Goal: Task Accomplishment & Management: Manage account settings

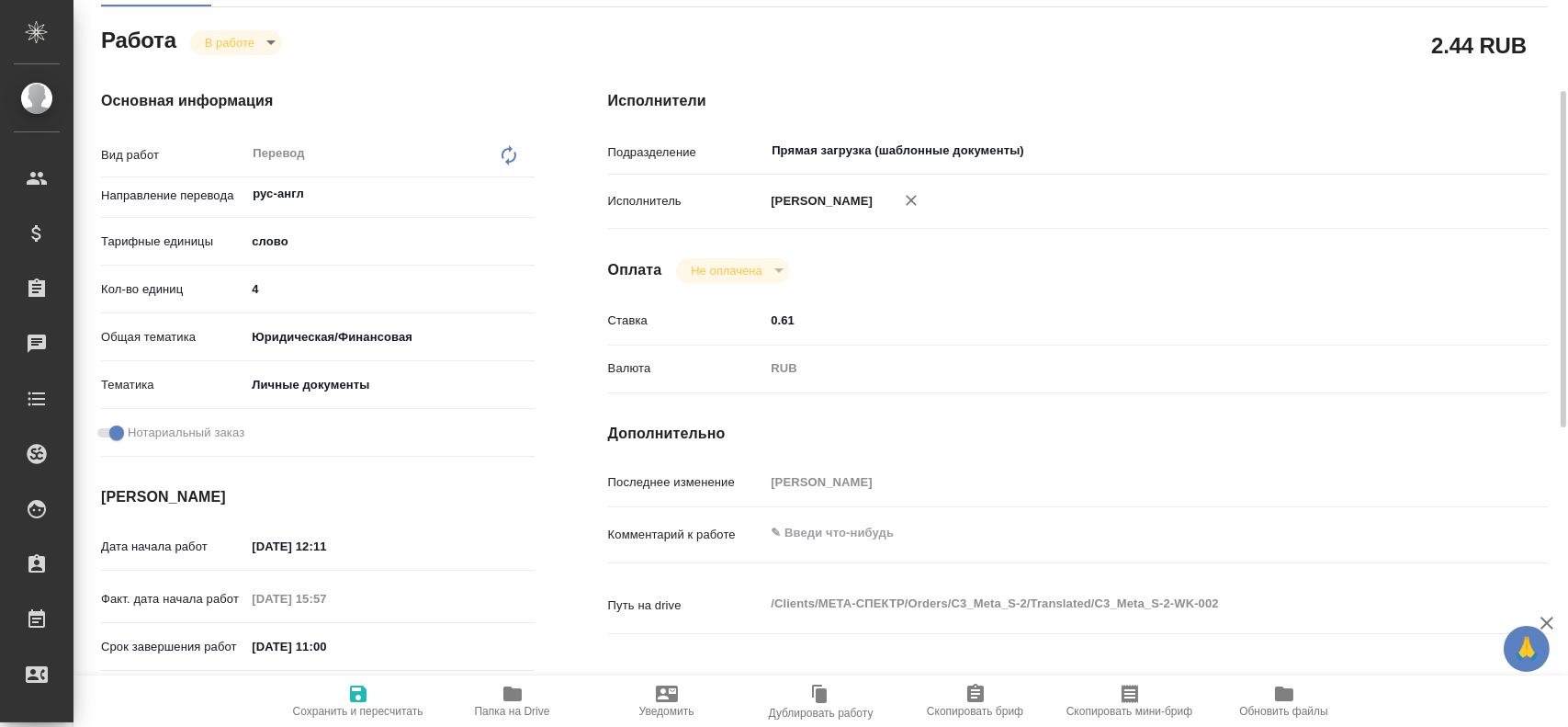
scroll to position [290, 0]
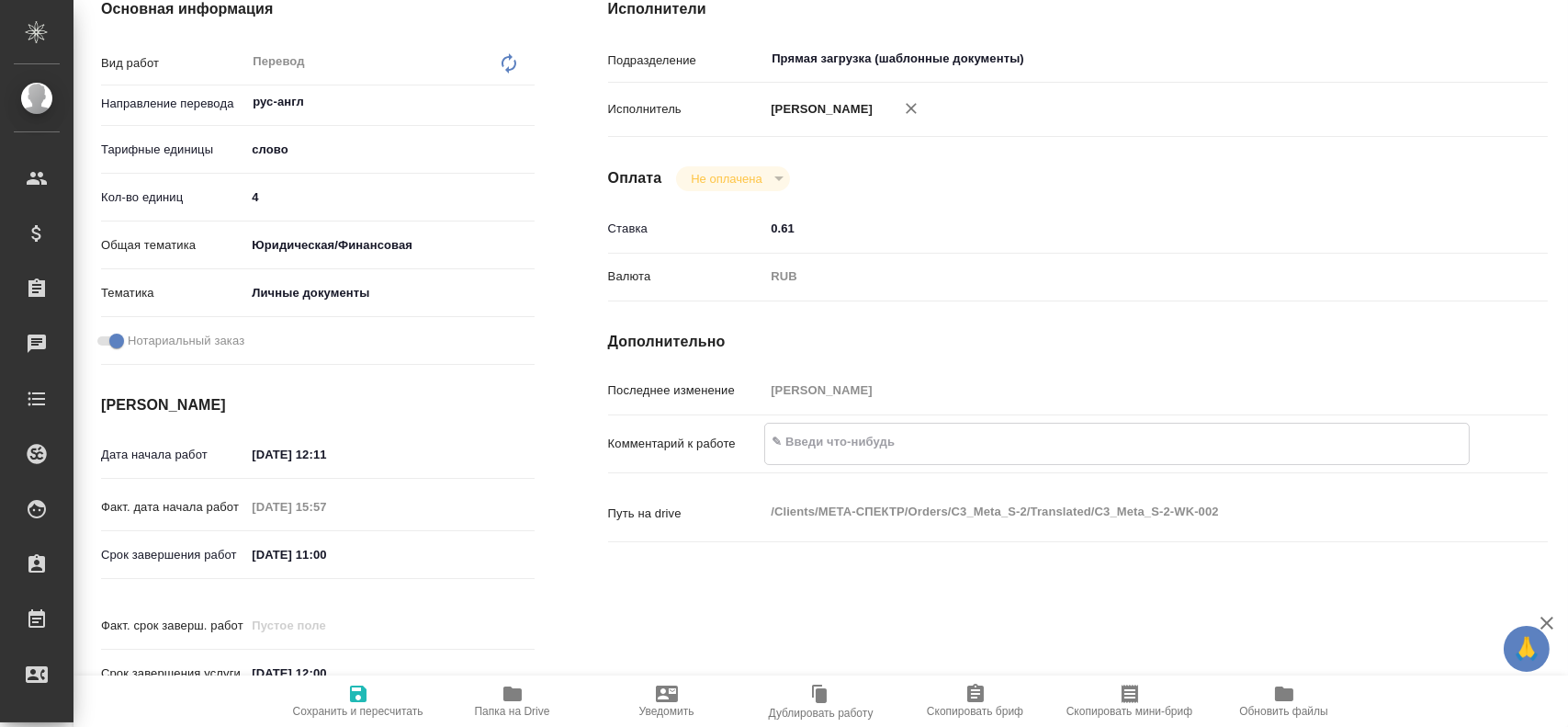
click at [800, 445] on textarea at bounding box center [1116, 442] width 703 height 31
type textarea "4 СОР + 4 смежных апо (400+100+90)"
click at [348, 701] on icon "button" at bounding box center [358, 694] width 22 height 22
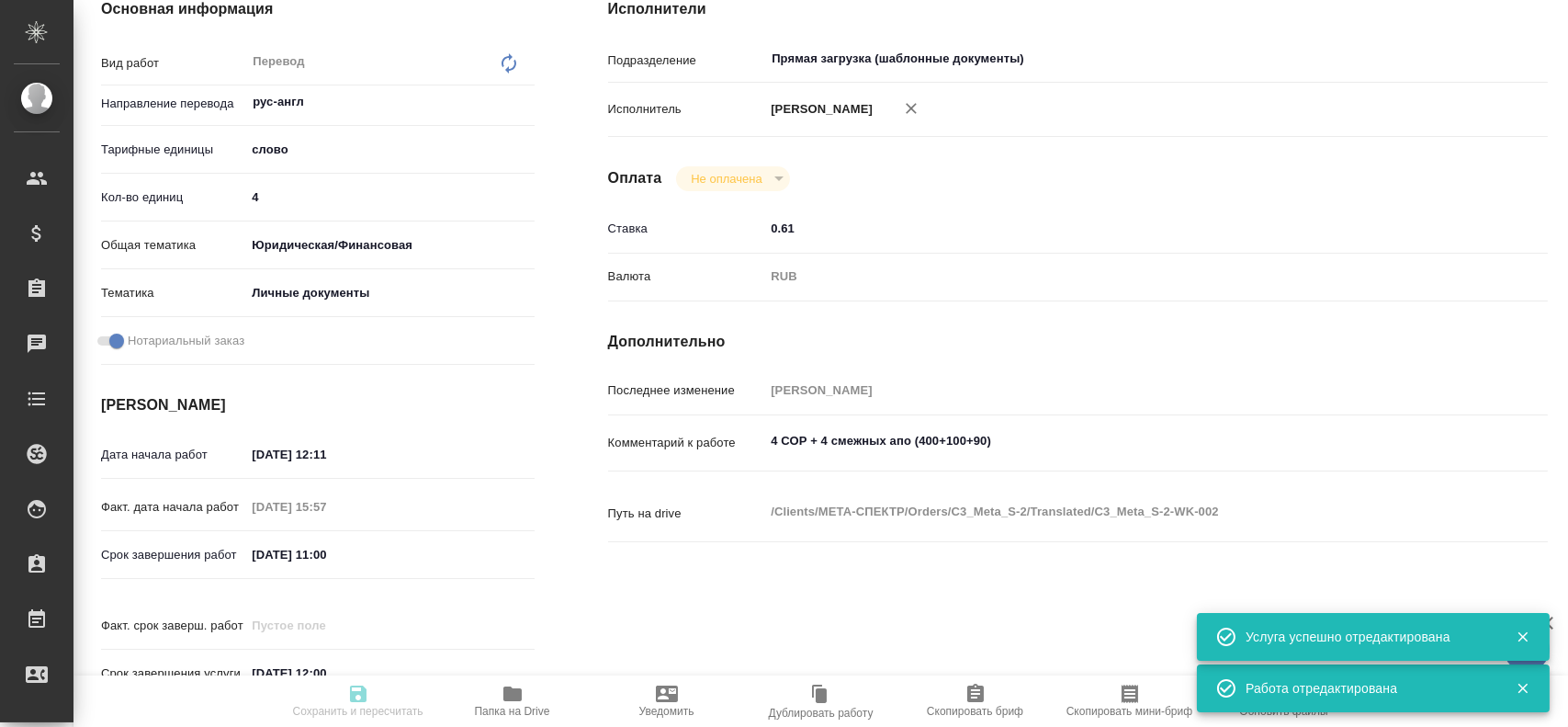
type input "inProgress"
type input "рус-англ"
type input "5a8b1489cc6b4906c91bfd90"
type input "4"
type input "yr-fn"
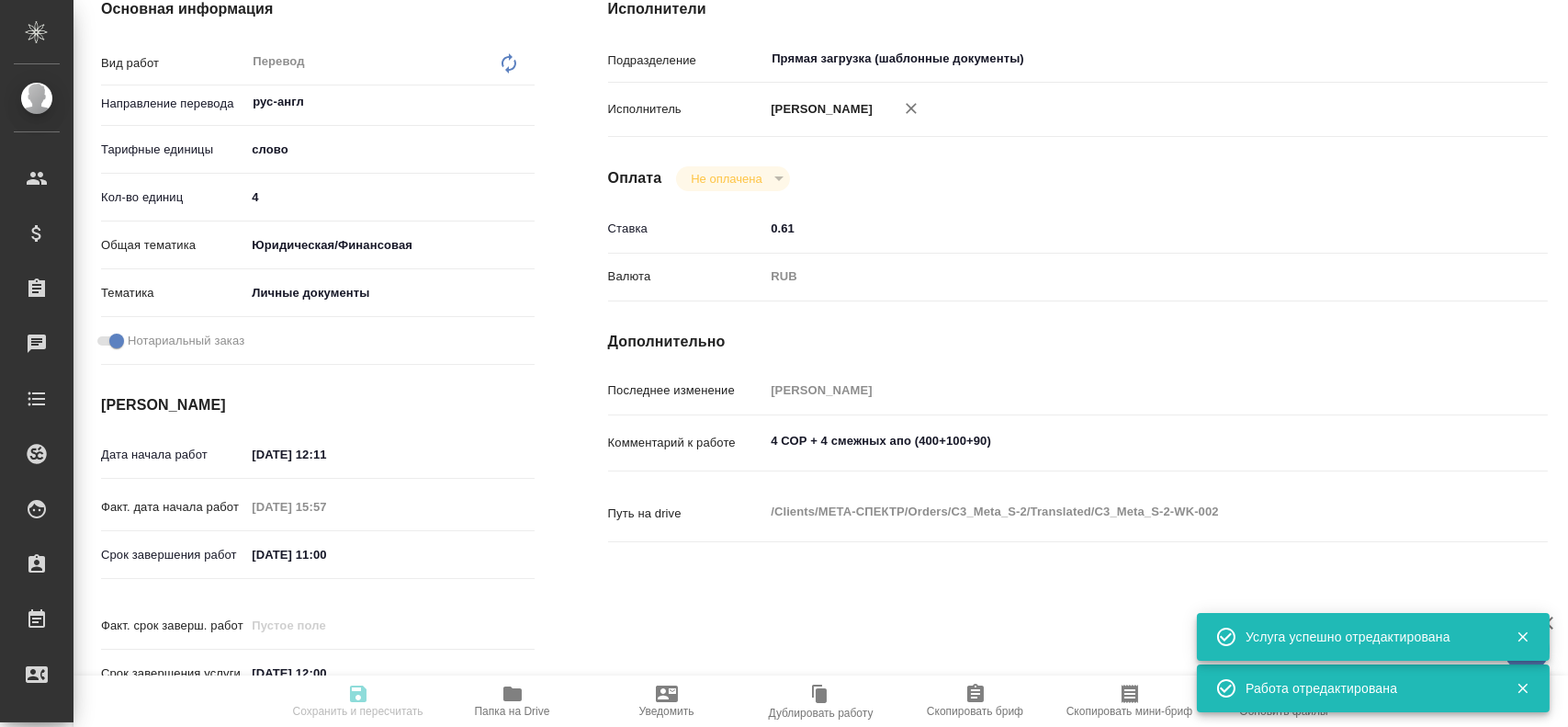
type input "5a8b8b956a9677013d343cfe"
checkbox input "true"
type input "14.08.2025 12:11"
type input "29.08.2025 15:57"
type input "01.09.2025 11:00"
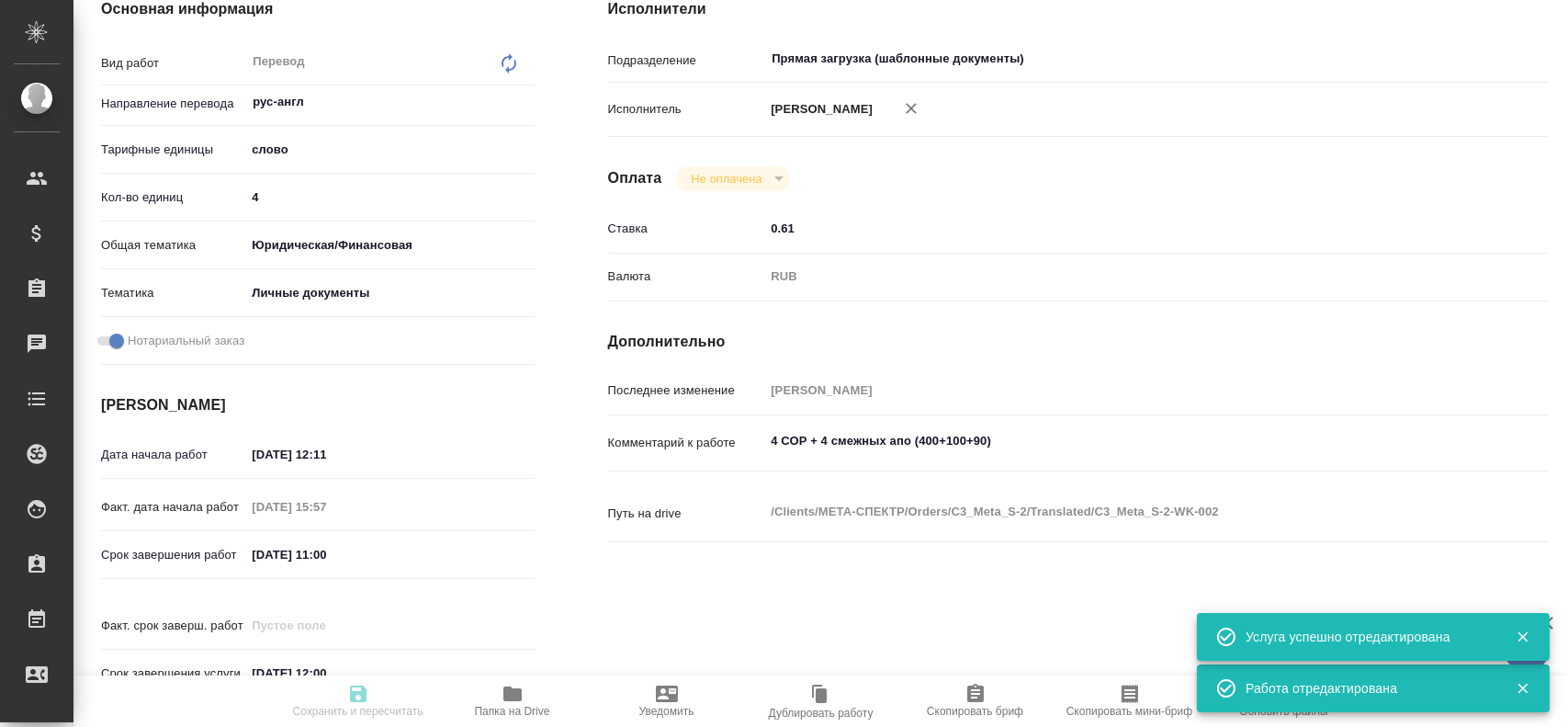
type input "01.09.2025 12:00"
type input "Прямая загрузка (шаблонные документы)"
type input "notPayed"
type input "0.61"
type input "RUB"
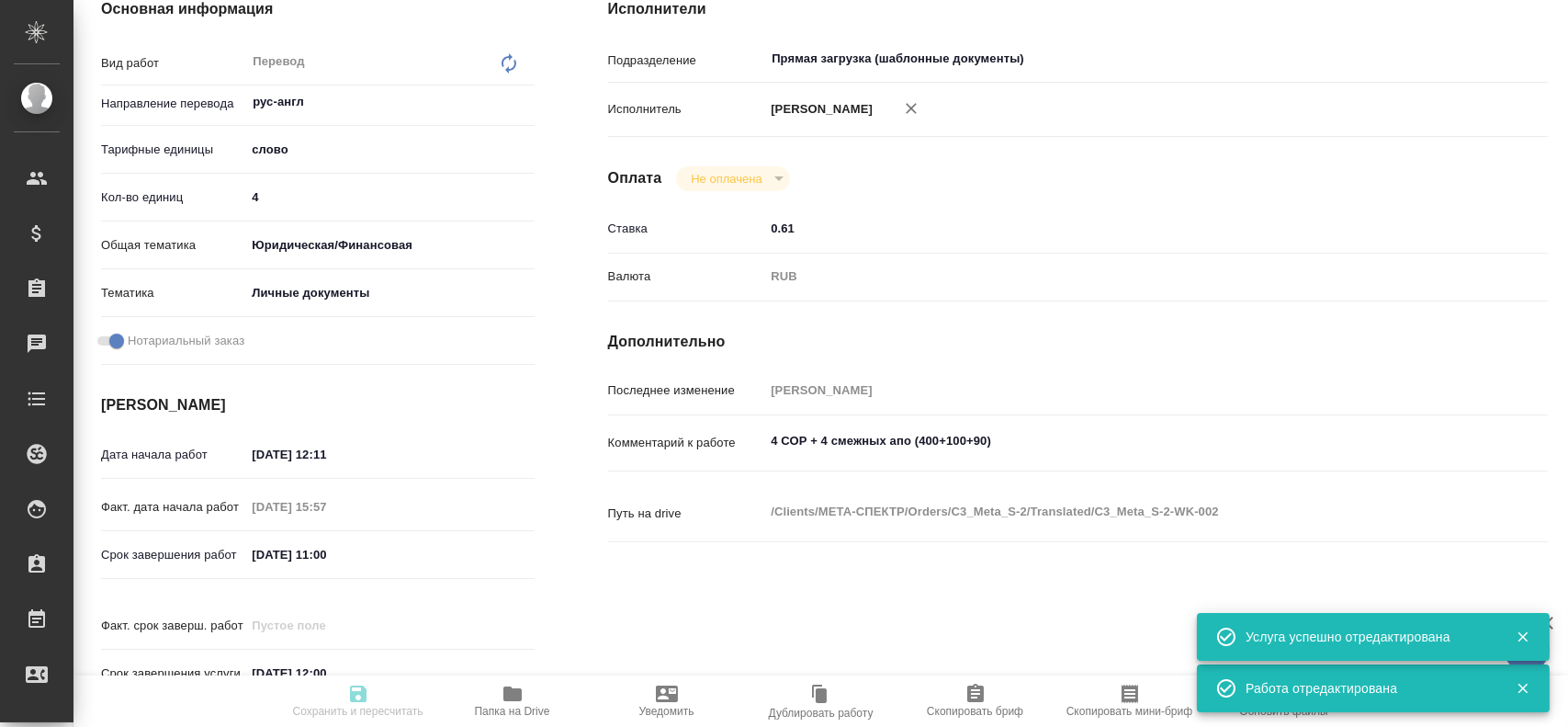
type input "Гусев Александр"
type input "C3_Meta_S-2"
type input "Перевод станд. несрочный"
type input "Постредактура машинного перевода, Приёмка по качеству, Редактура, Корректура, П…"
type input "Никитина Татьяна"
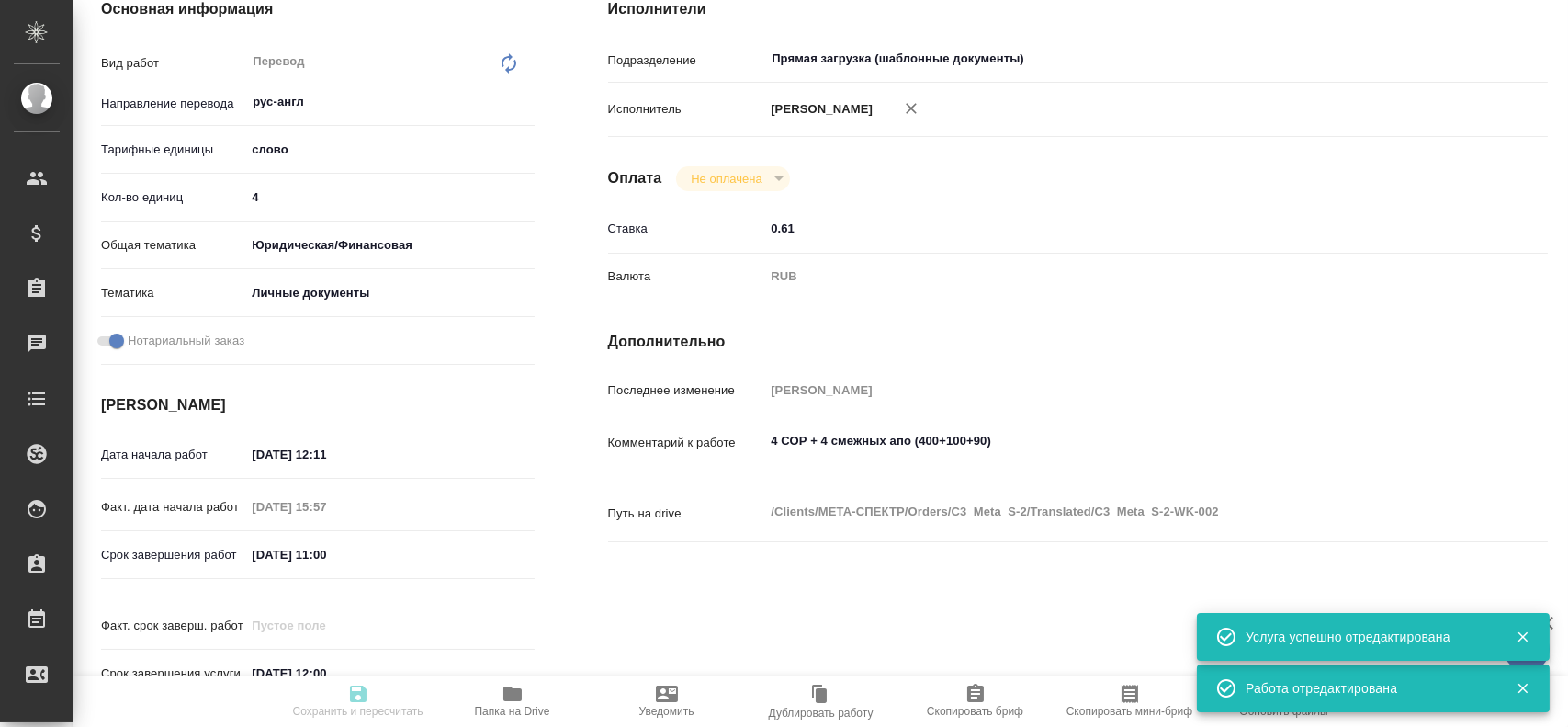
type input "/Clients/МЕТА-СПЕКТР/Orders/C3_Meta_S-2"
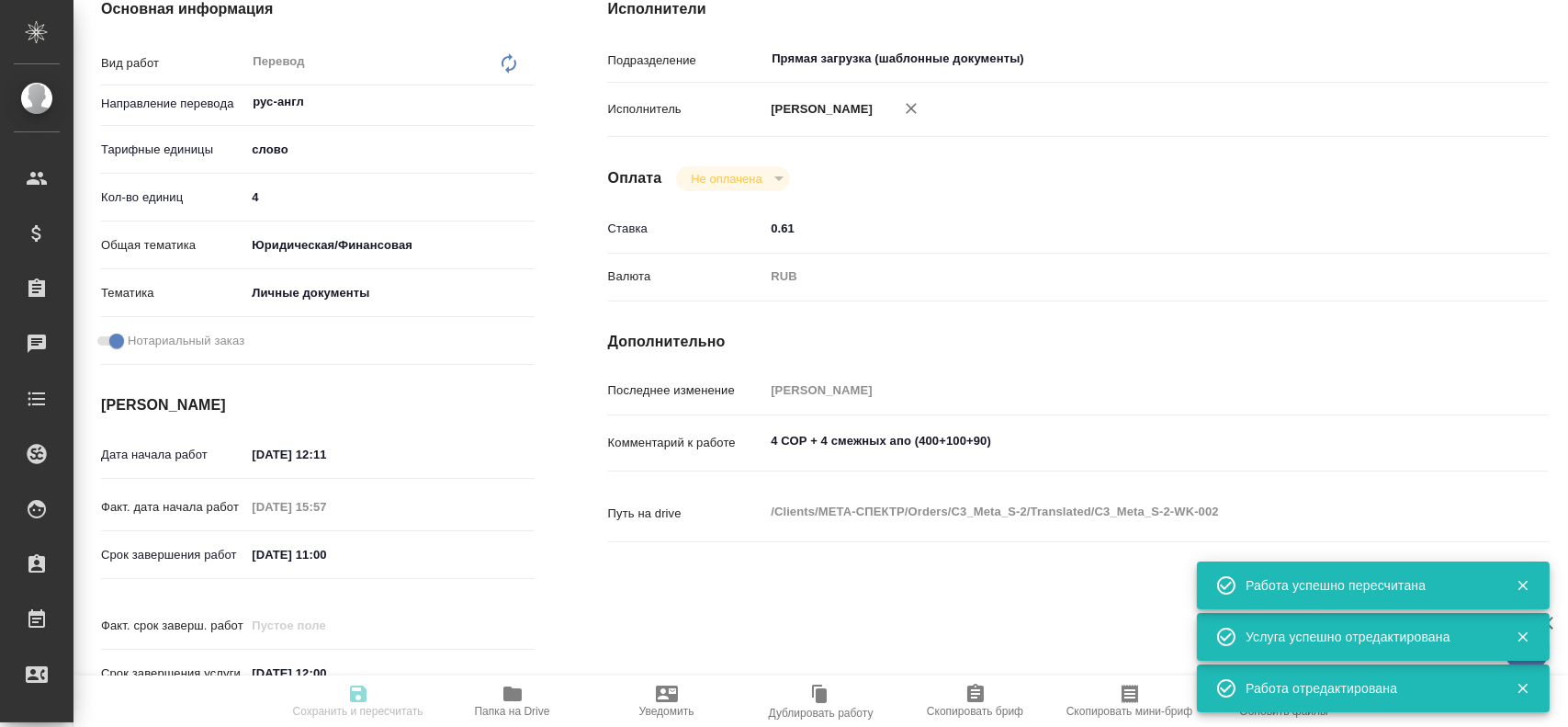
type input "inProgress"
type input "рус-англ"
type input "5a8b1489cc6b4906c91bfd90"
type input "4"
type input "yr-fn"
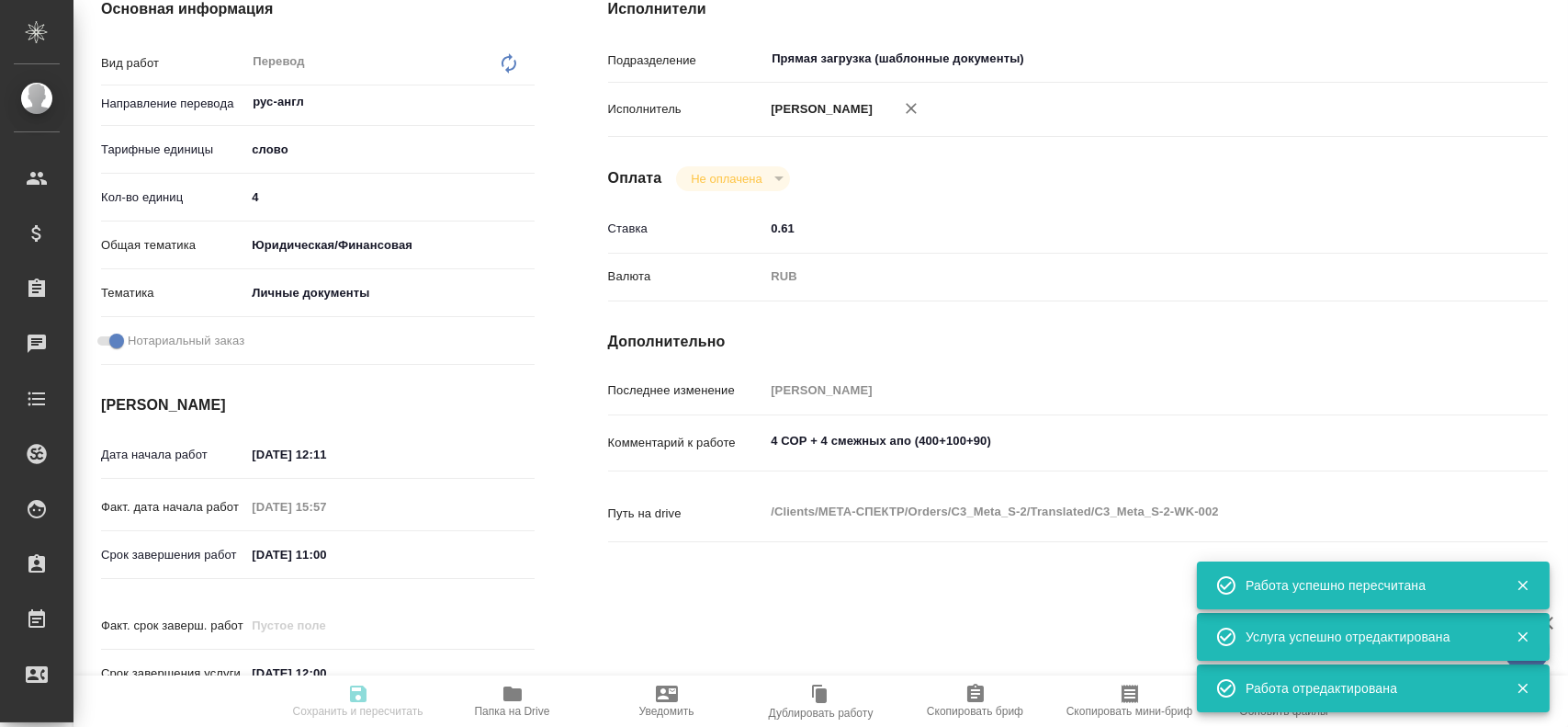
type input "5a8b8b956a9677013d343cfe"
checkbox input "true"
type input "14.08.2025 12:11"
type input "29.08.2025 15:57"
type input "[DATE] 11:00"
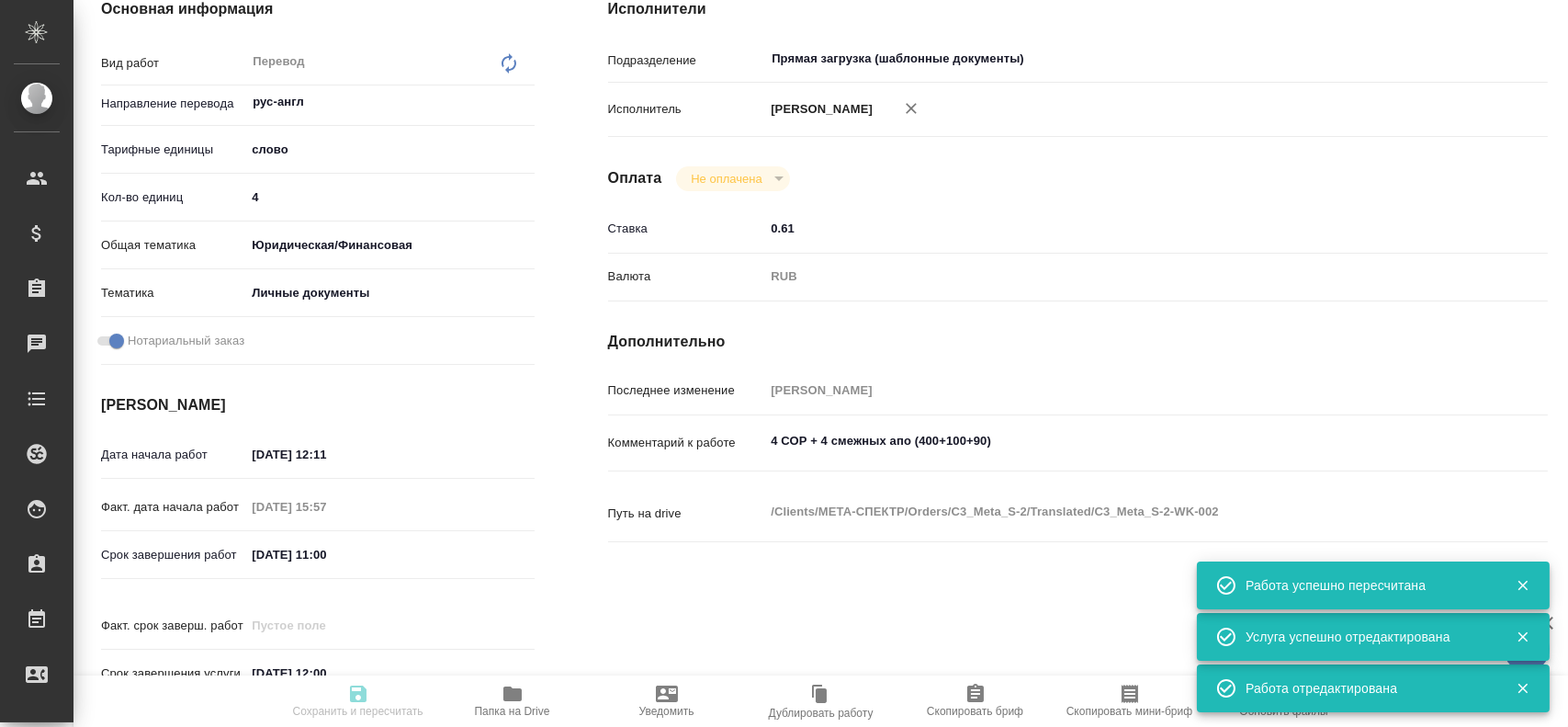
type input "01.09.2025 12:00"
type input "Прямая загрузка (шаблонные документы)"
type input "notPayed"
type input "0.61"
type input "RUB"
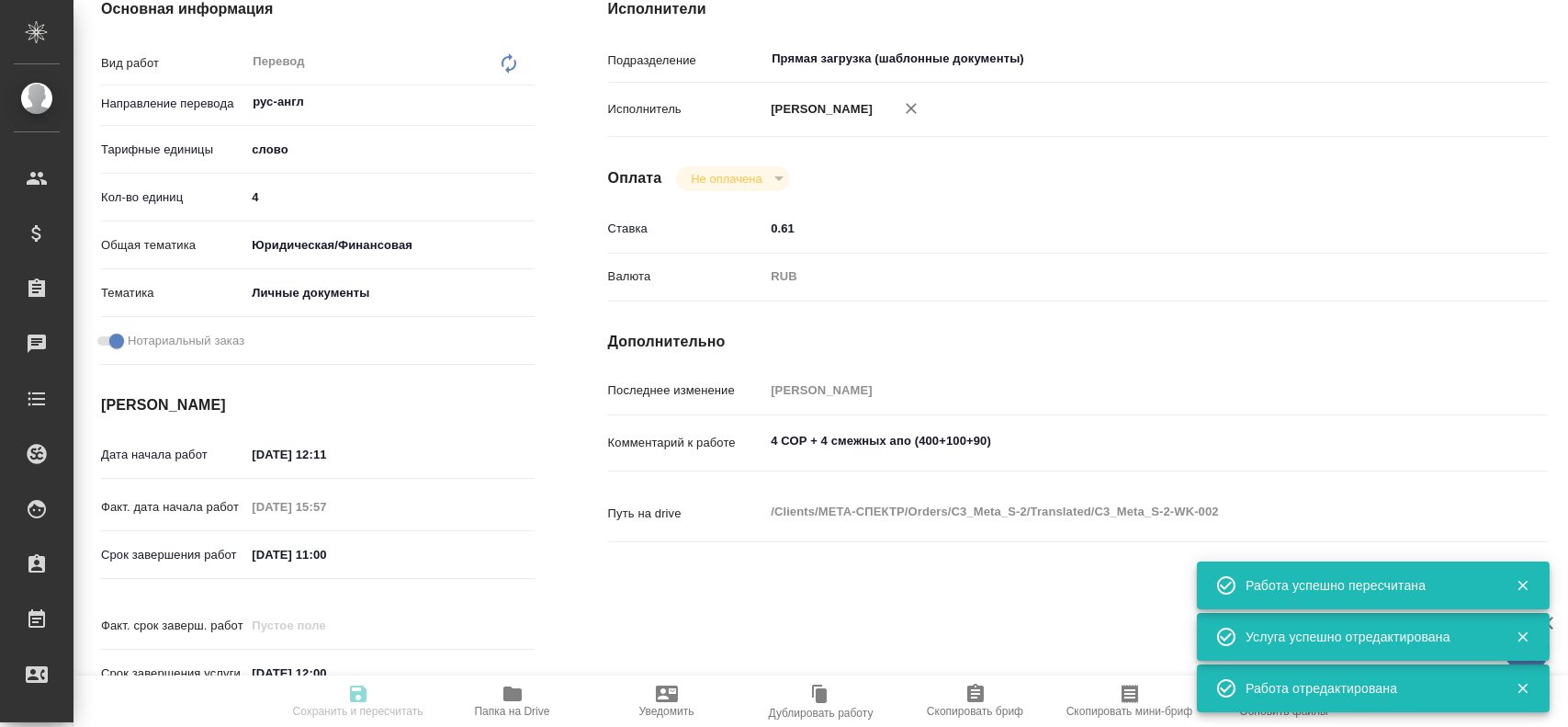
type input "Гусев Александр"
type input "C3_Meta_S-2"
type input "Перевод станд. несрочный"
type input "Постредактура машинного перевода, Приёмка по качеству, Редактура, Корректура, П…"
type input "Никитина Татьяна"
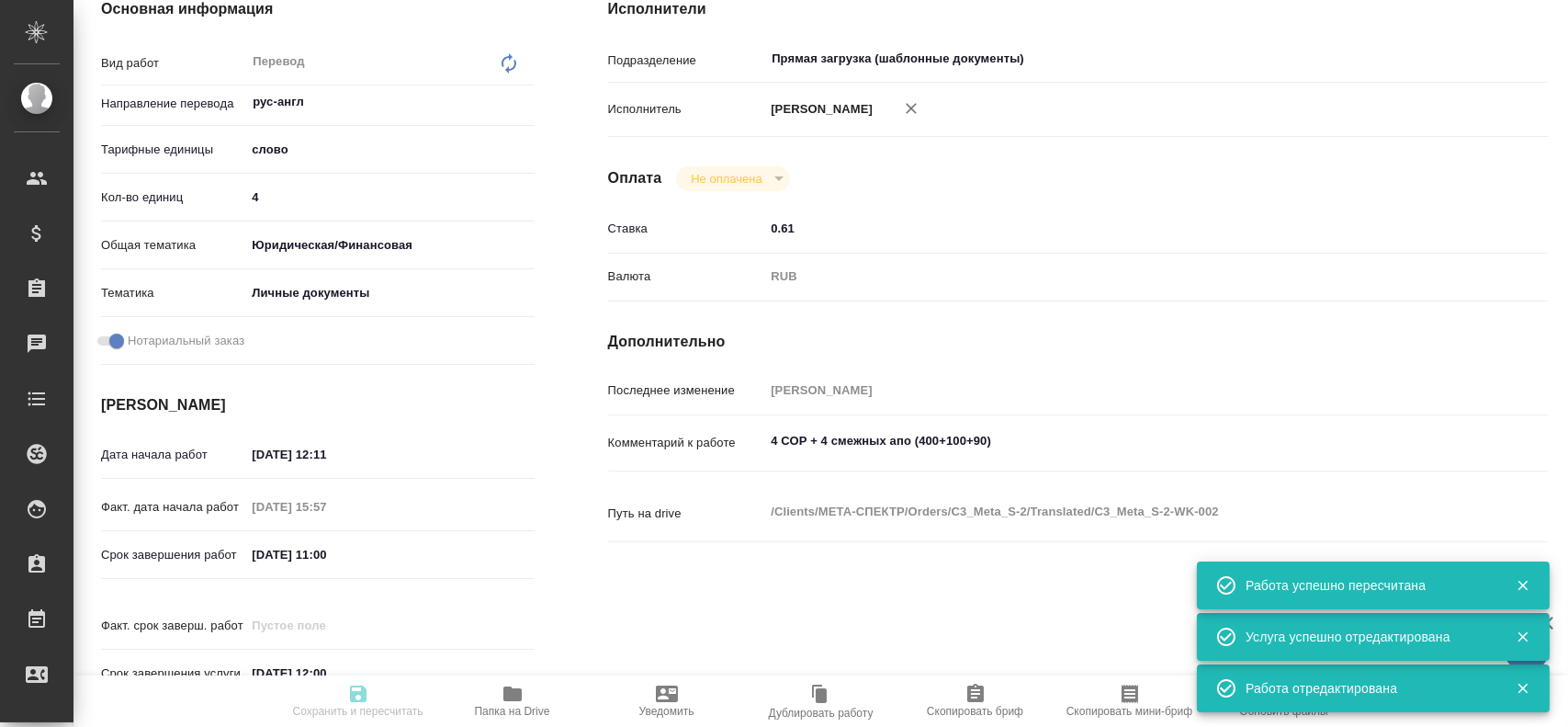
type input "/Clients/МЕТА-СПЕКТР/Orders/C3_Meta_S-2"
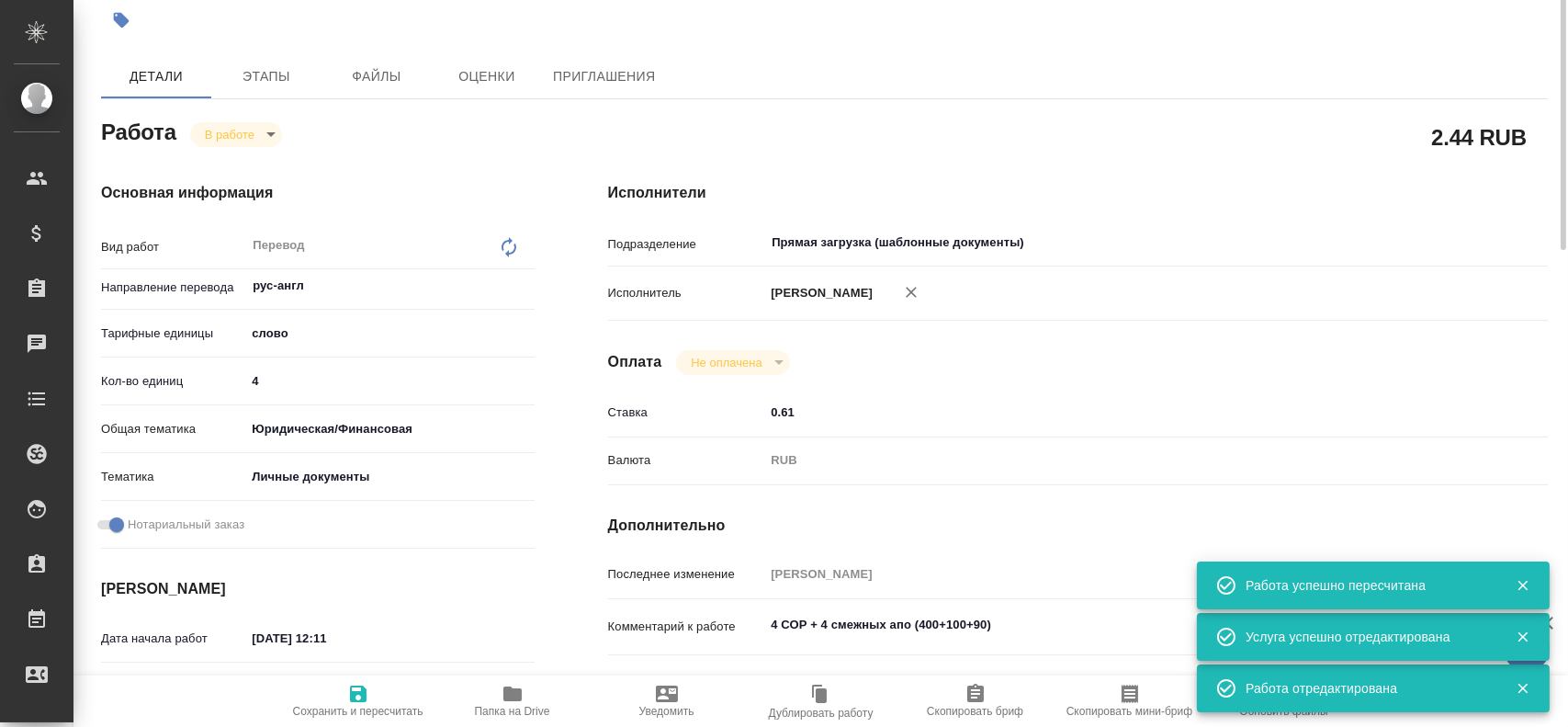
scroll to position [14, 0]
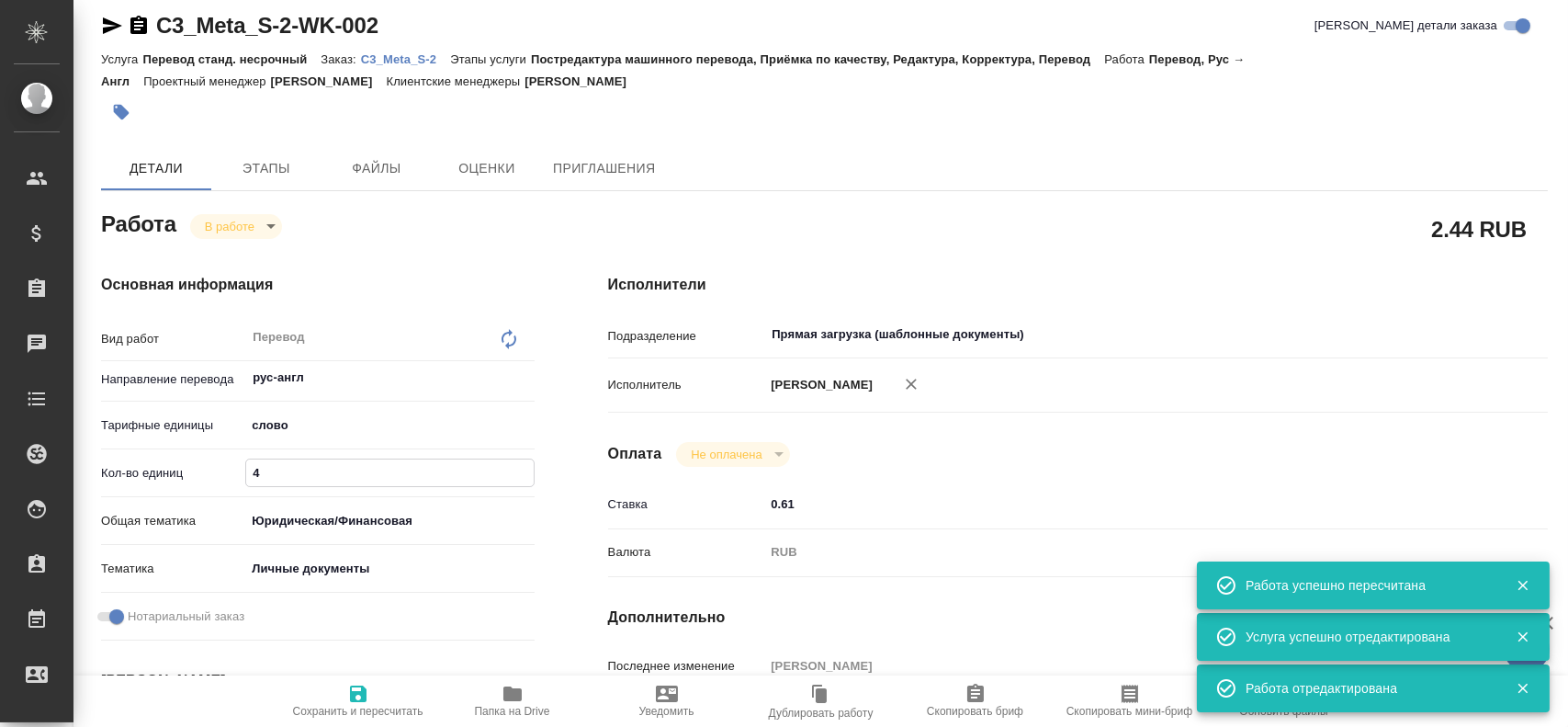
drag, startPoint x: 255, startPoint y: 469, endPoint x: 232, endPoint y: 467, distance: 23.1
click at [232, 467] on div "Кол-во единиц 4" at bounding box center [317, 472] width 433 height 32
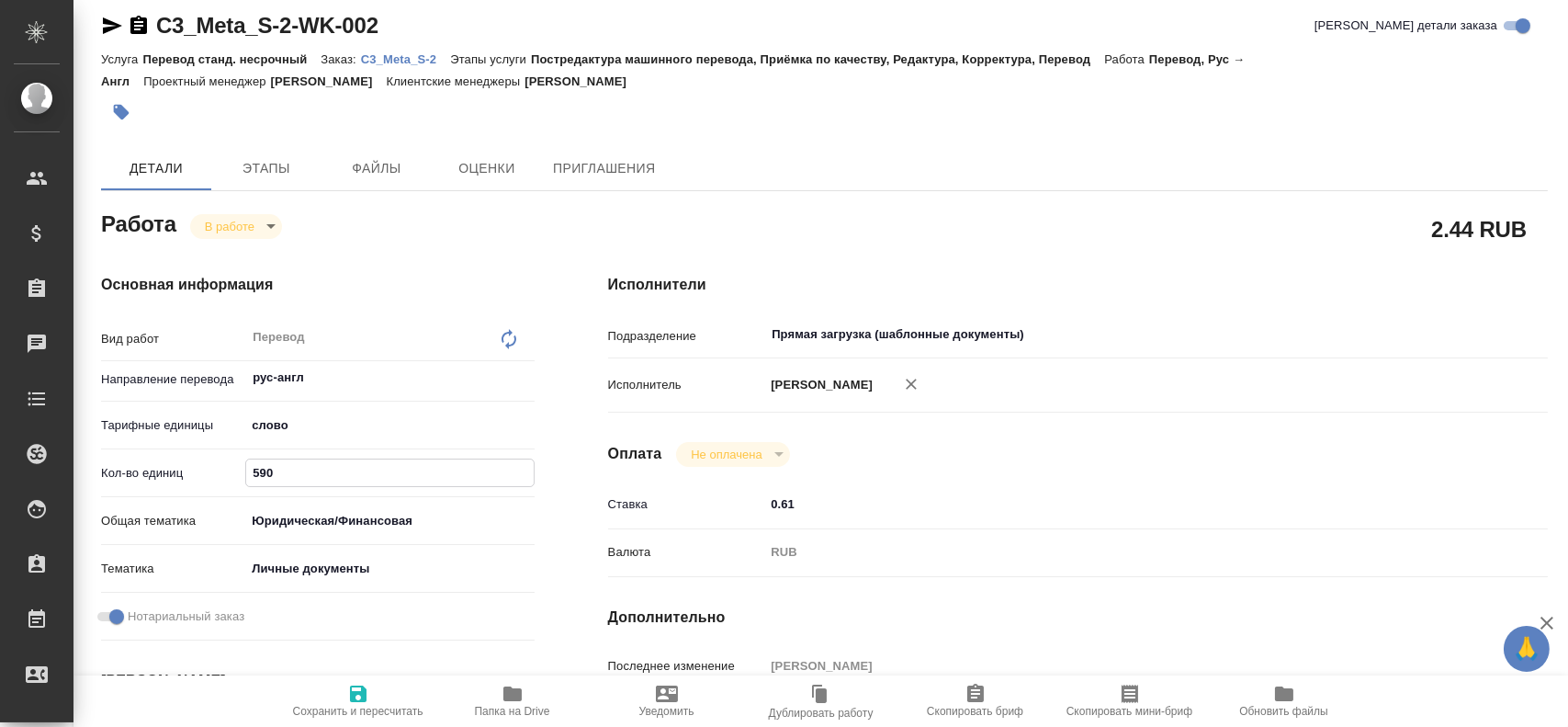
scroll to position [290, 0]
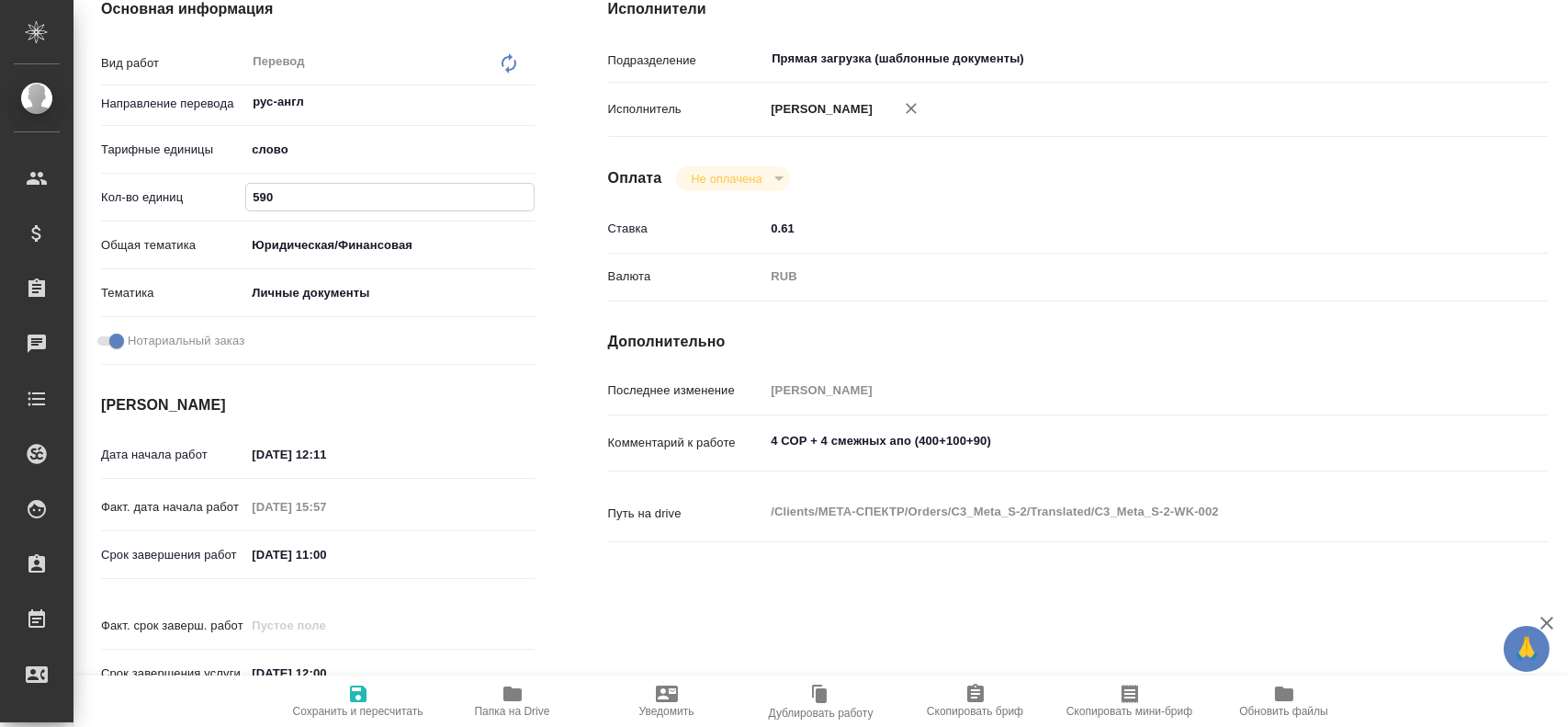
type input "590"
click at [355, 681] on button "Сохранить и пересчитать" at bounding box center [359, 701] width 155 height 52
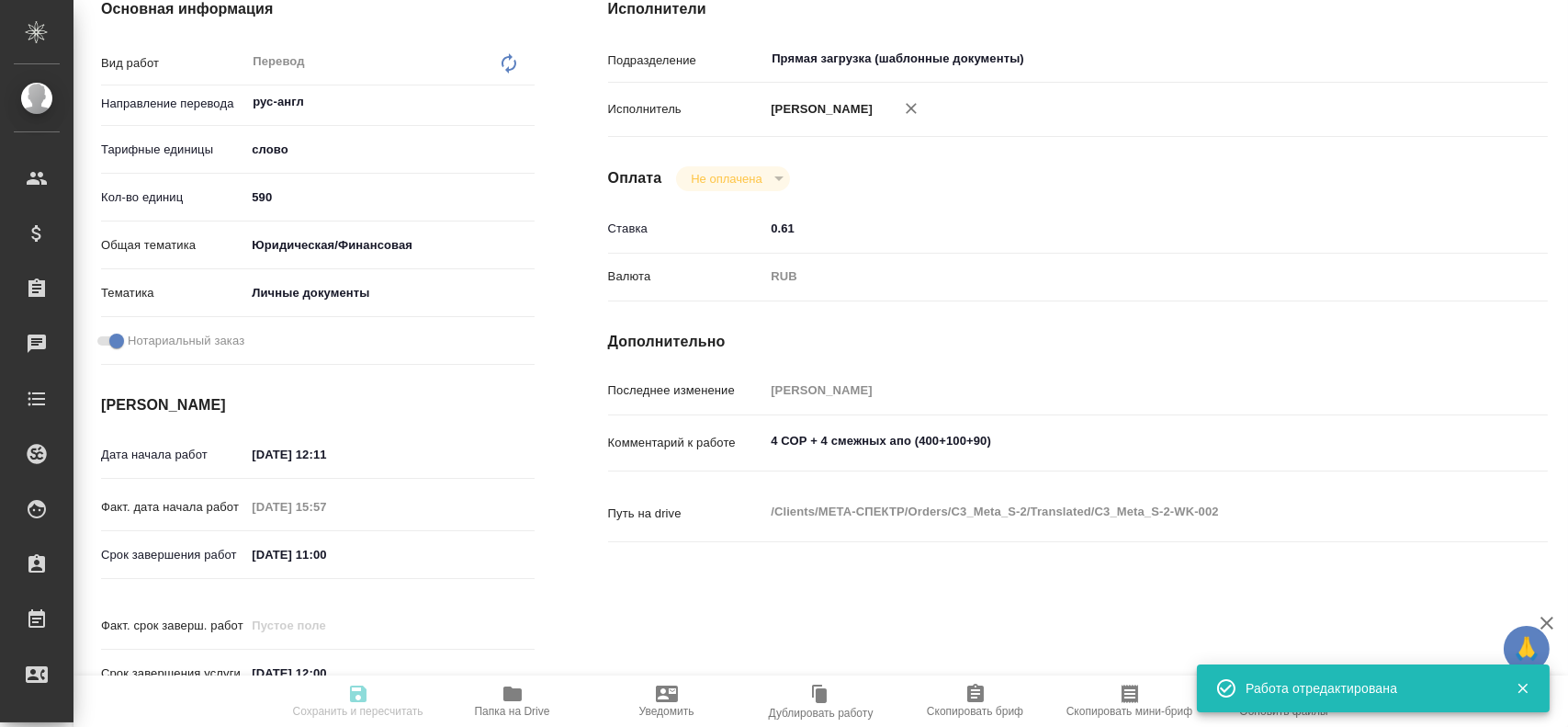
type input "inProgress"
type input "рус-англ"
type input "5a8b1489cc6b4906c91bfd90"
type input "590"
type input "yr-fn"
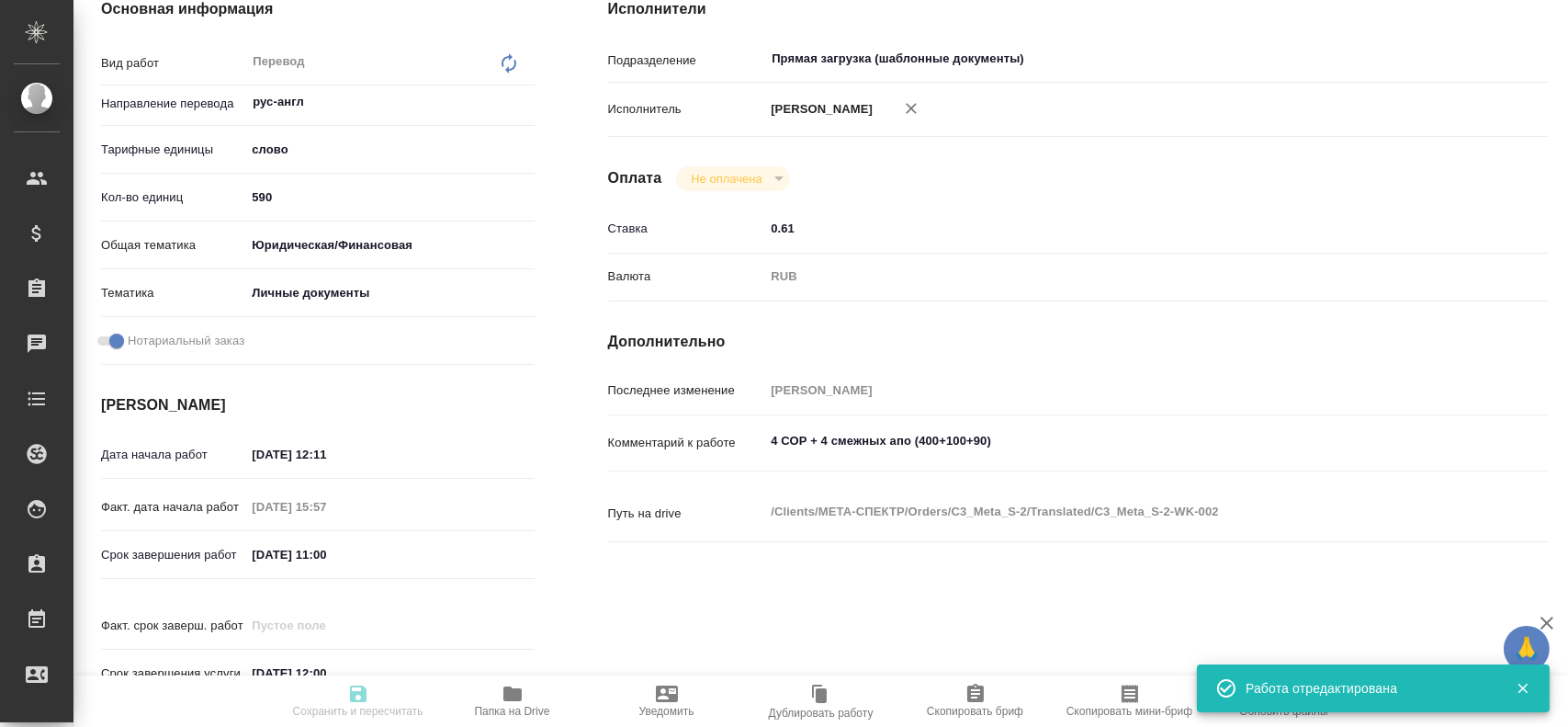
type input "5a8b8b956a9677013d343cfe"
checkbox input "true"
type input "14.08.2025 12:11"
type input "29.08.2025 15:57"
type input "[DATE] 11:00"
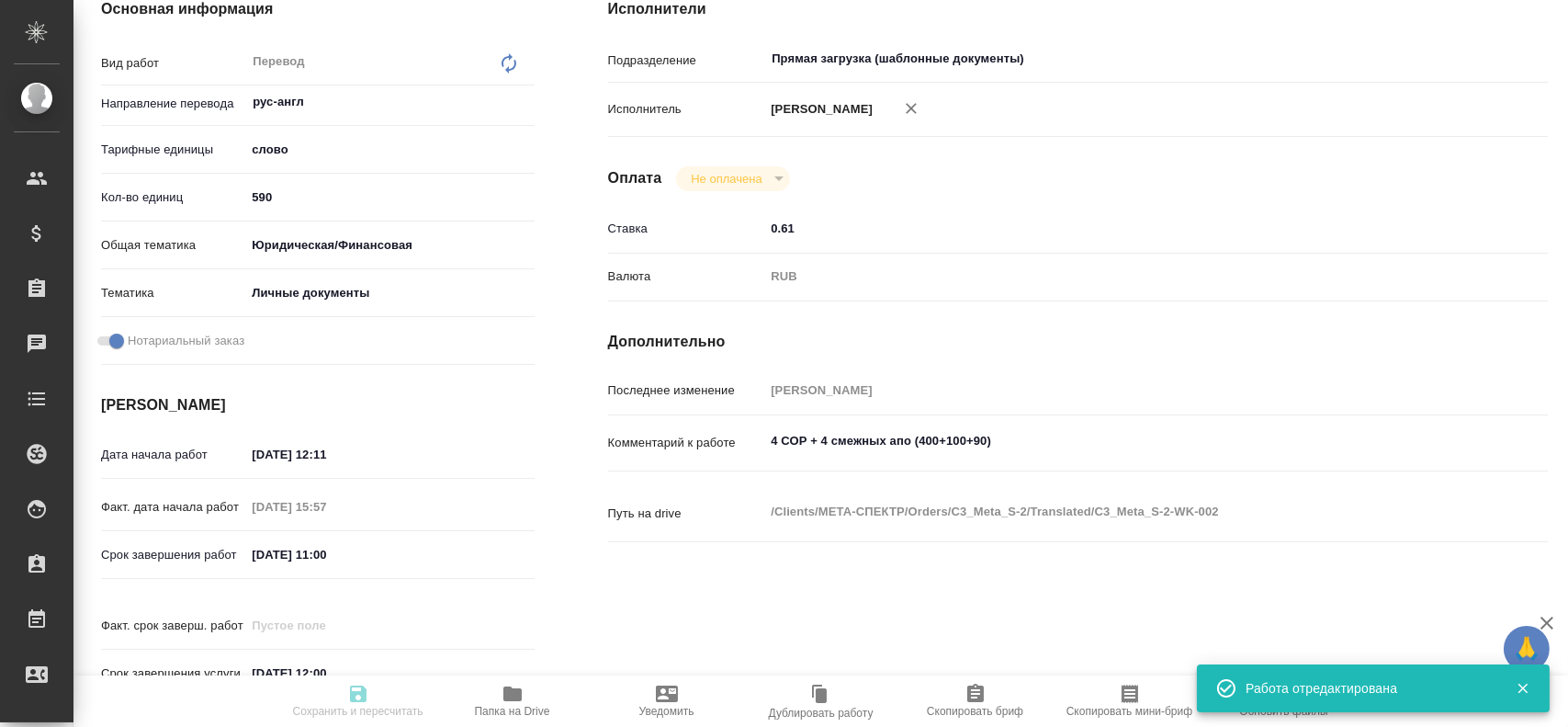
type input "01.09.2025 12:00"
type input "Прямая загрузка (шаблонные документы)"
type input "notPayed"
type input "0.61"
type input "RUB"
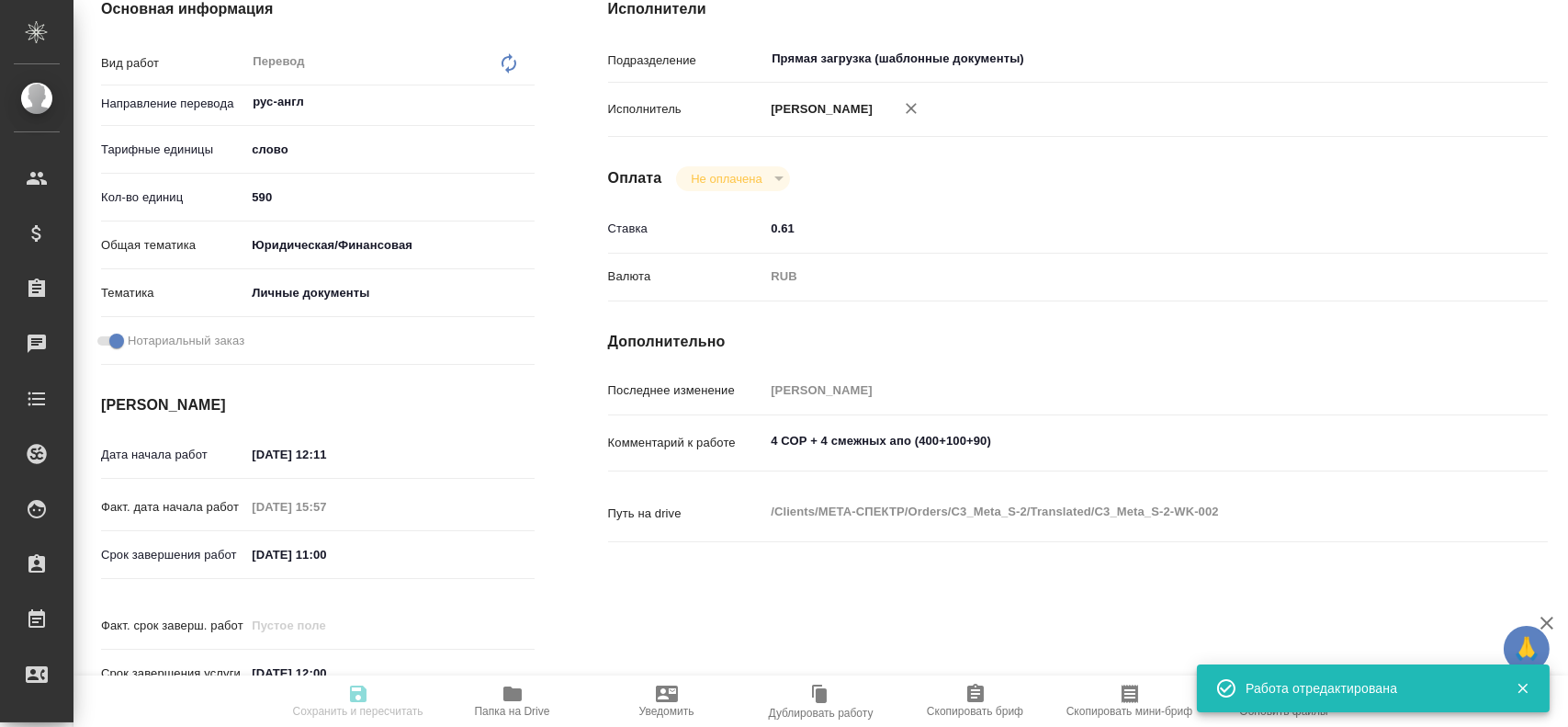
type input "Гусев Александр"
type input "C3_Meta_S-2"
type input "Перевод станд. несрочный"
type input "Постредактура машинного перевода, Приёмка по качеству, Редактура, Корректура, П…"
type input "Никитина Татьяна"
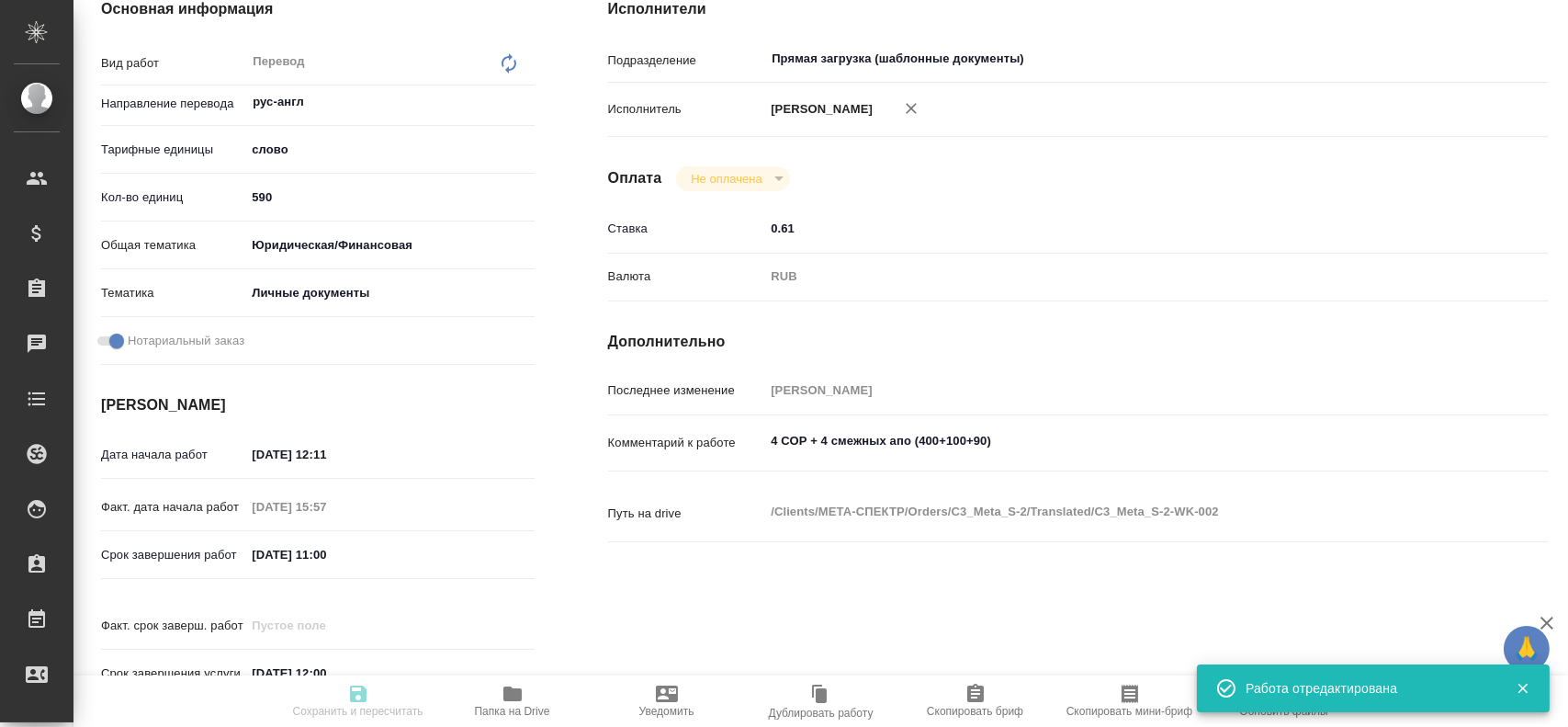
type input "/Clients/МЕТА-СПЕКТР/Orders/C3_Meta_S-2"
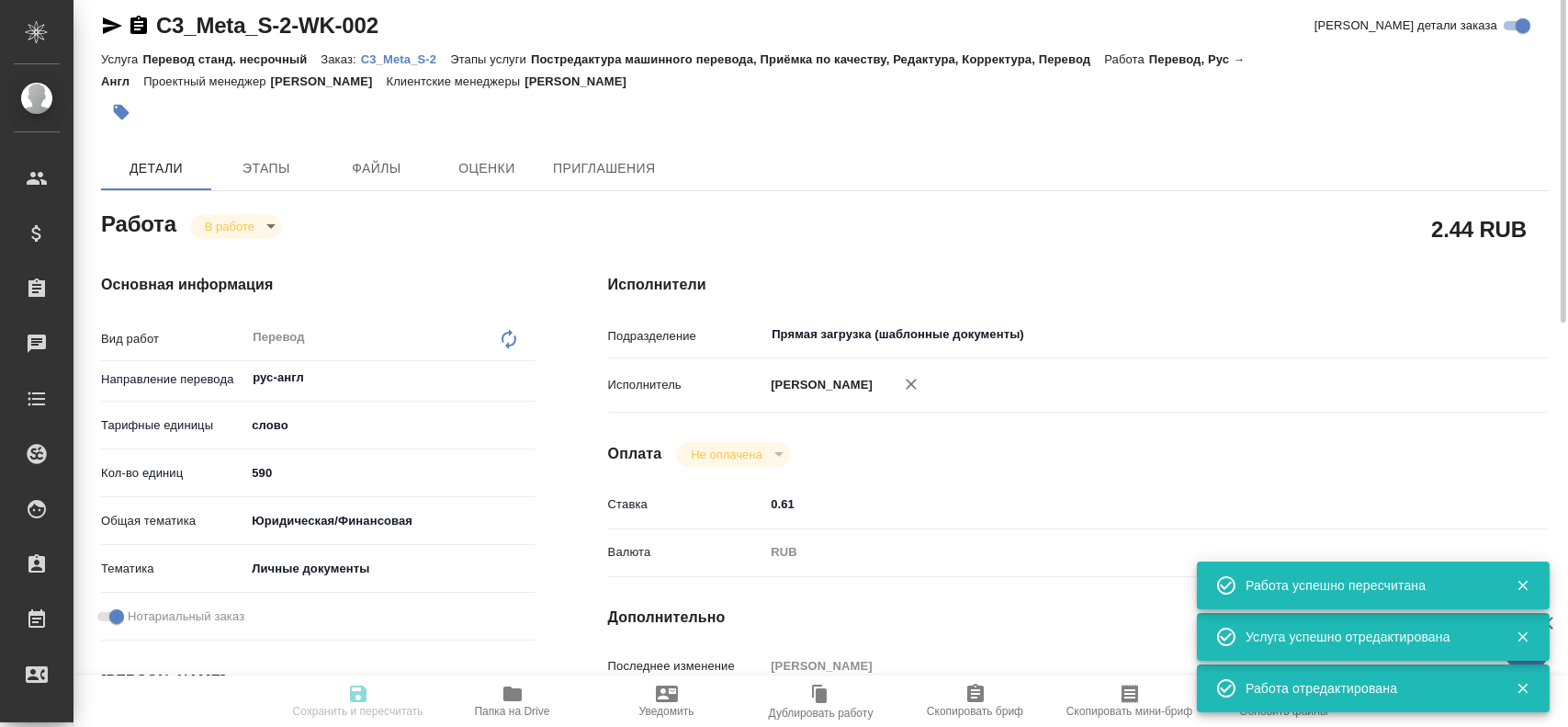
scroll to position [0, 0]
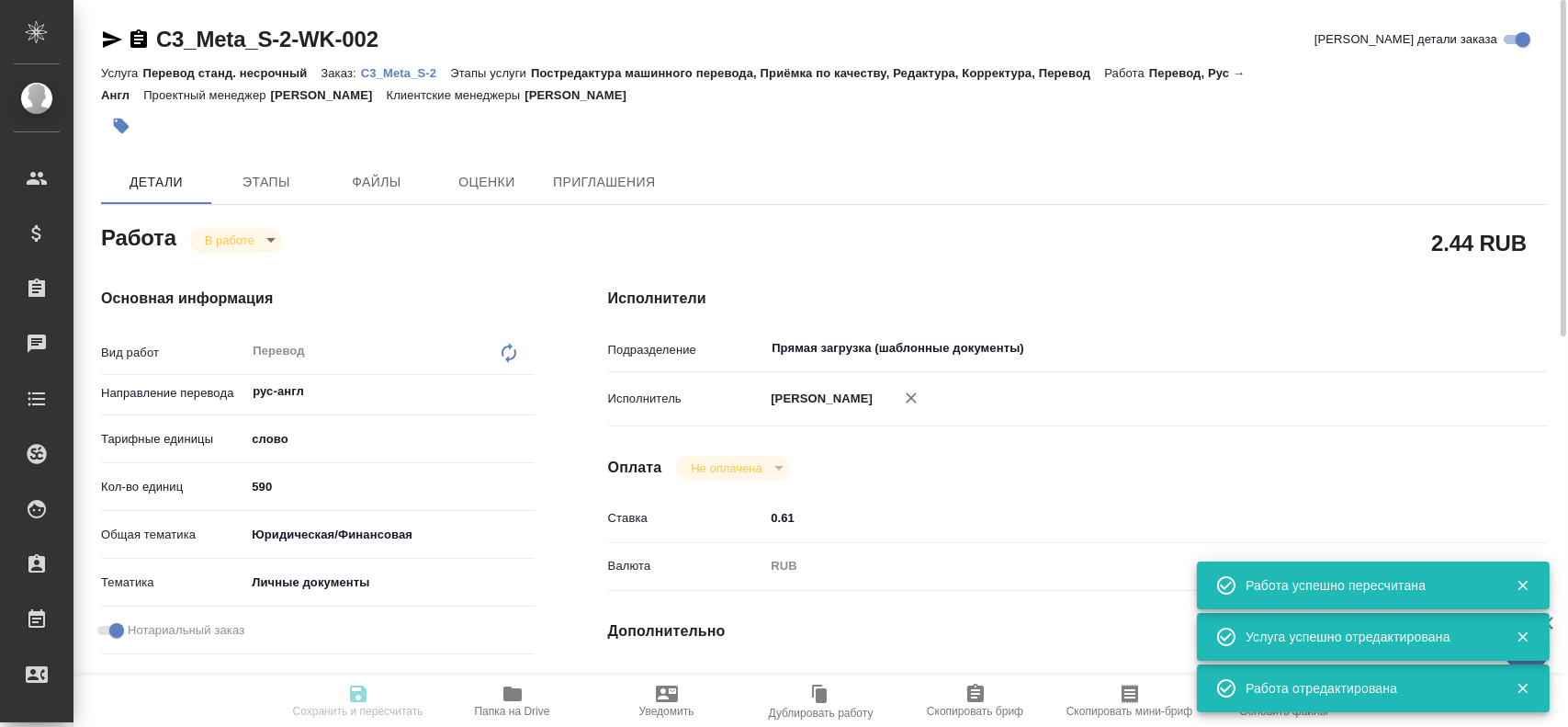
type input "inProgress"
type input "рус-англ"
type input "5a8b1489cc6b4906c91bfd90"
type input "590"
type input "yr-fn"
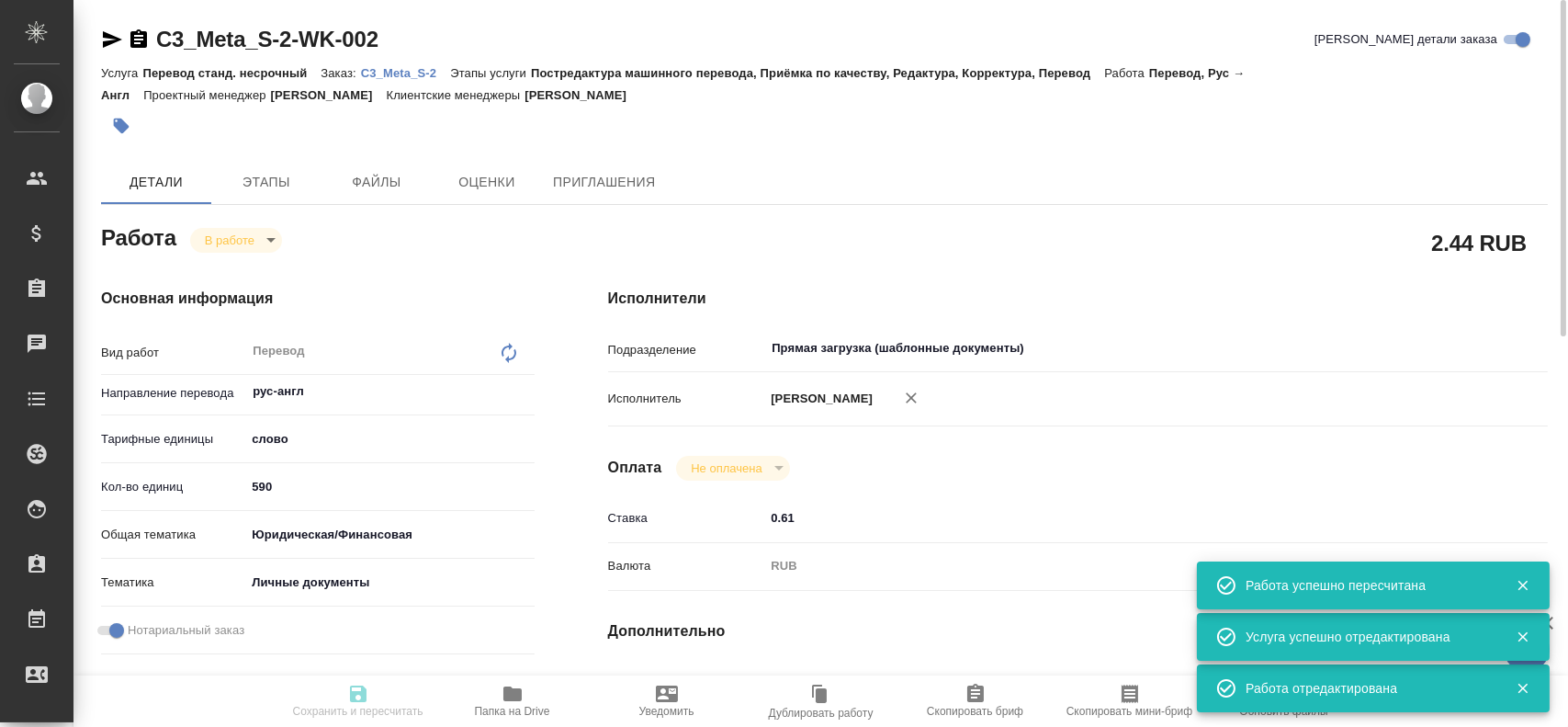
type input "5a8b8b956a9677013d343cfe"
checkbox input "true"
type input "14.08.2025 12:11"
type input "29.08.2025 15:57"
type input "[DATE] 11:00"
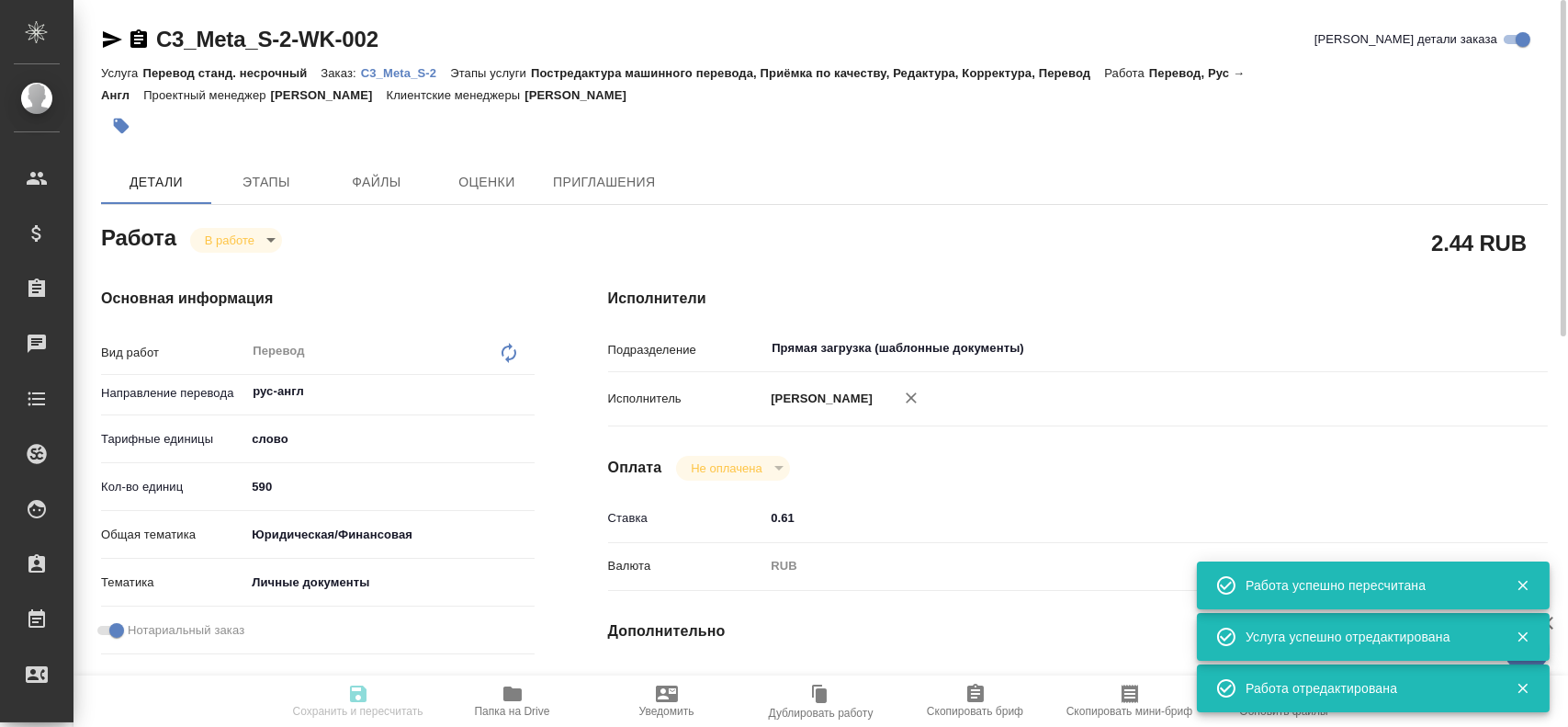
type input "01.09.2025 12:00"
type input "Прямая загрузка (шаблонные документы)"
type input "notPayed"
type input "0.61"
type input "RUB"
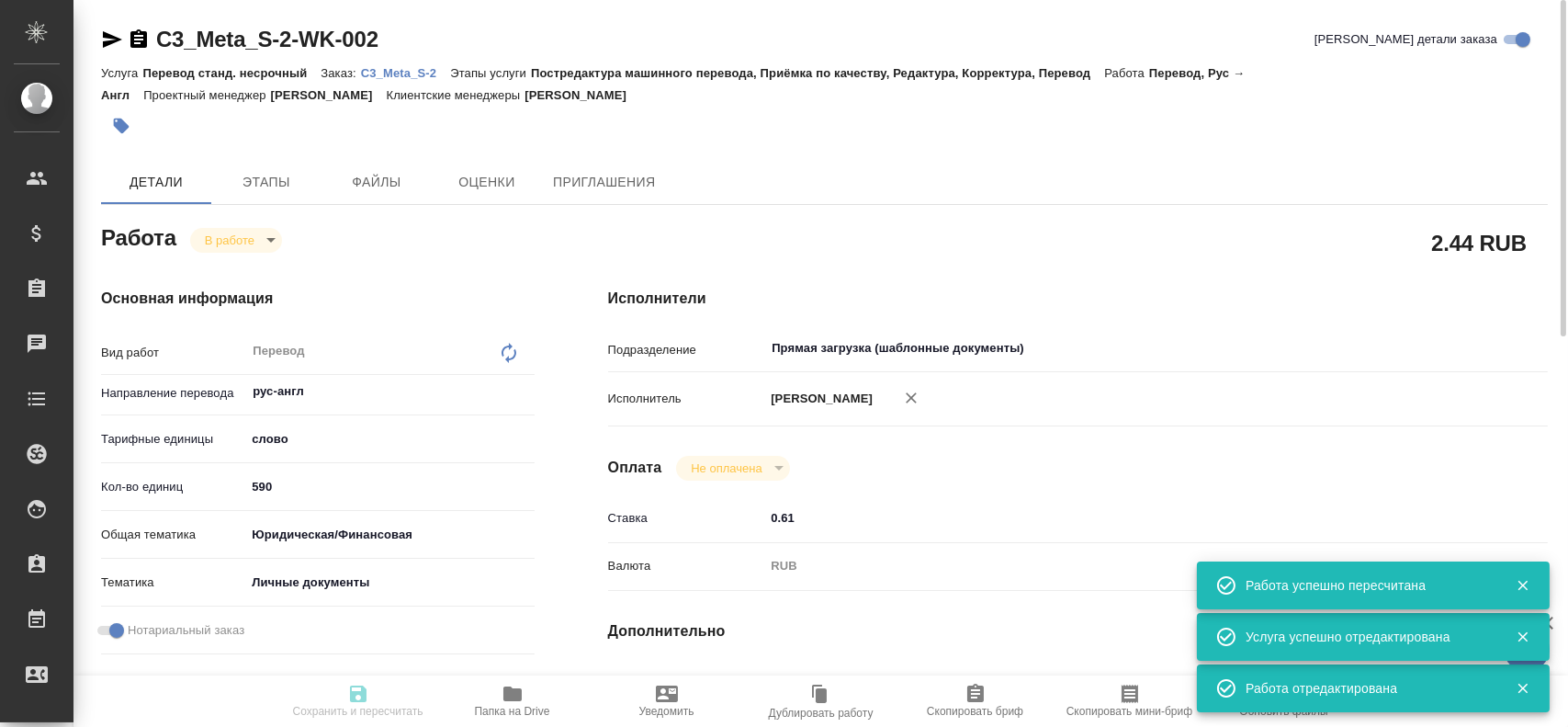
type input "Гусев Александр"
type input "C3_Meta_S-2"
type input "Перевод станд. несрочный"
type input "Постредактура машинного перевода, Приёмка по качеству, Редактура, Корректура, П…"
type input "Никитина Татьяна"
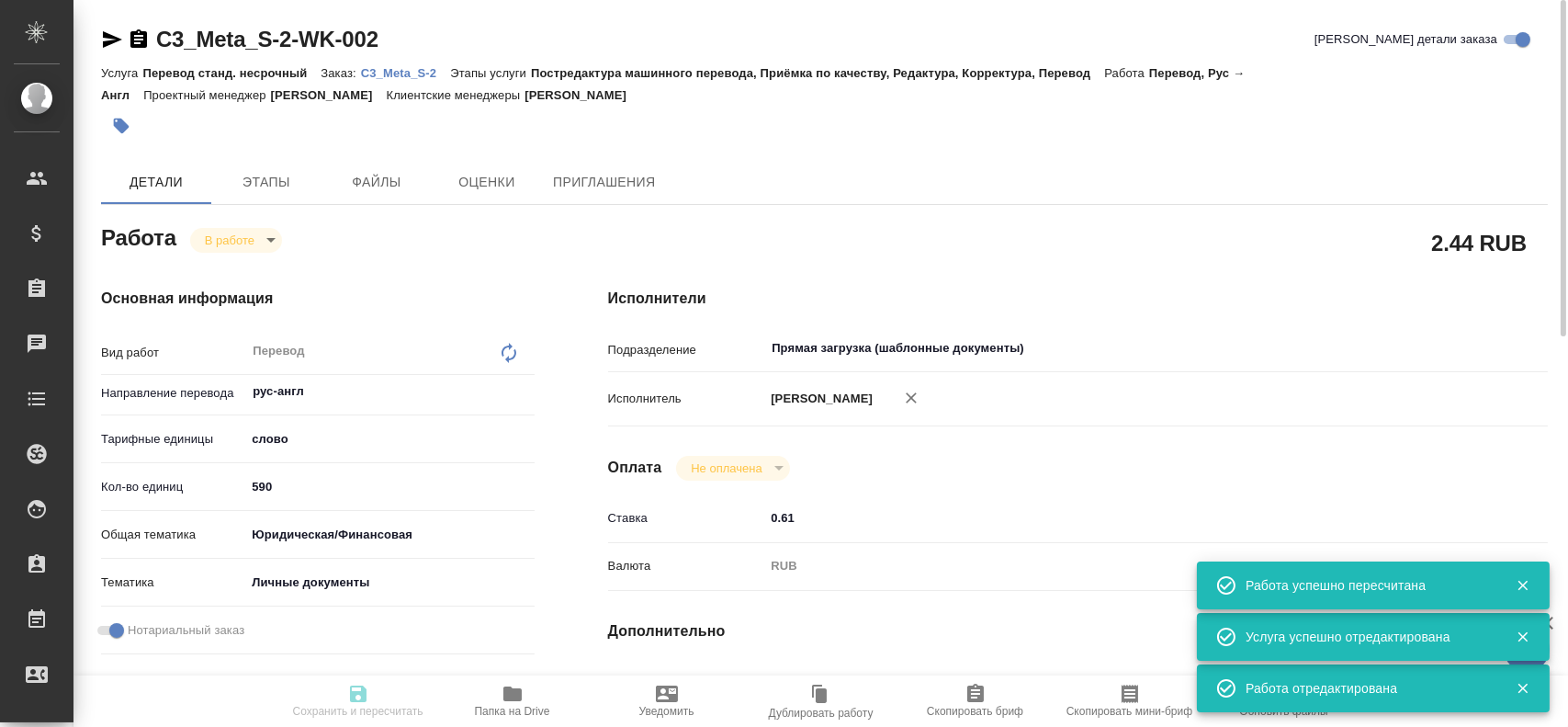
type input "/Clients/МЕТА-СПЕКТР/Orders/C3_Meta_S-2"
click at [241, 242] on body "🙏 .cls-1 fill:#fff; AWATERA Gusev Alexandr Клиенты Спецификации Заказы 0 Чаты T…" at bounding box center [784, 364] width 1568 height 727
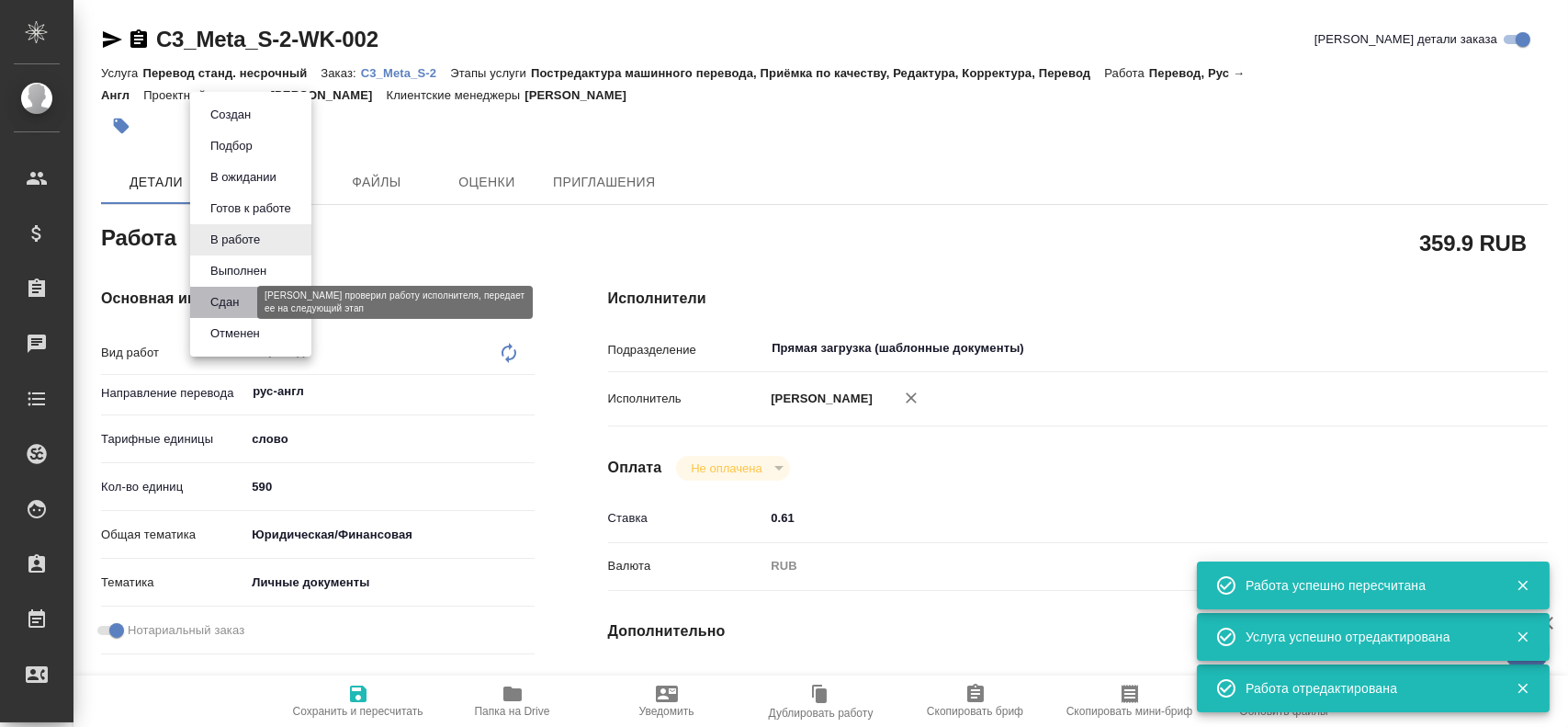
click at [225, 303] on button "Сдан" at bounding box center [224, 303] width 40 height 20
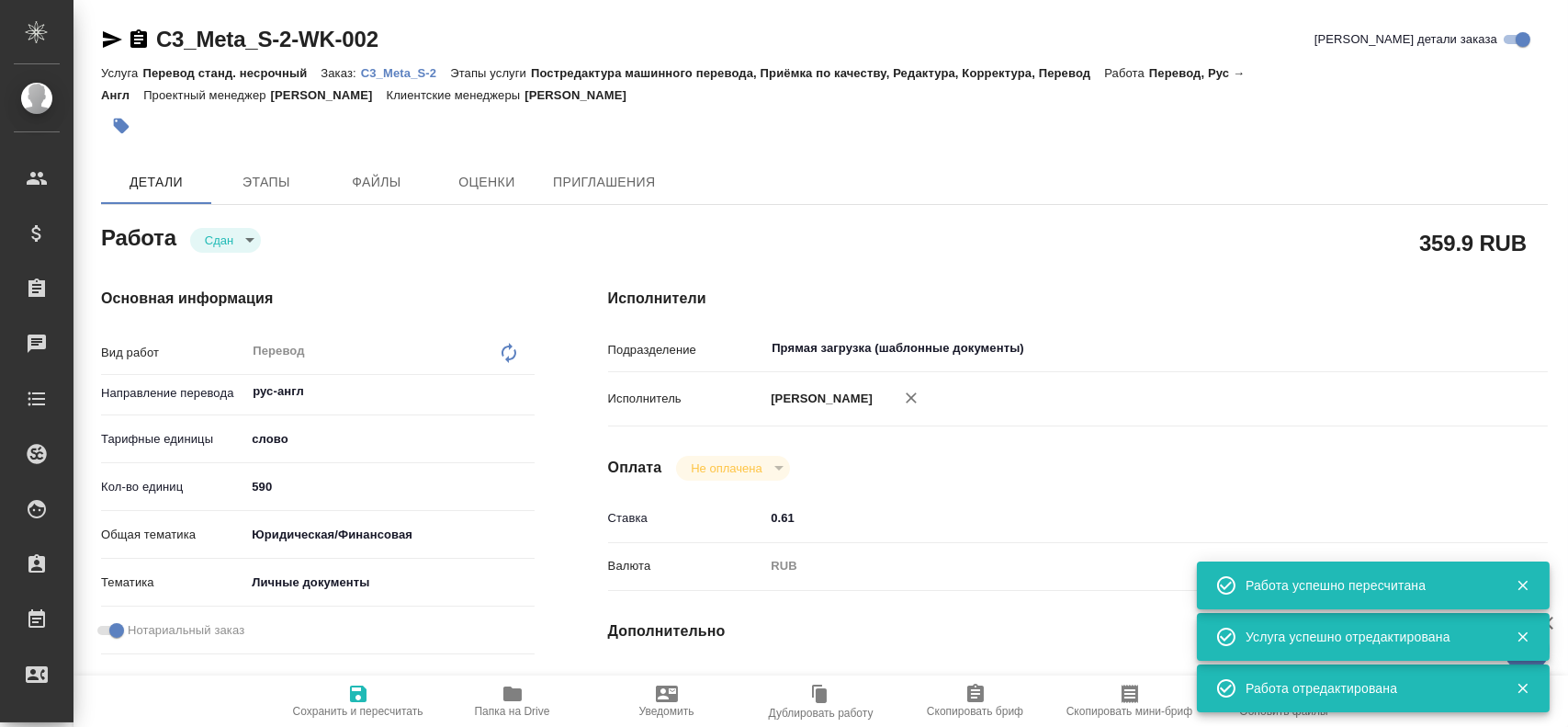
type textarea "x"
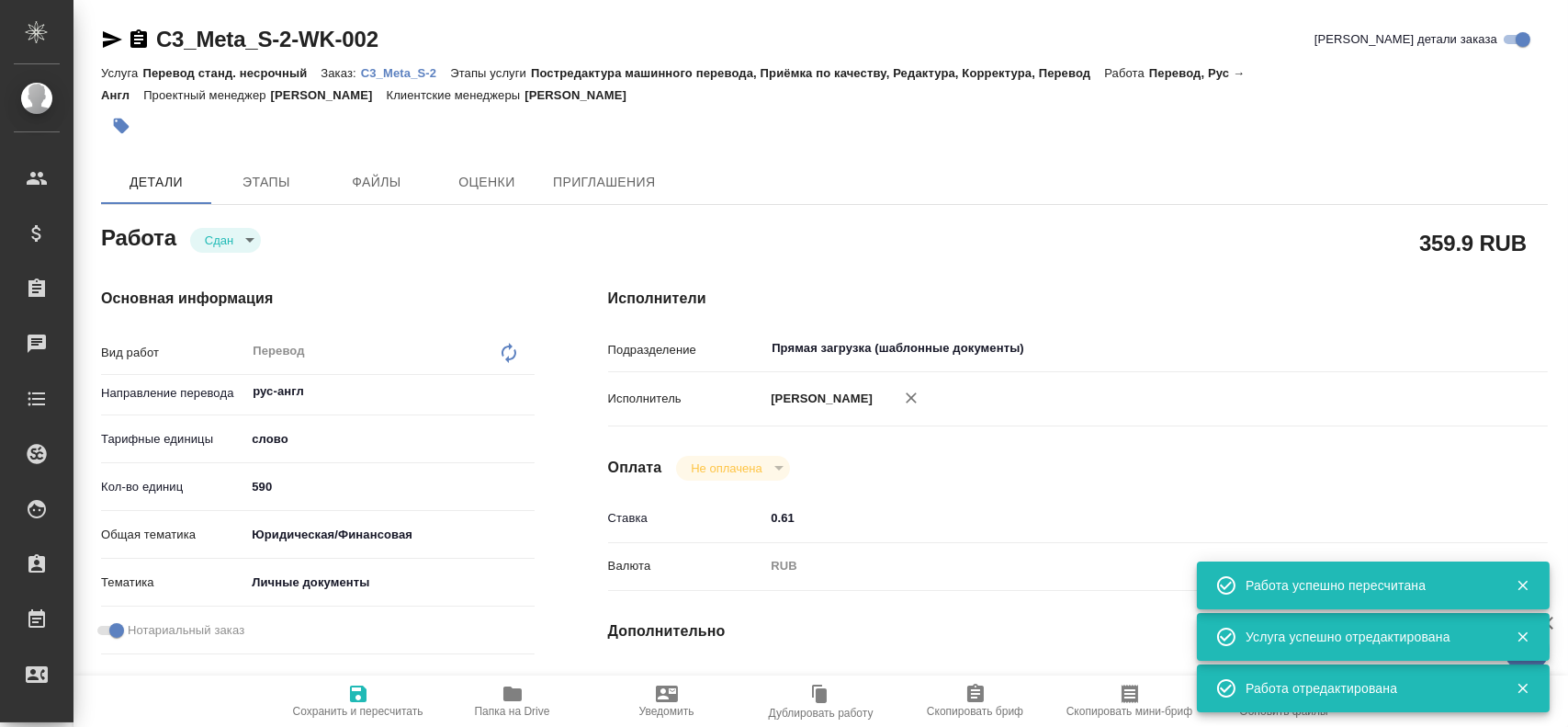
type textarea "x"
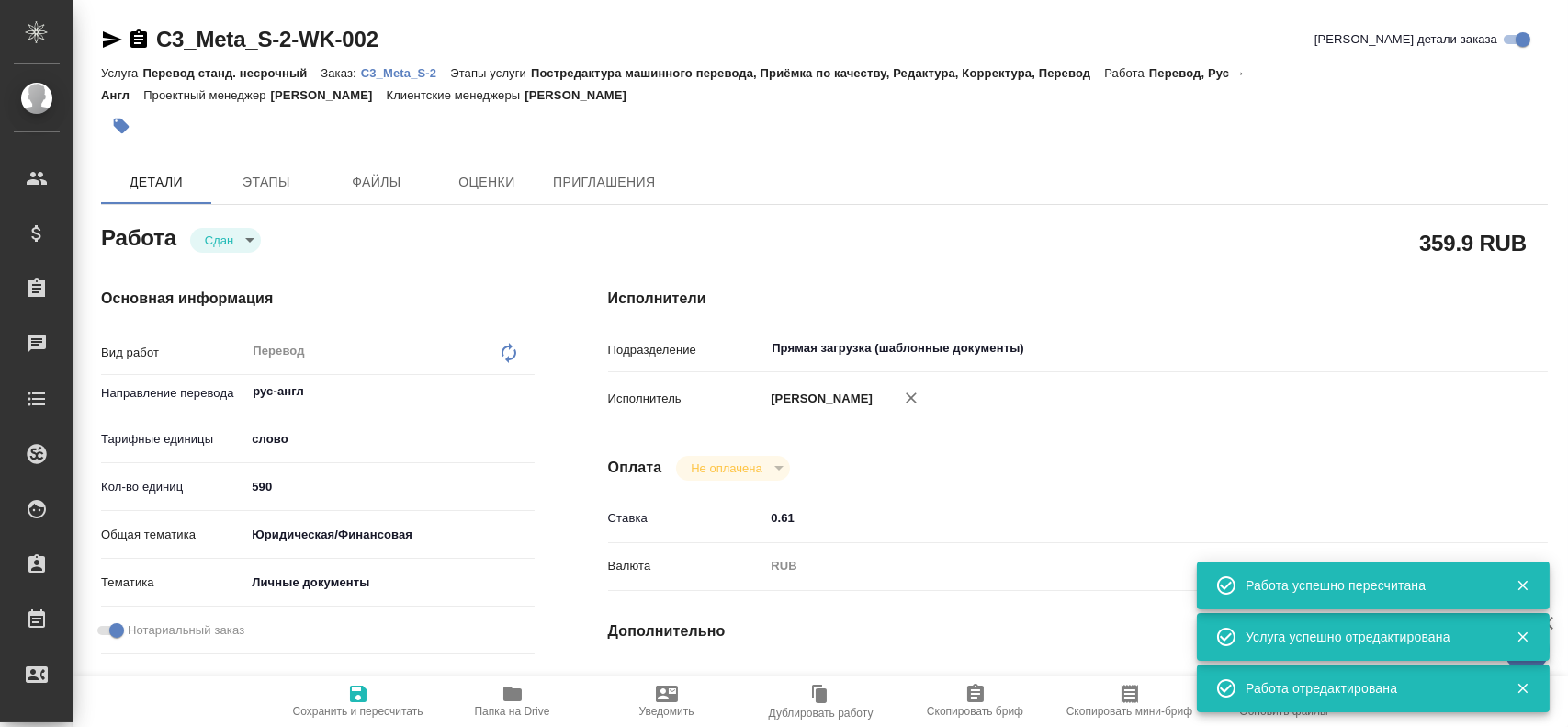
type textarea "x"
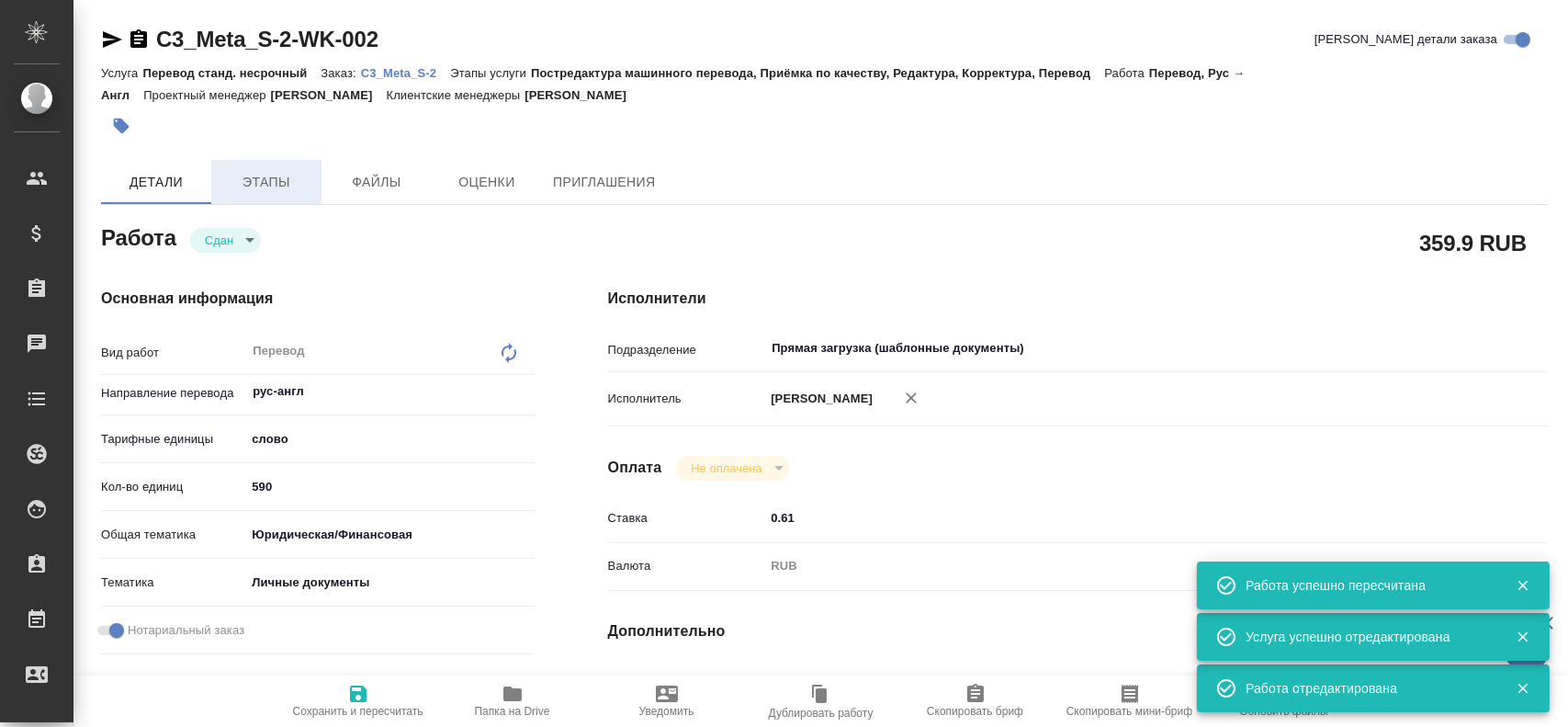
type textarea "x"
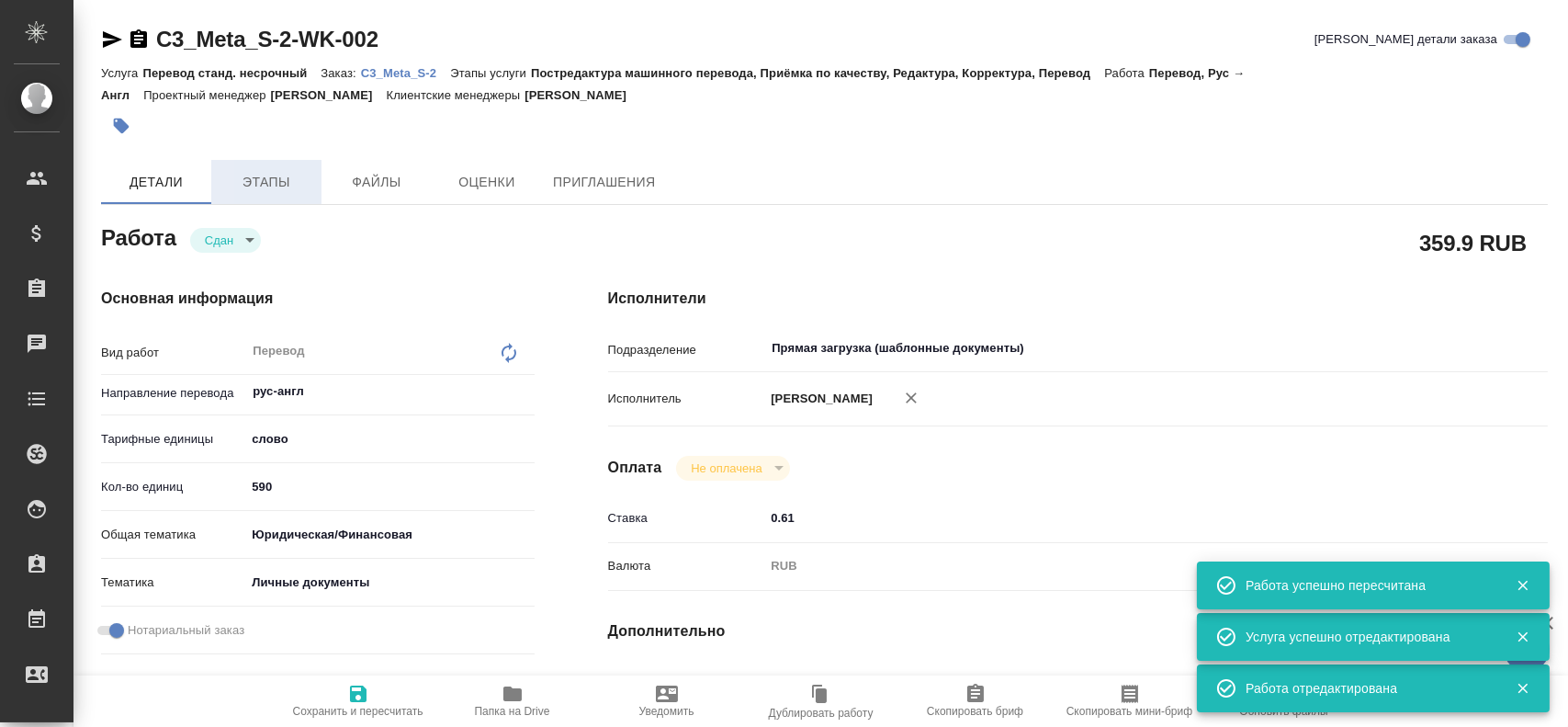
click at [269, 165] on button "Этапы" at bounding box center [267, 182] width 110 height 44
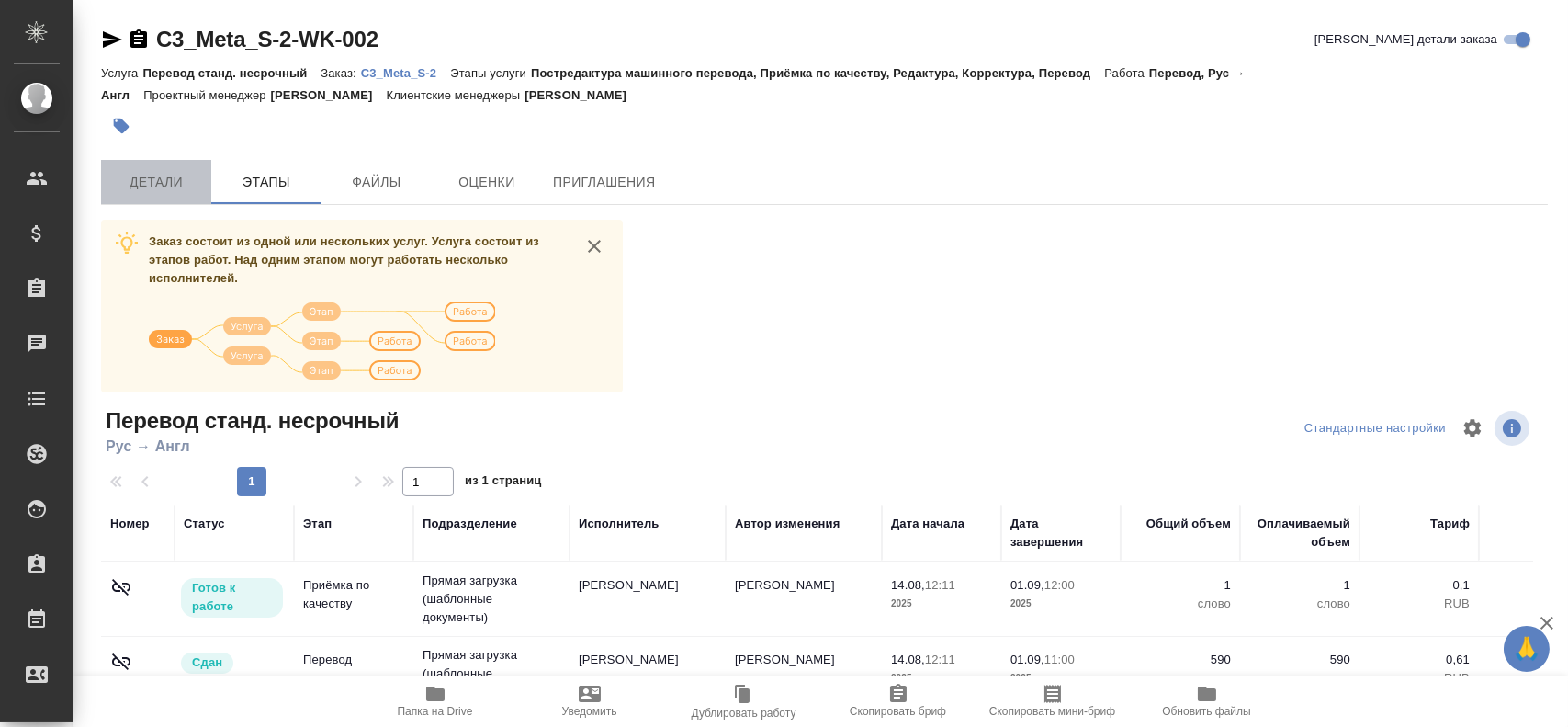
click at [179, 184] on span "Детали" at bounding box center [156, 182] width 88 height 23
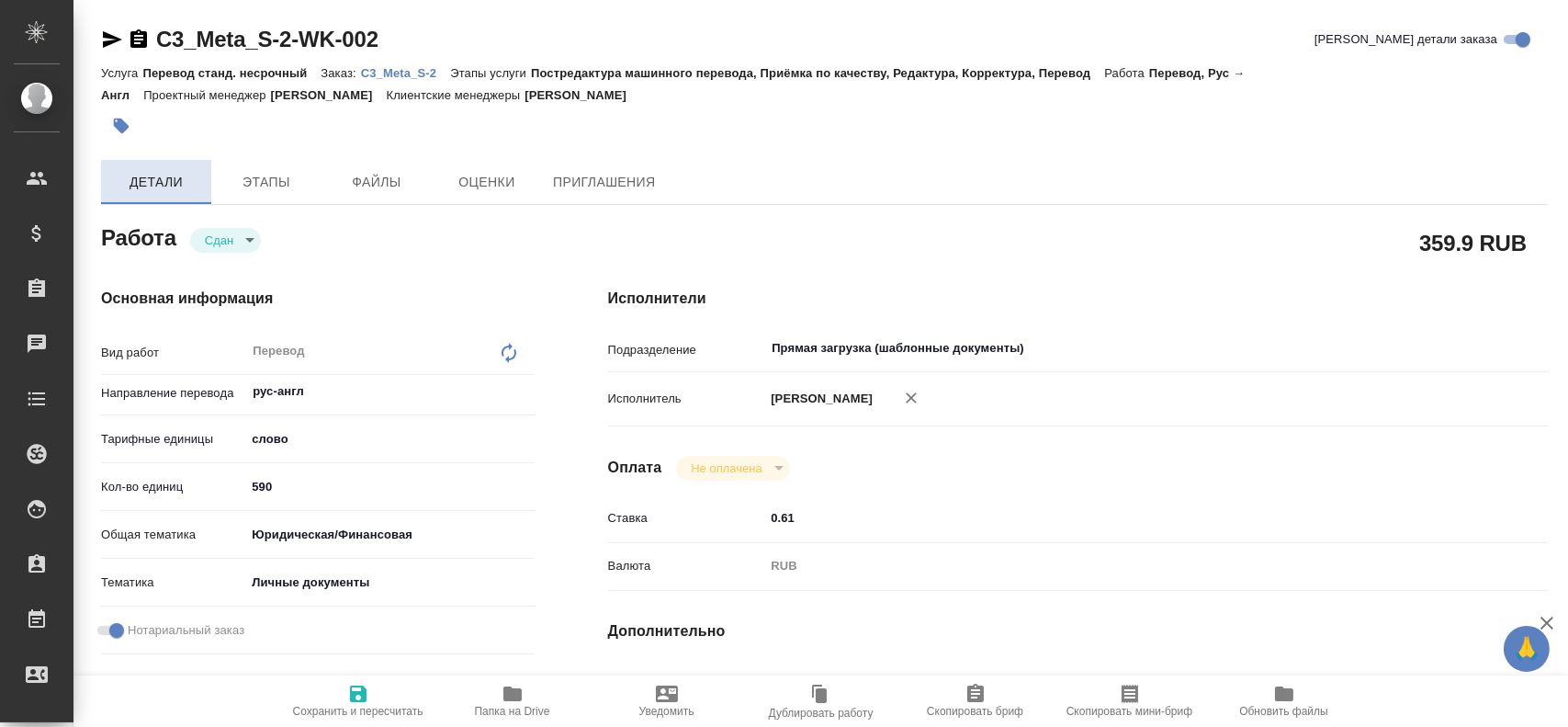
type textarea "x"
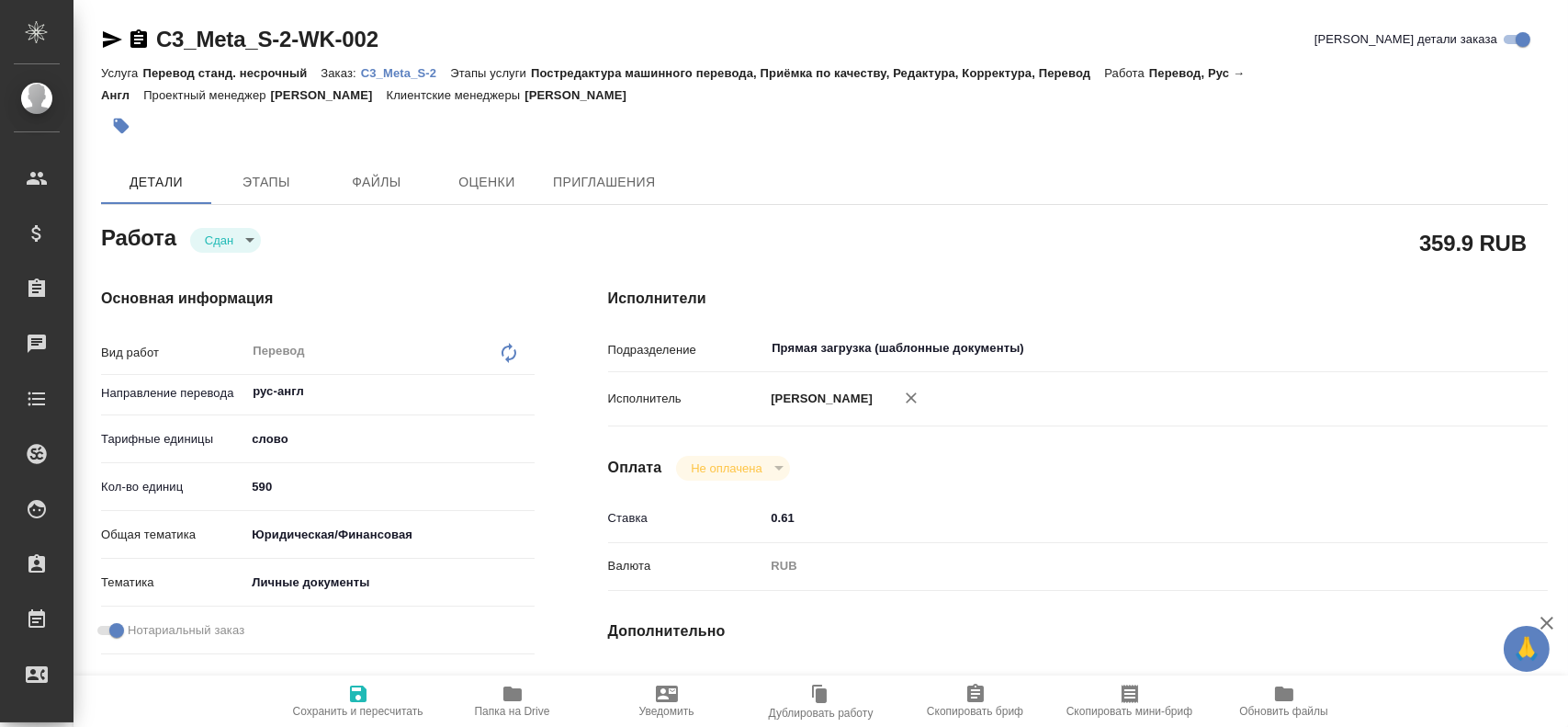
type textarea "x"
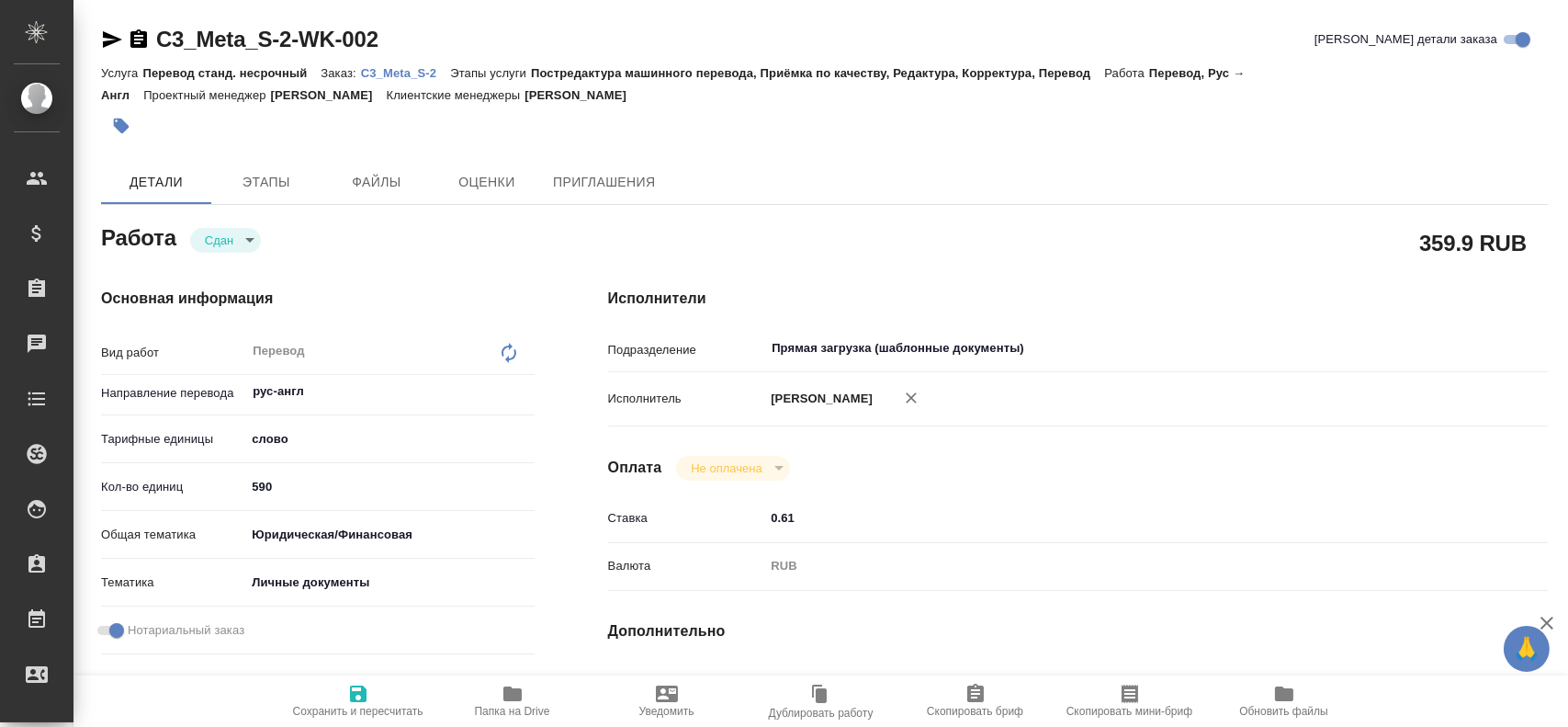
type textarea "x"
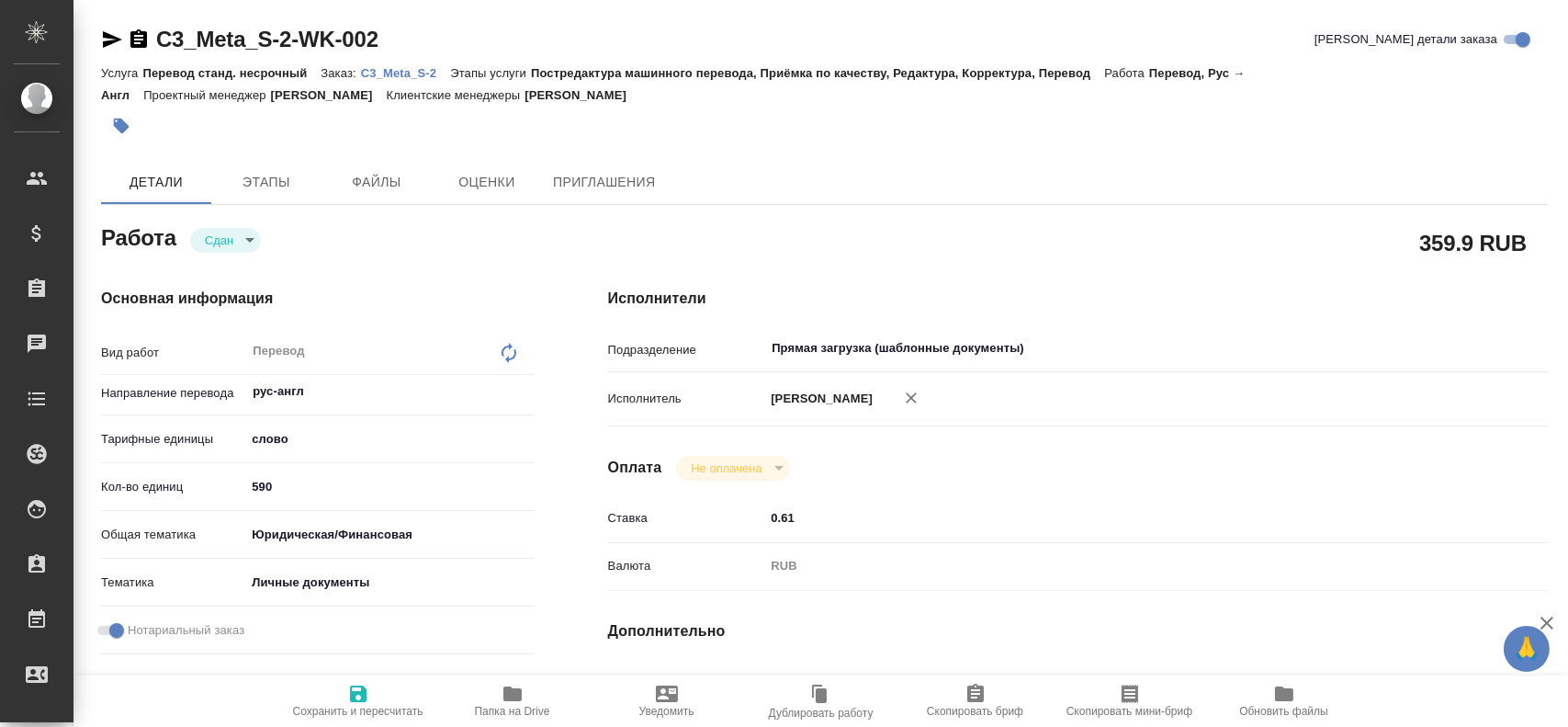
type textarea "x"
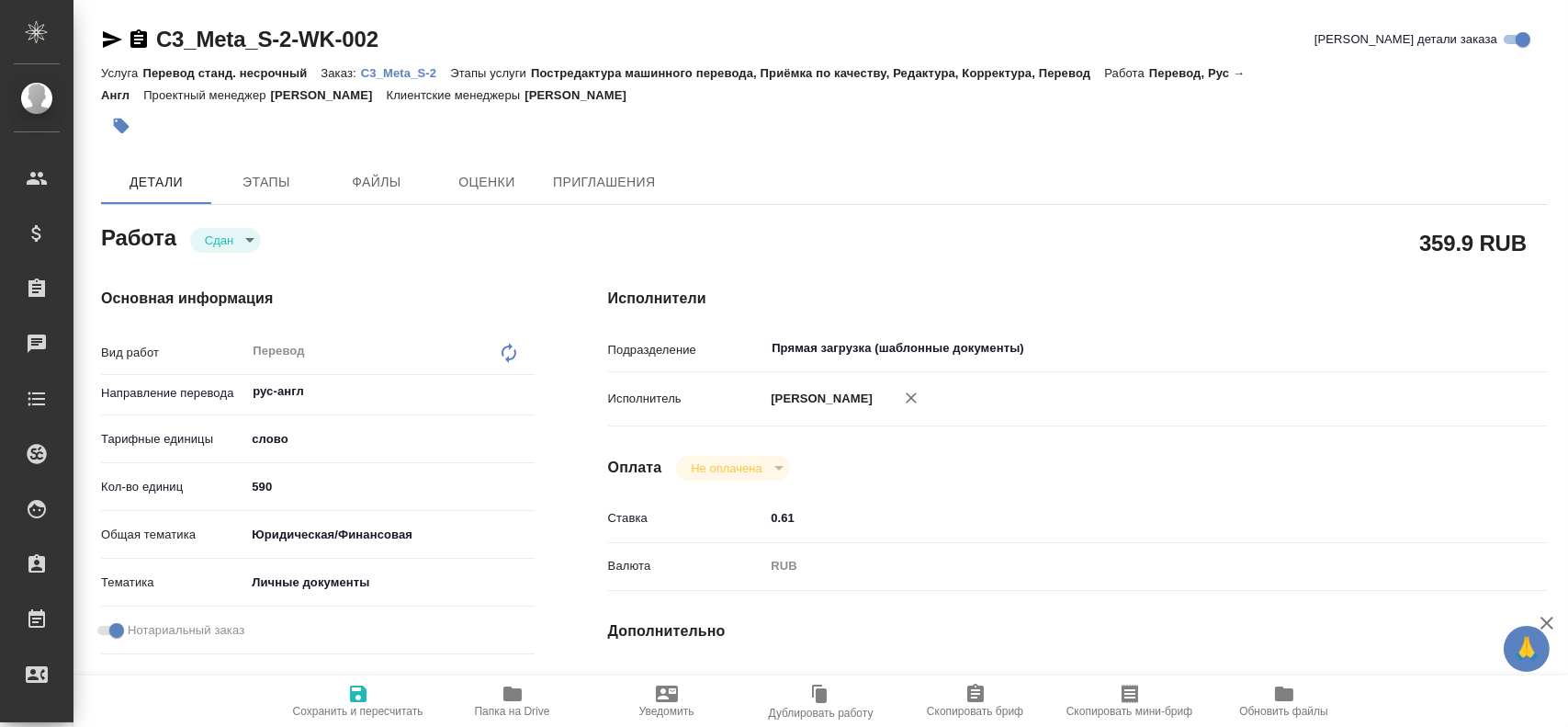
type textarea "x"
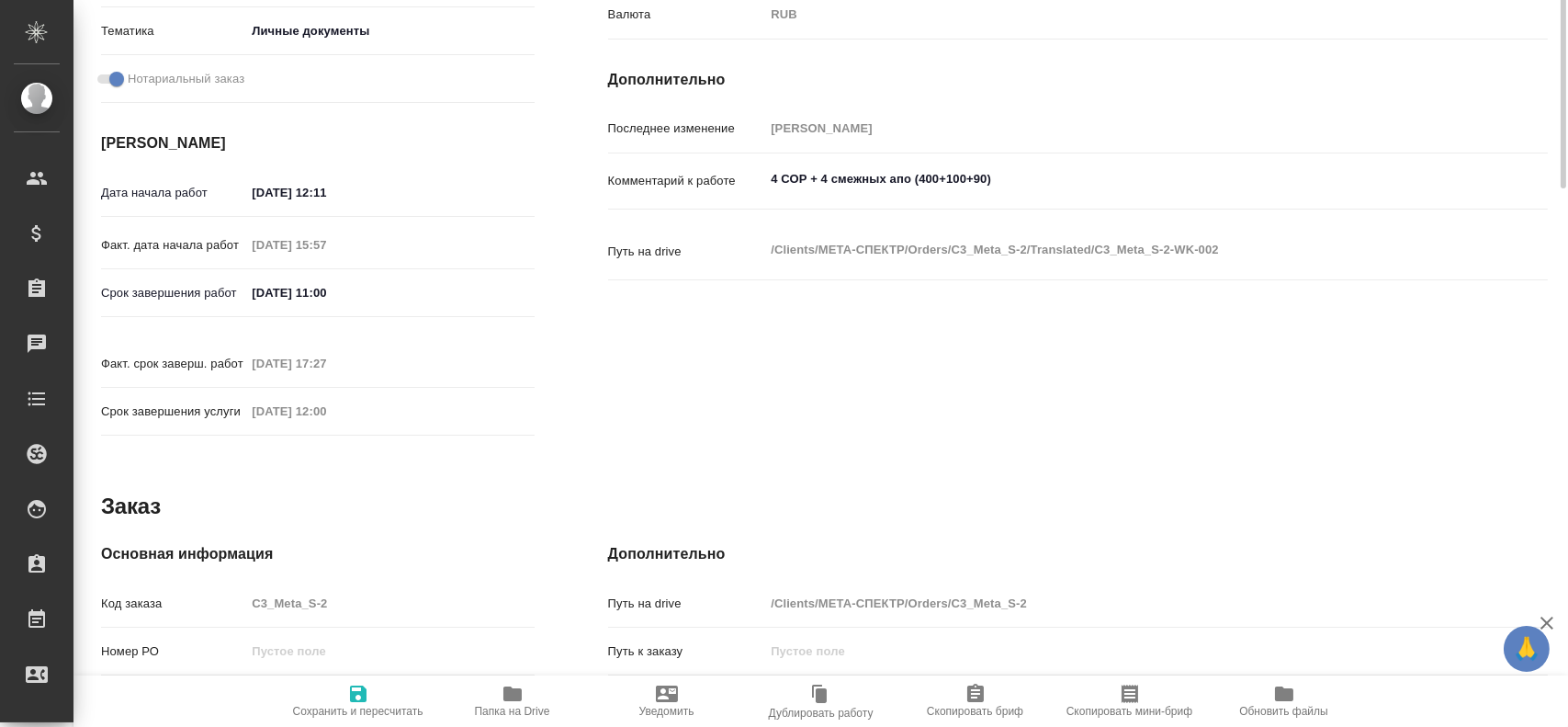
type textarea "x"
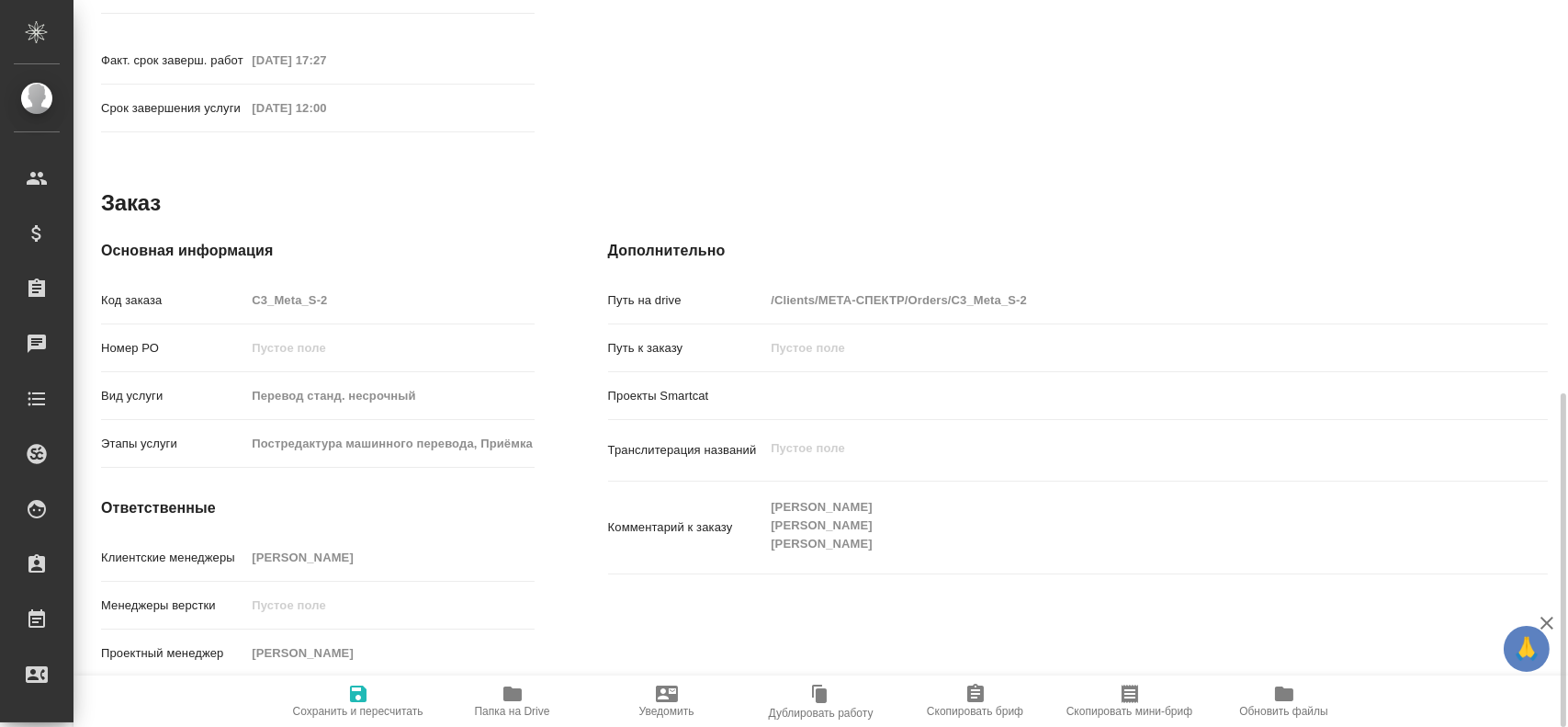
scroll to position [868, 0]
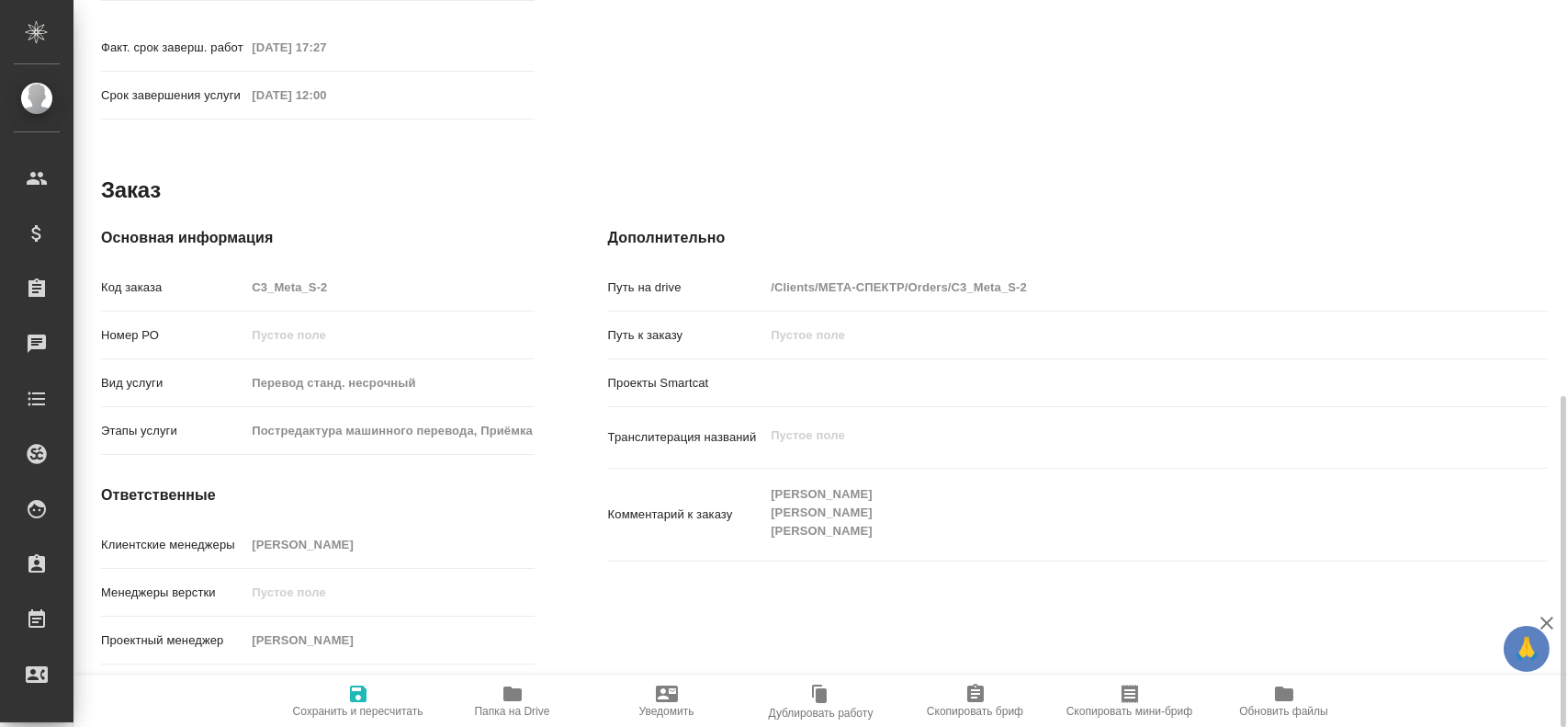
type textarea "x"
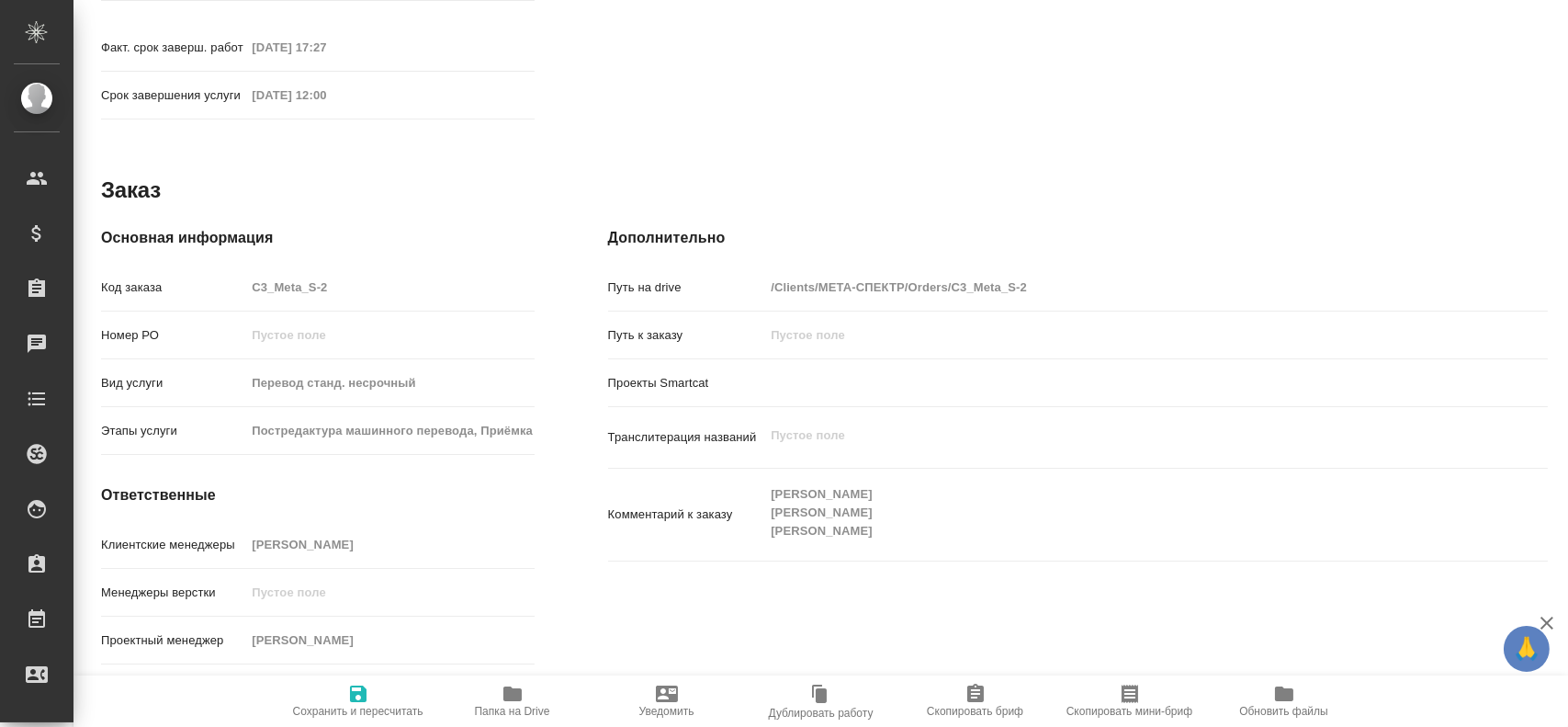
type textarea "x"
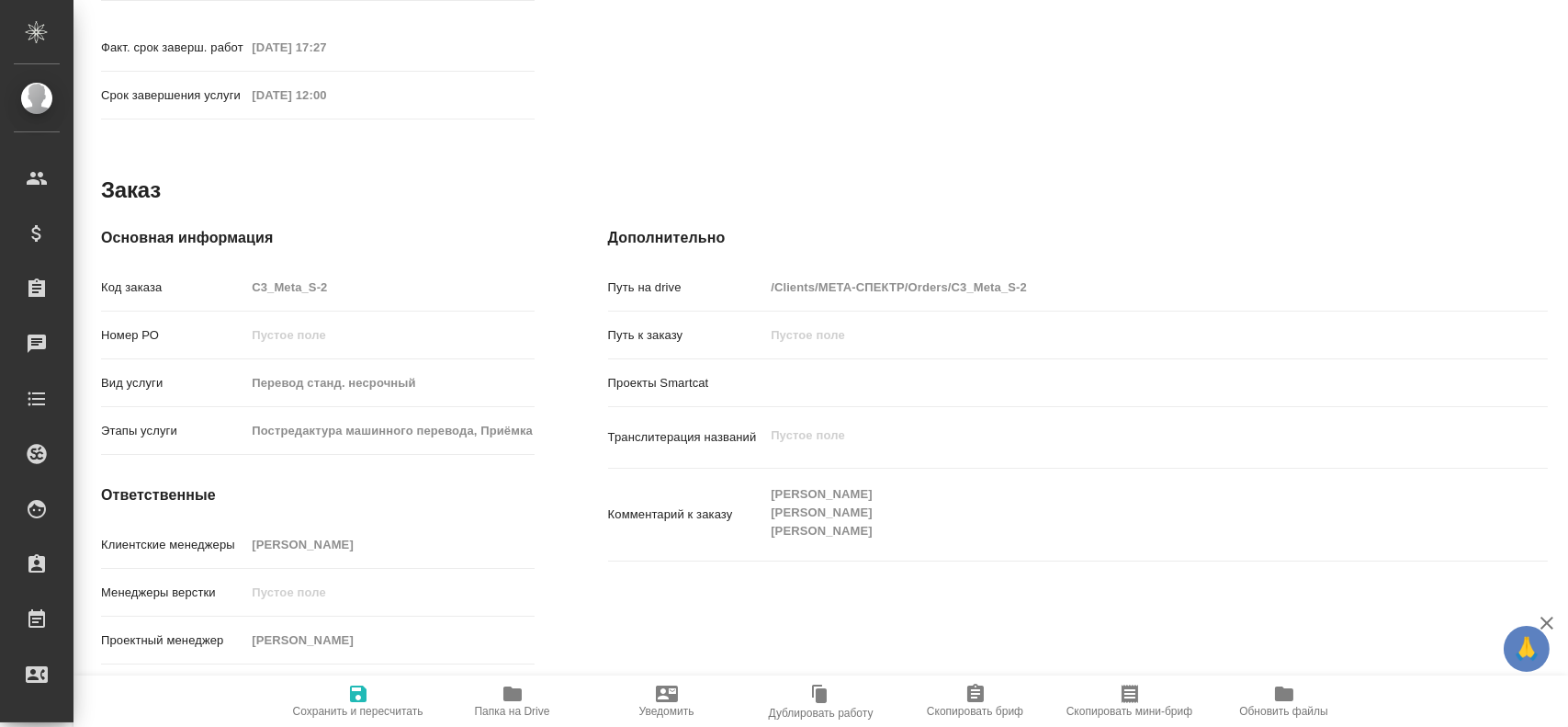
click at [512, 697] on icon "button" at bounding box center [512, 694] width 18 height 15
type textarea "x"
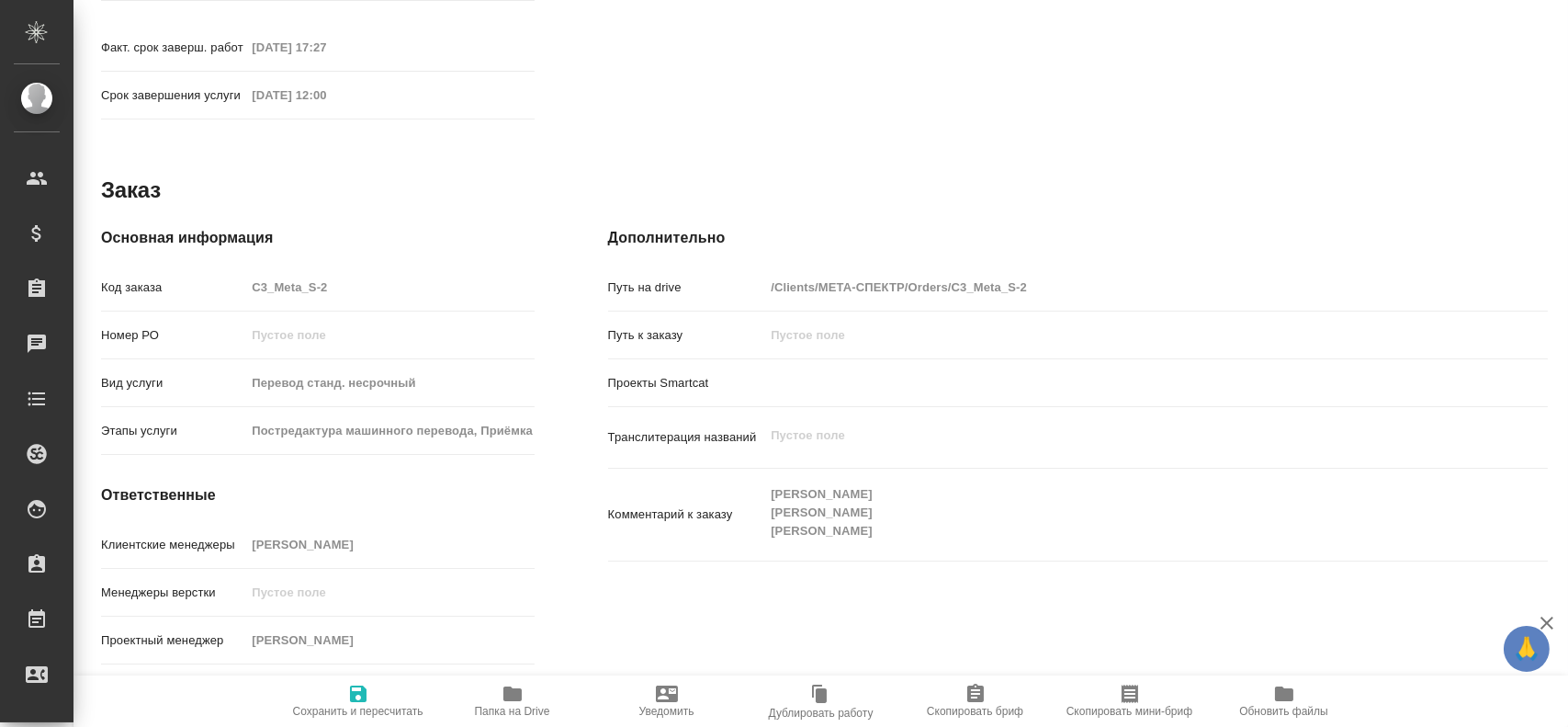
type textarea "x"
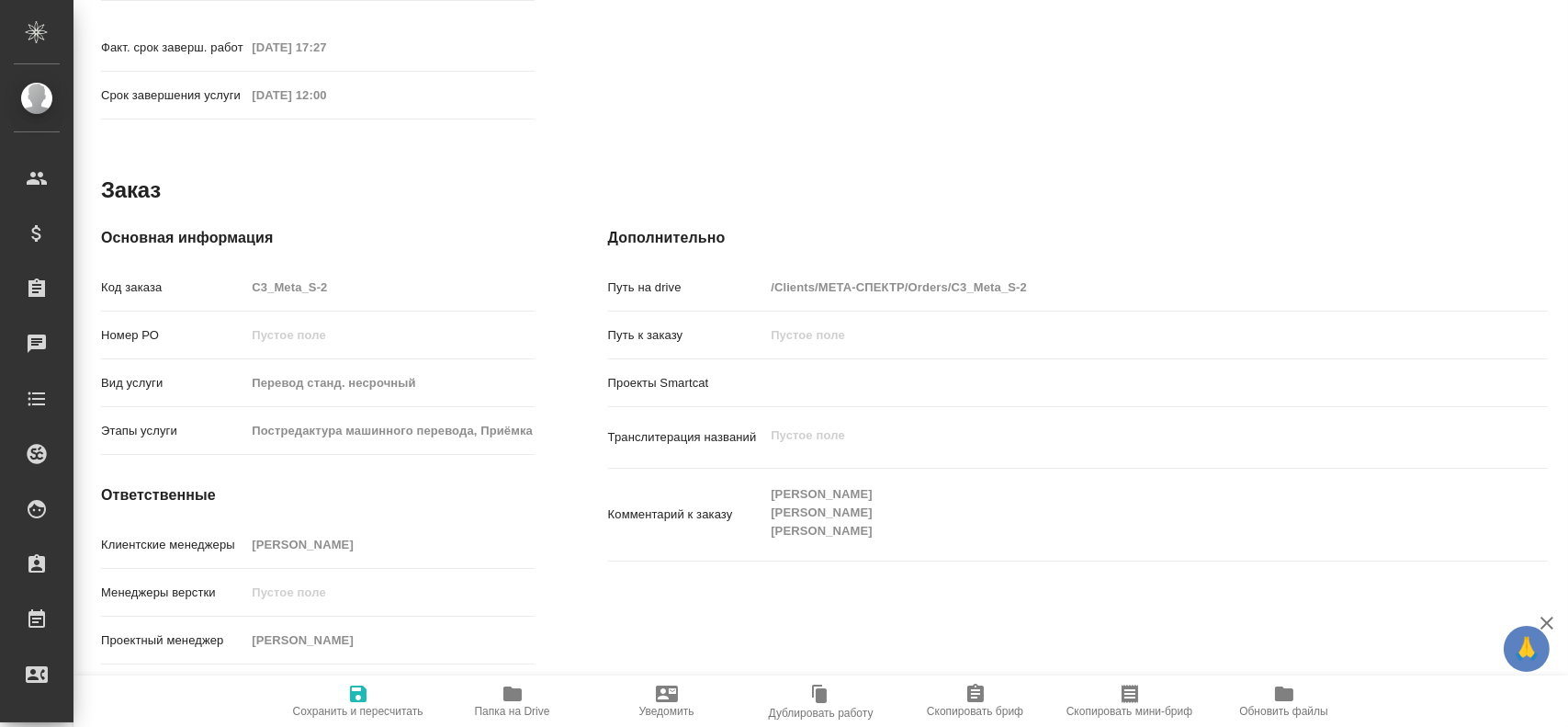
type textarea "x"
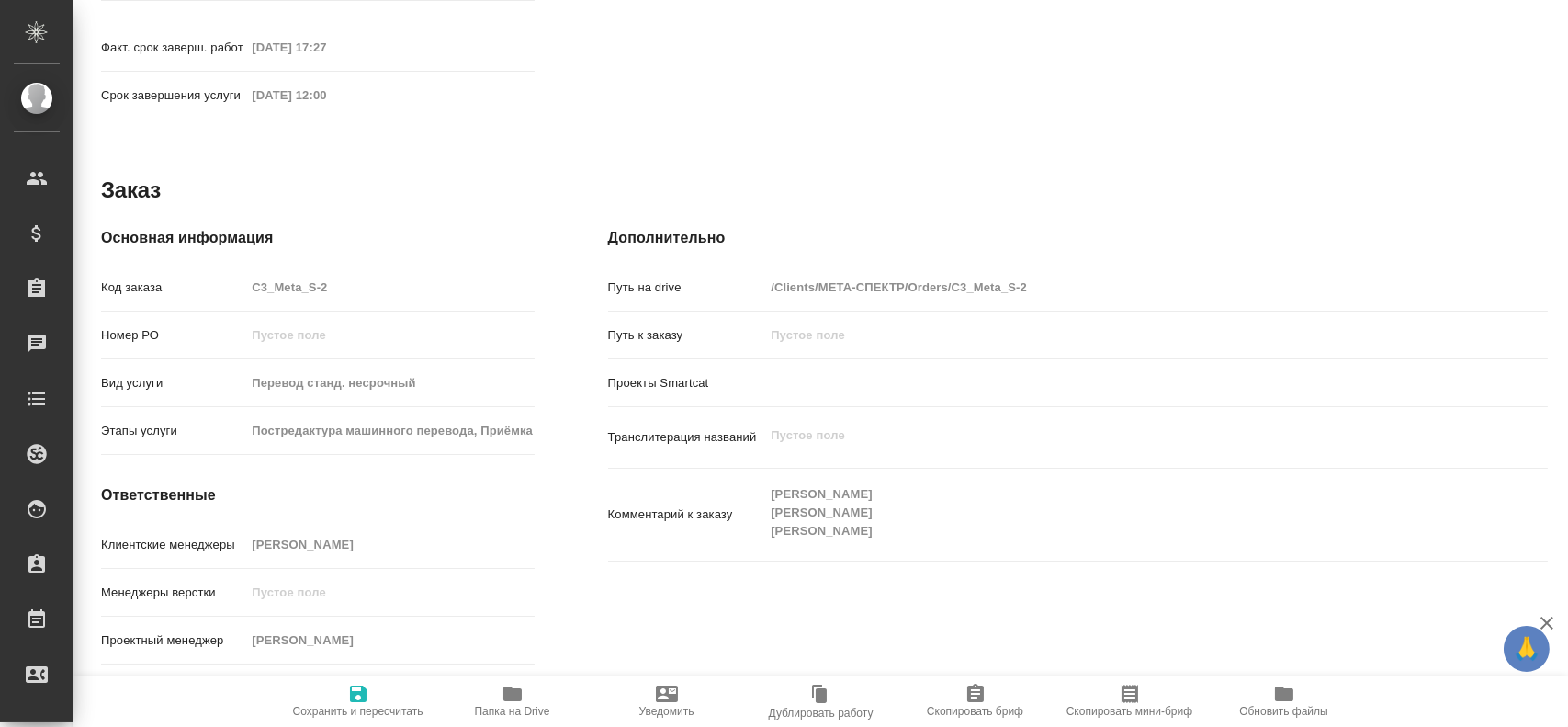
type textarea "x"
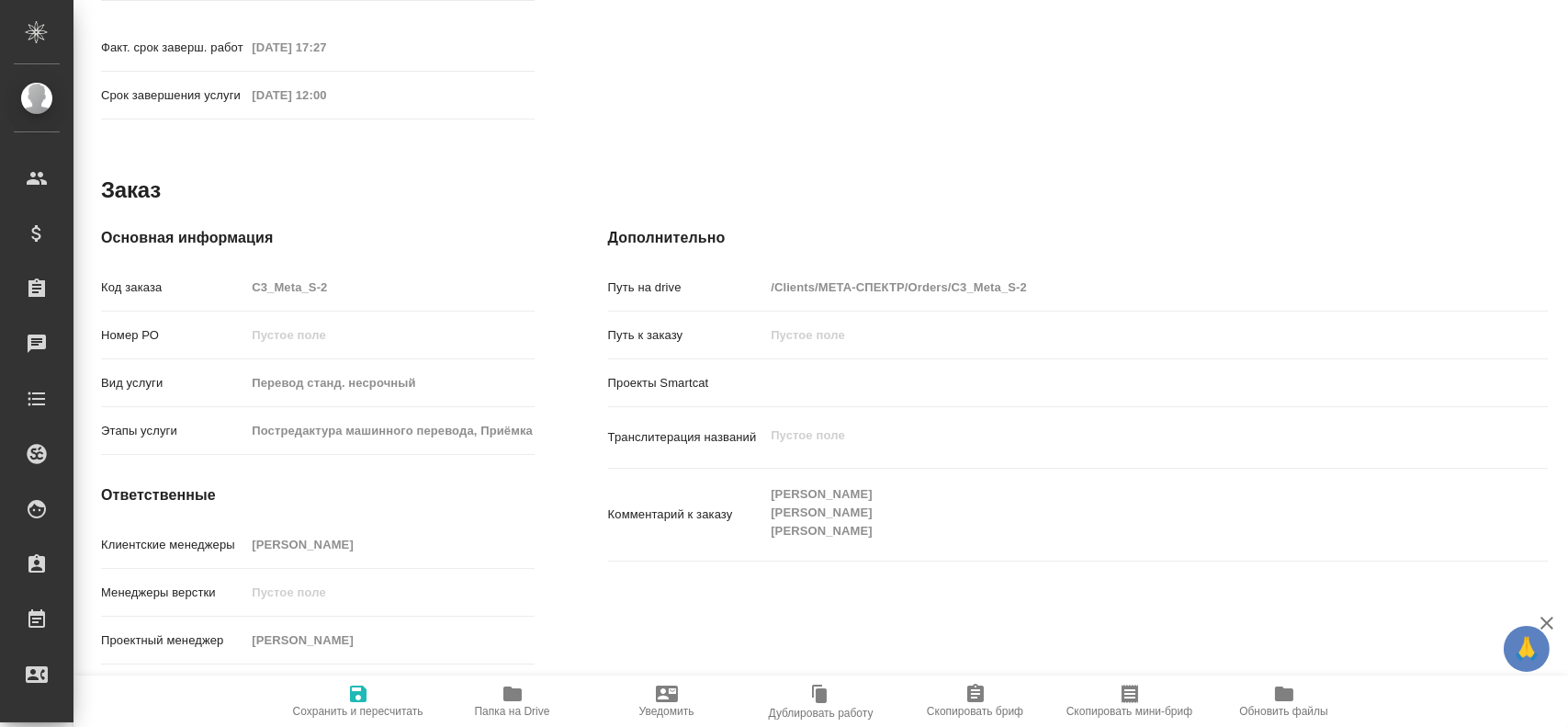
type textarea "x"
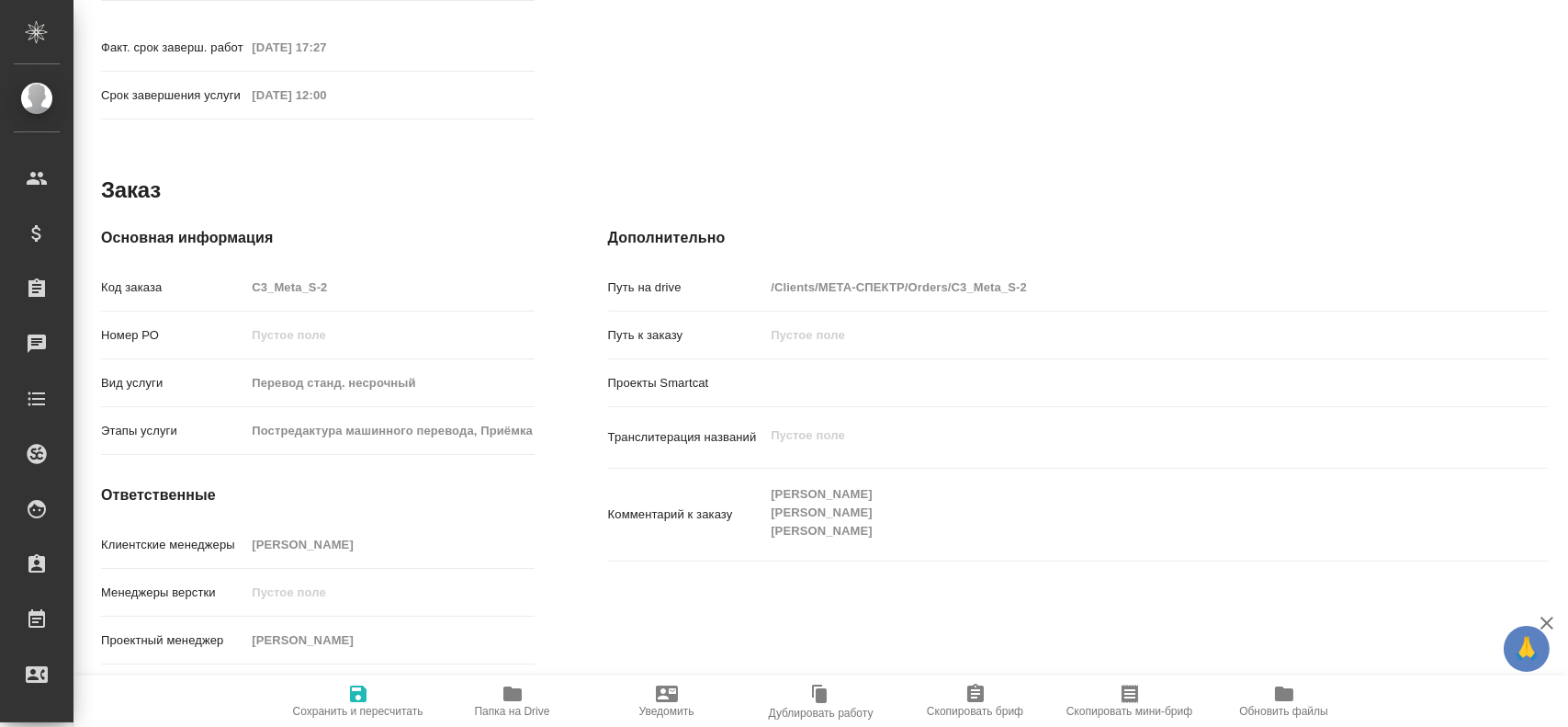
type textarea "x"
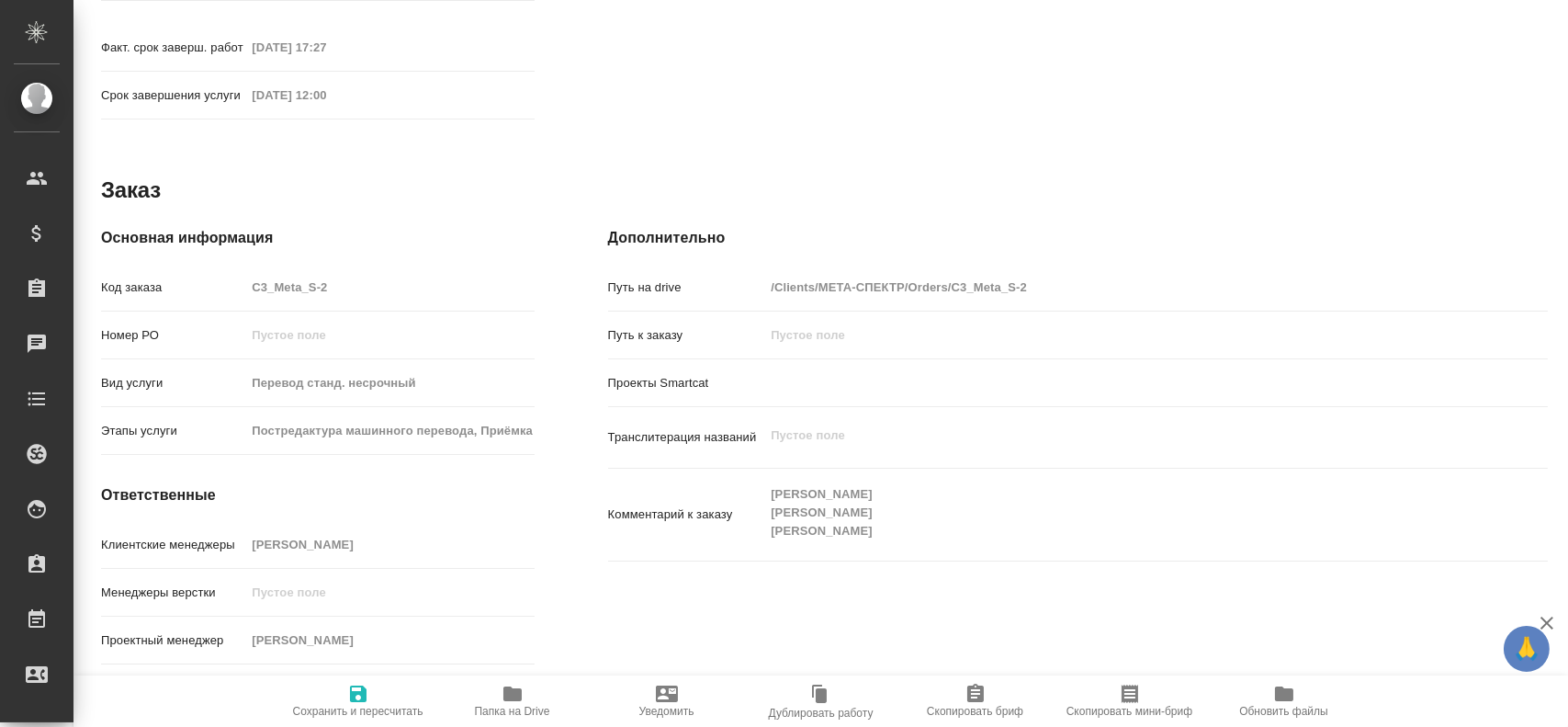
type textarea "x"
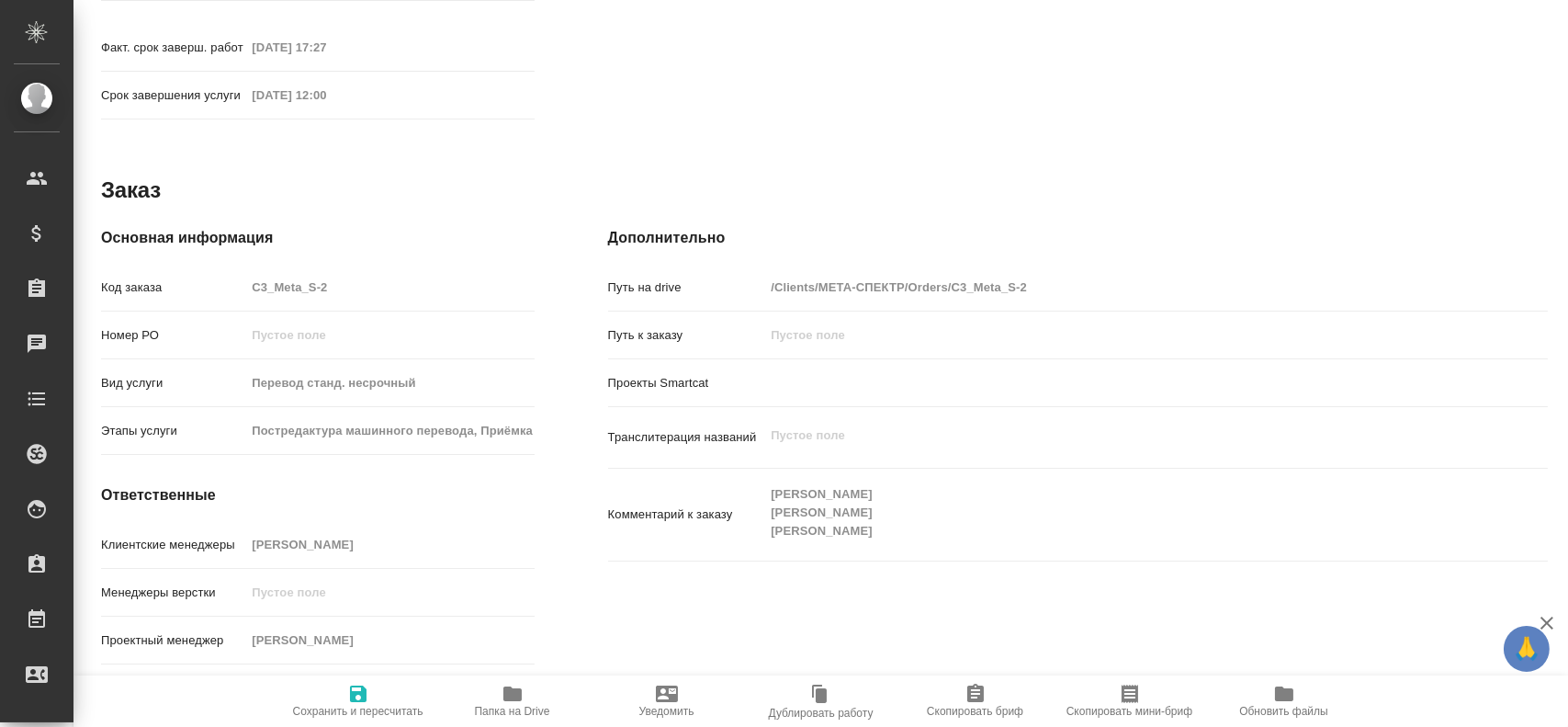
type textarea "x"
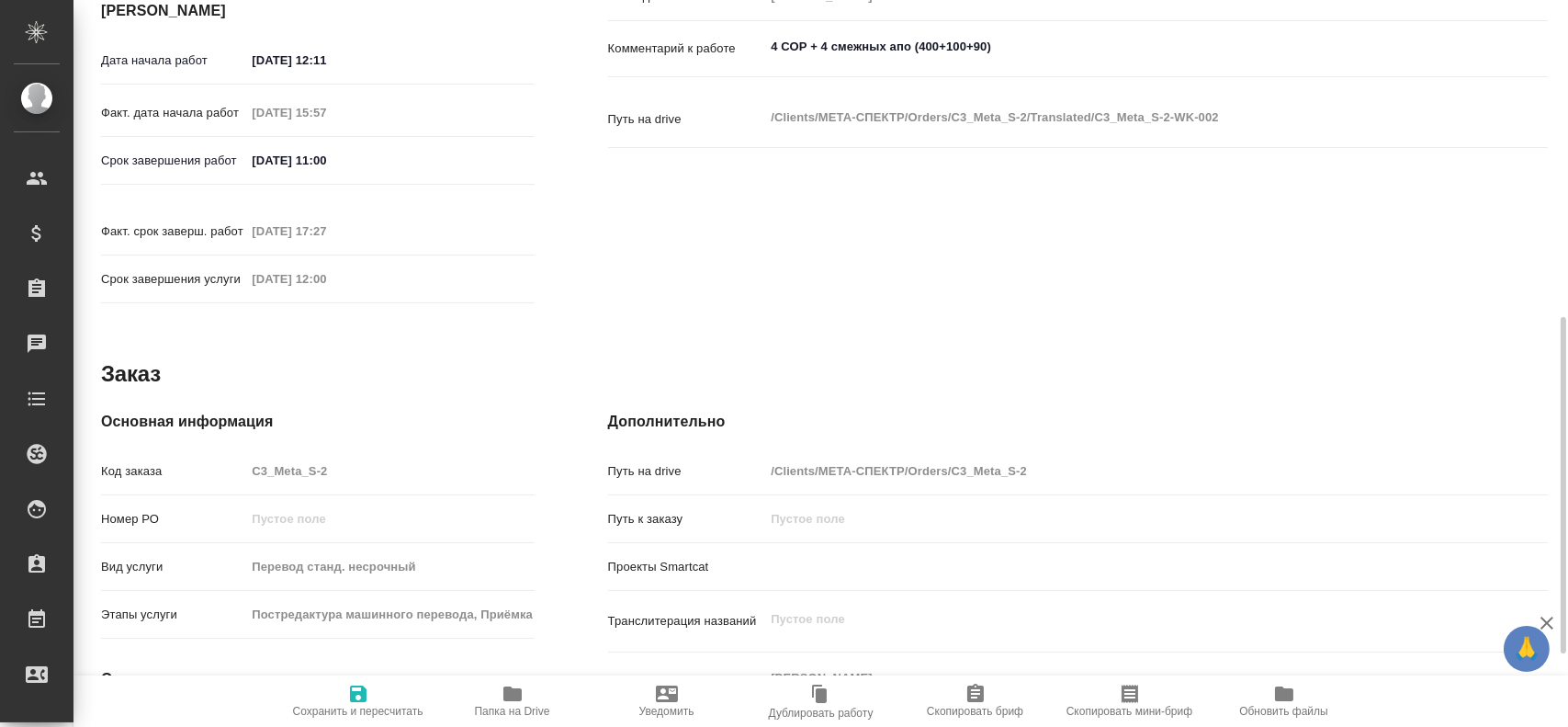
scroll to position [855, 0]
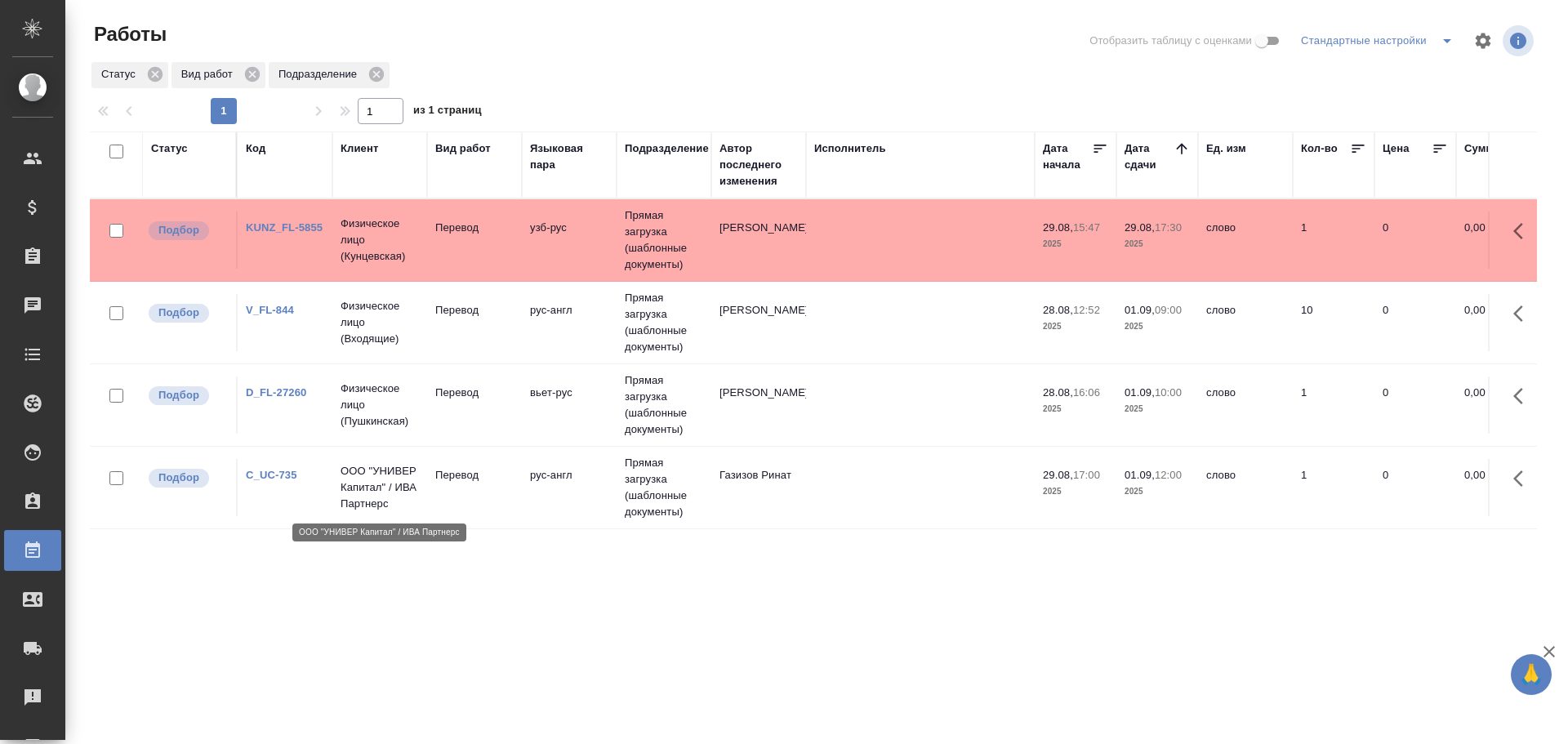
click at [380, 497] on p "ООО "УНИВЕР Капитал" / ИВА Партнерс" at bounding box center [380, 487] width 79 height 49
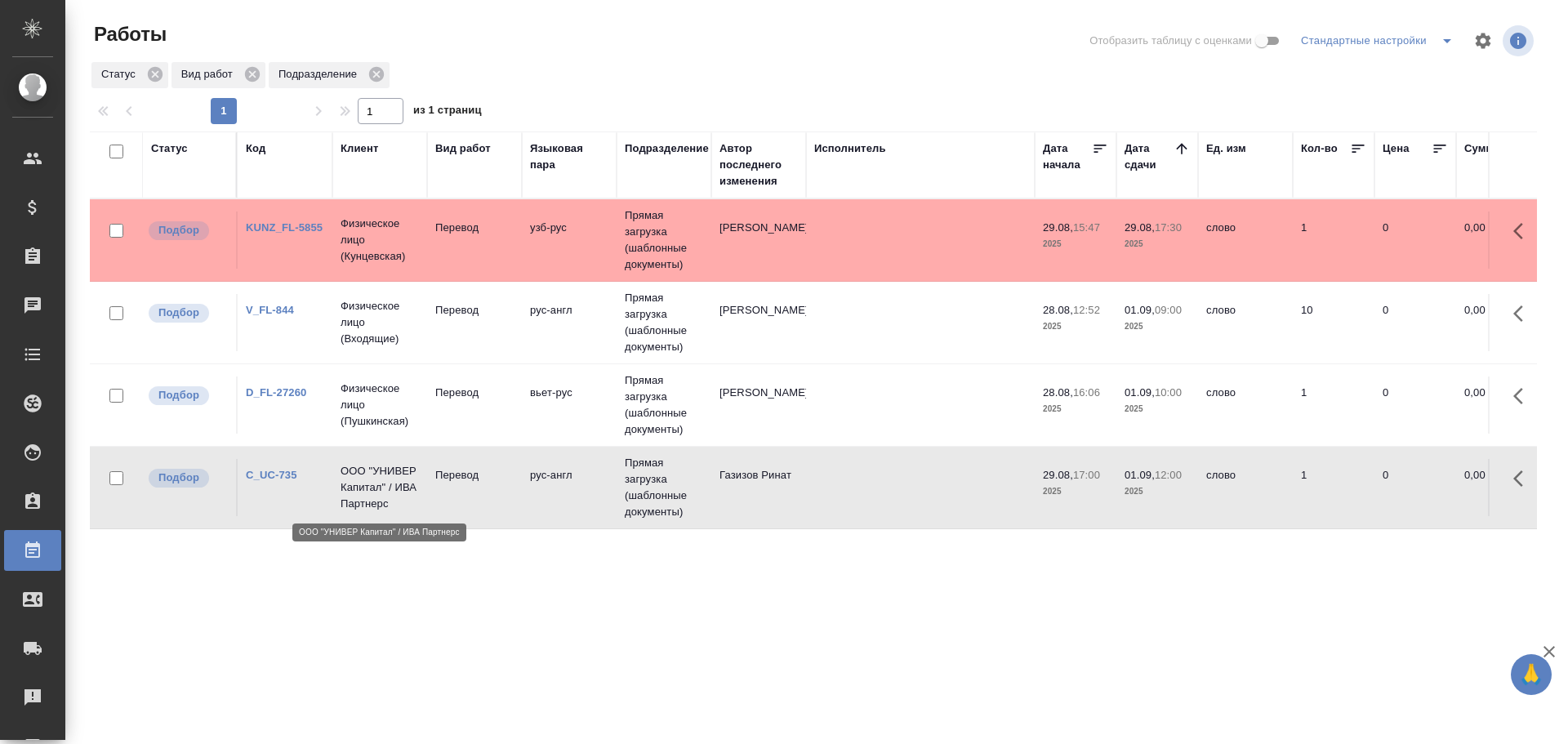
click at [380, 497] on p "ООО "УНИВЕР Капитал" / ИВА Партнерс" at bounding box center [380, 487] width 79 height 49
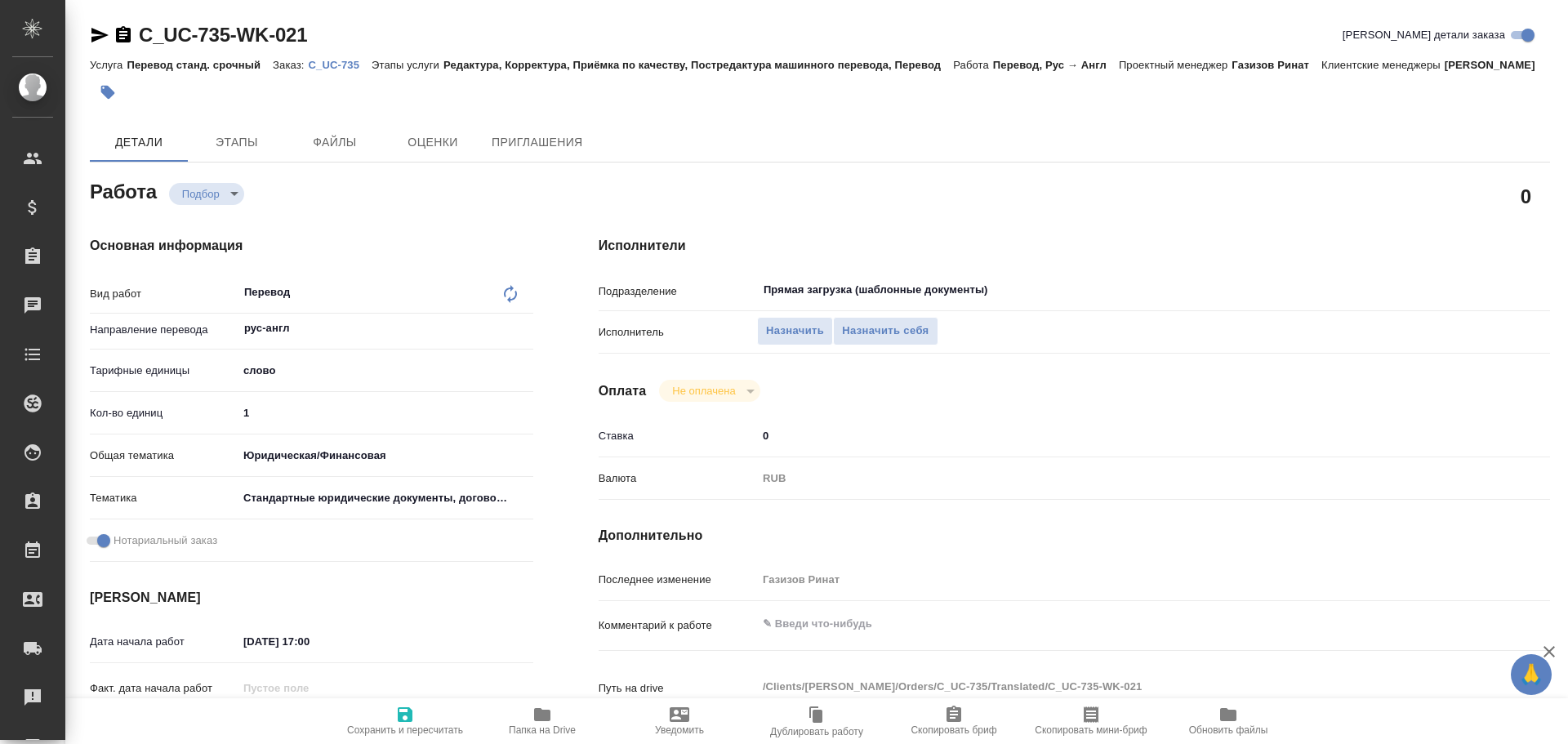
type textarea "x"
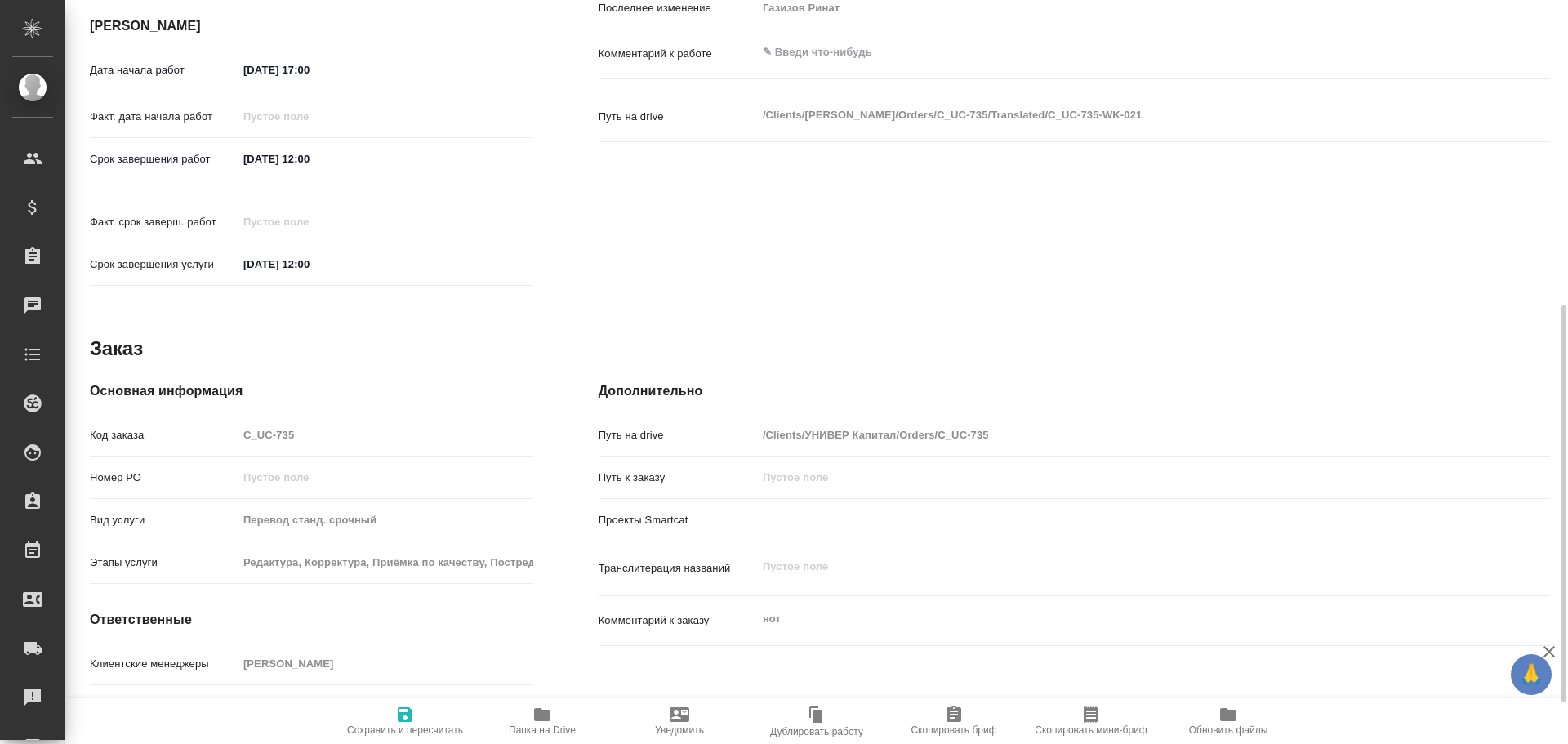
type textarea "x"
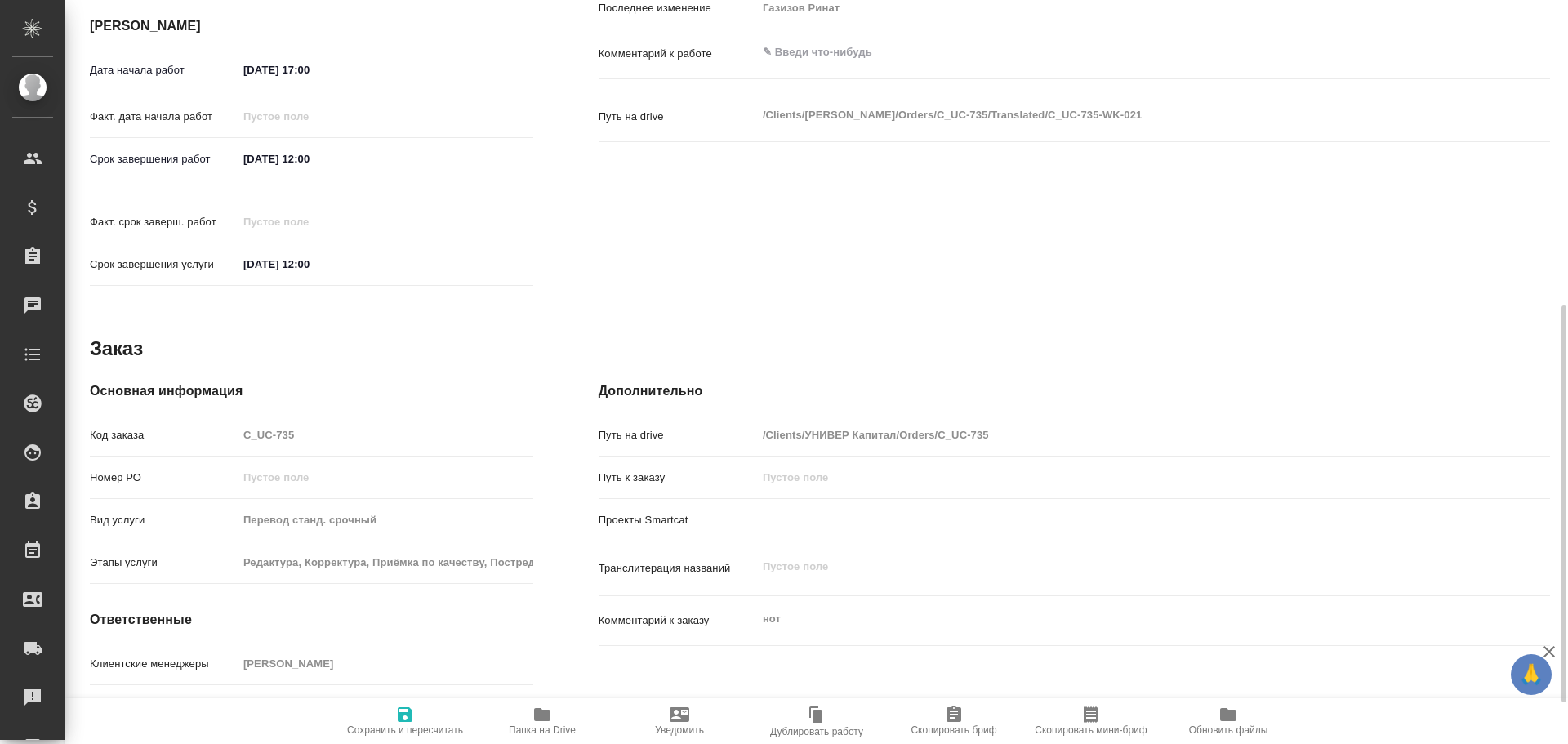
scroll to position [649, 0]
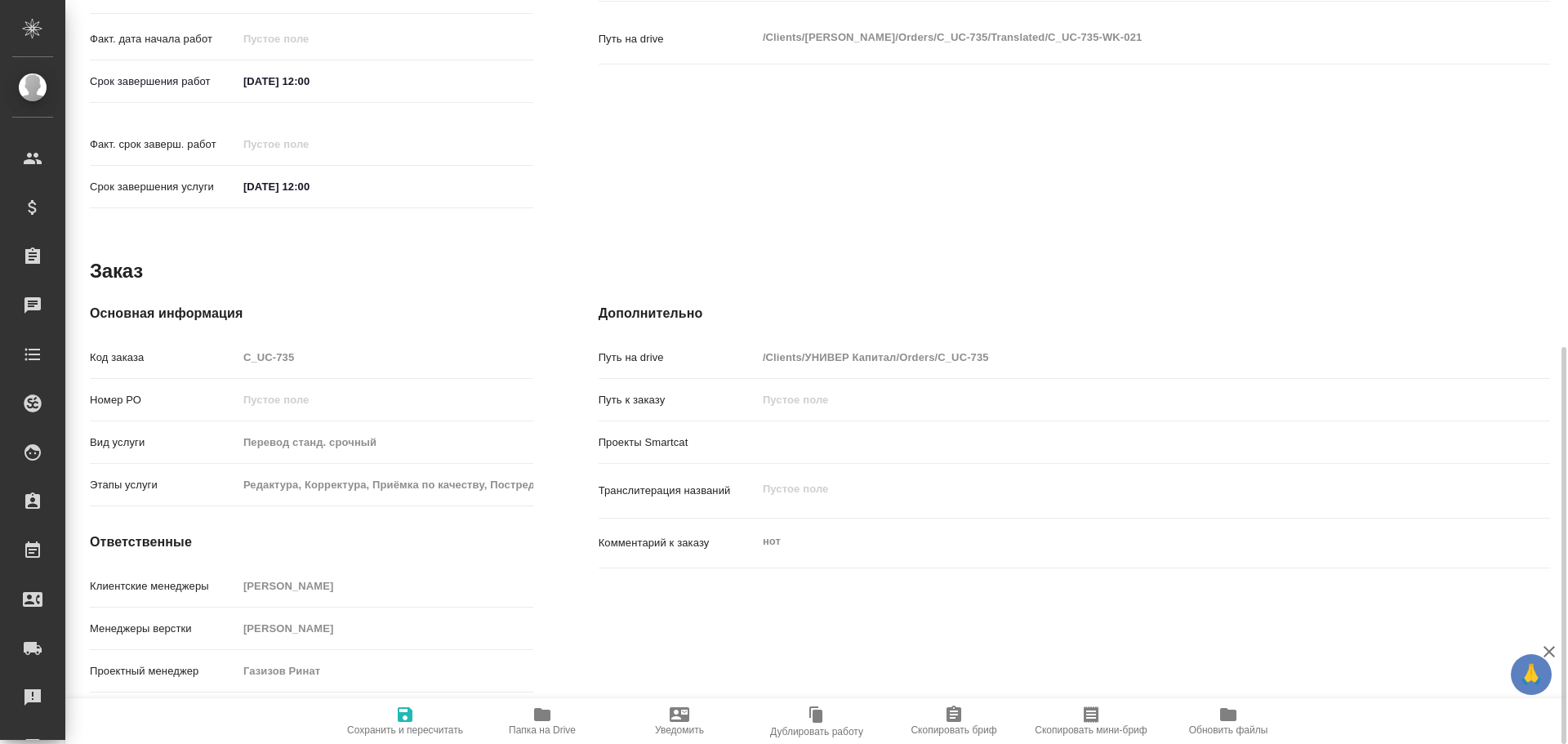
type textarea "x"
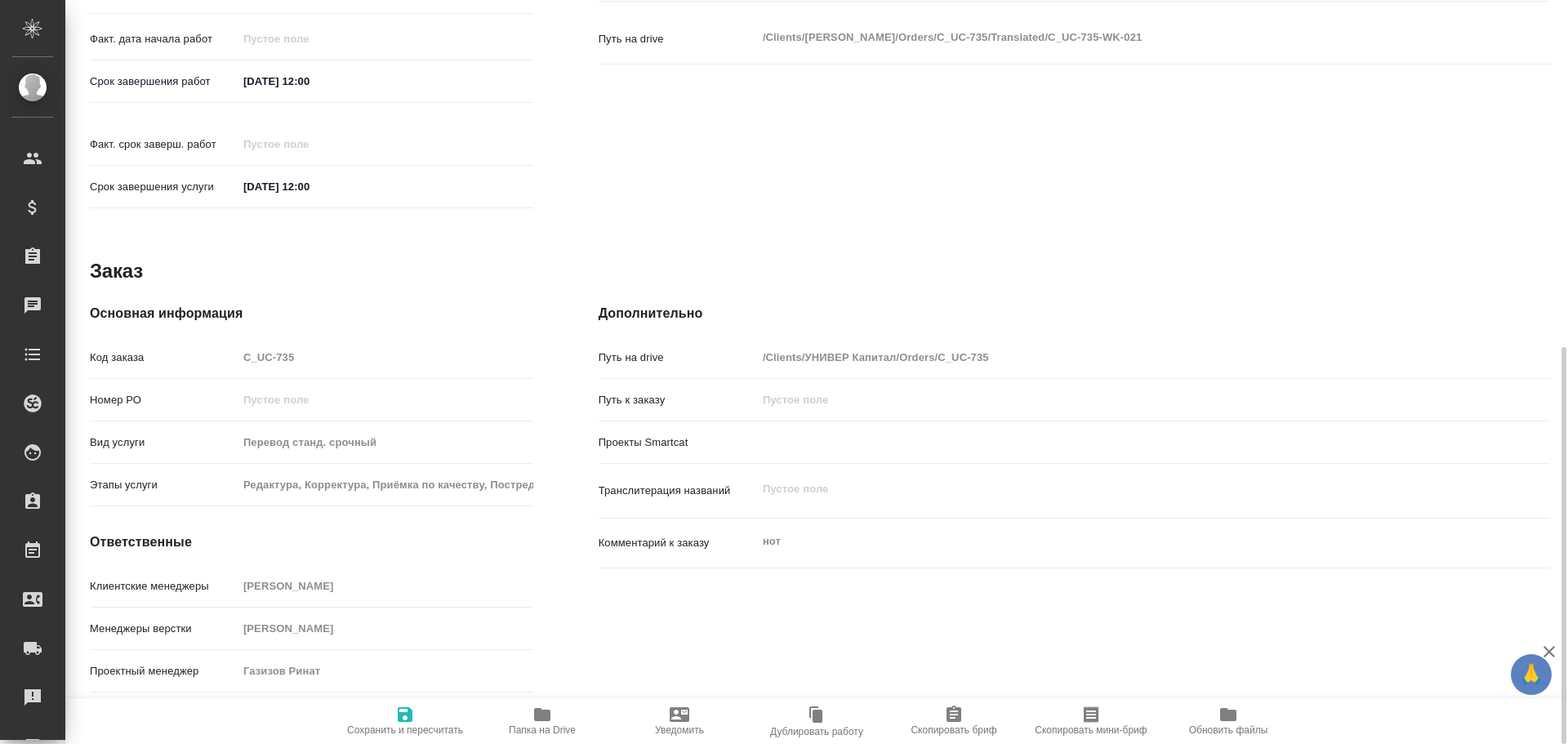
type textarea "x"
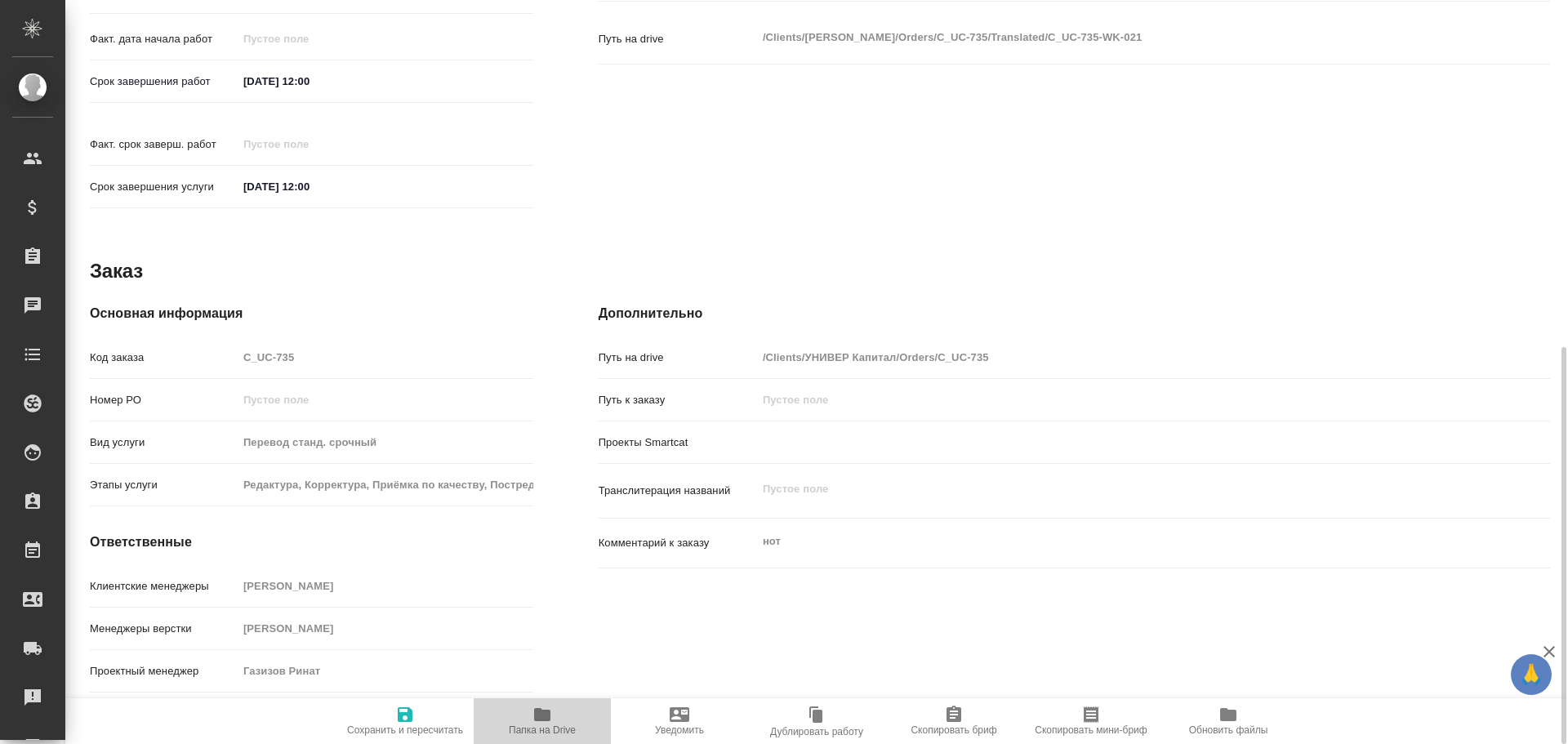
click at [560, 724] on span "Папка на Drive" at bounding box center [542, 720] width 118 height 31
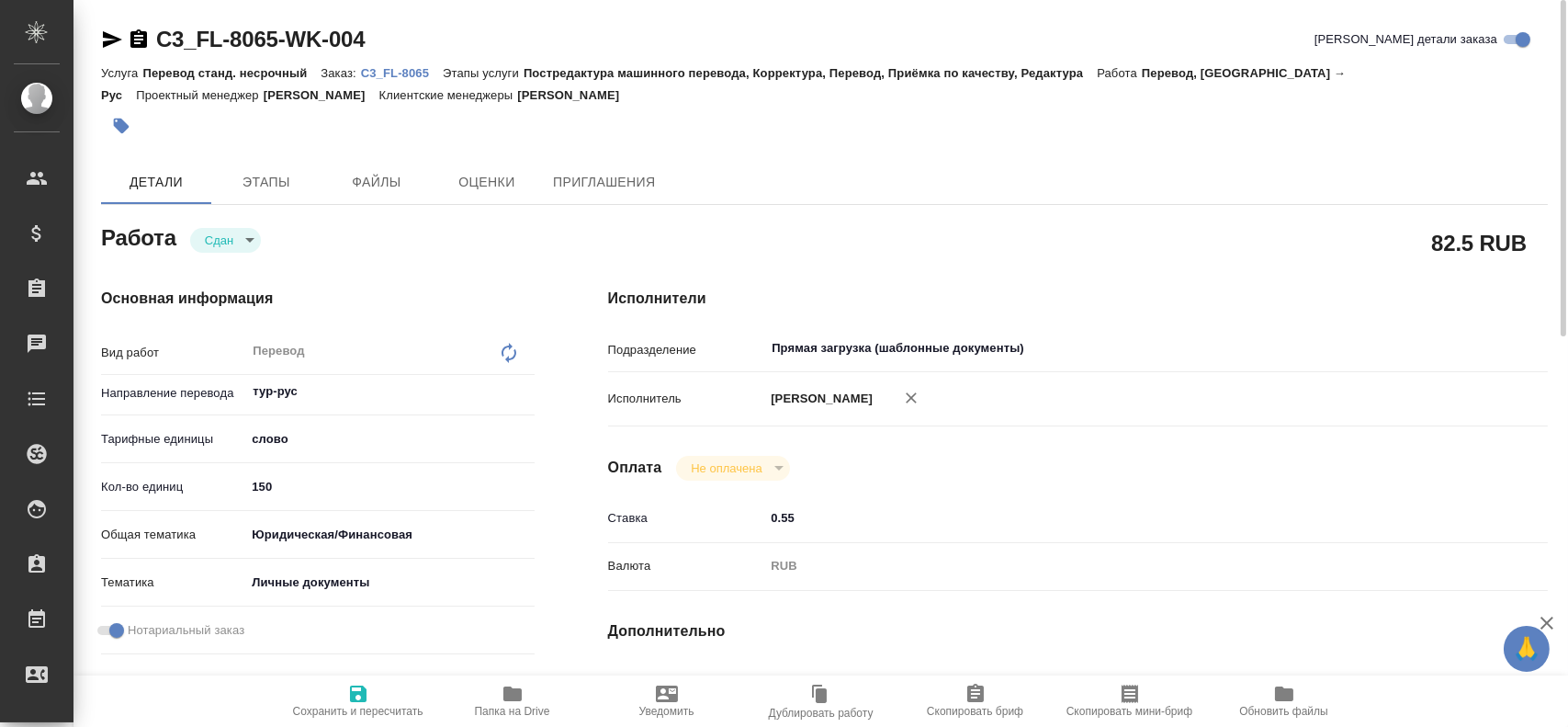
scroll to position [279, 0]
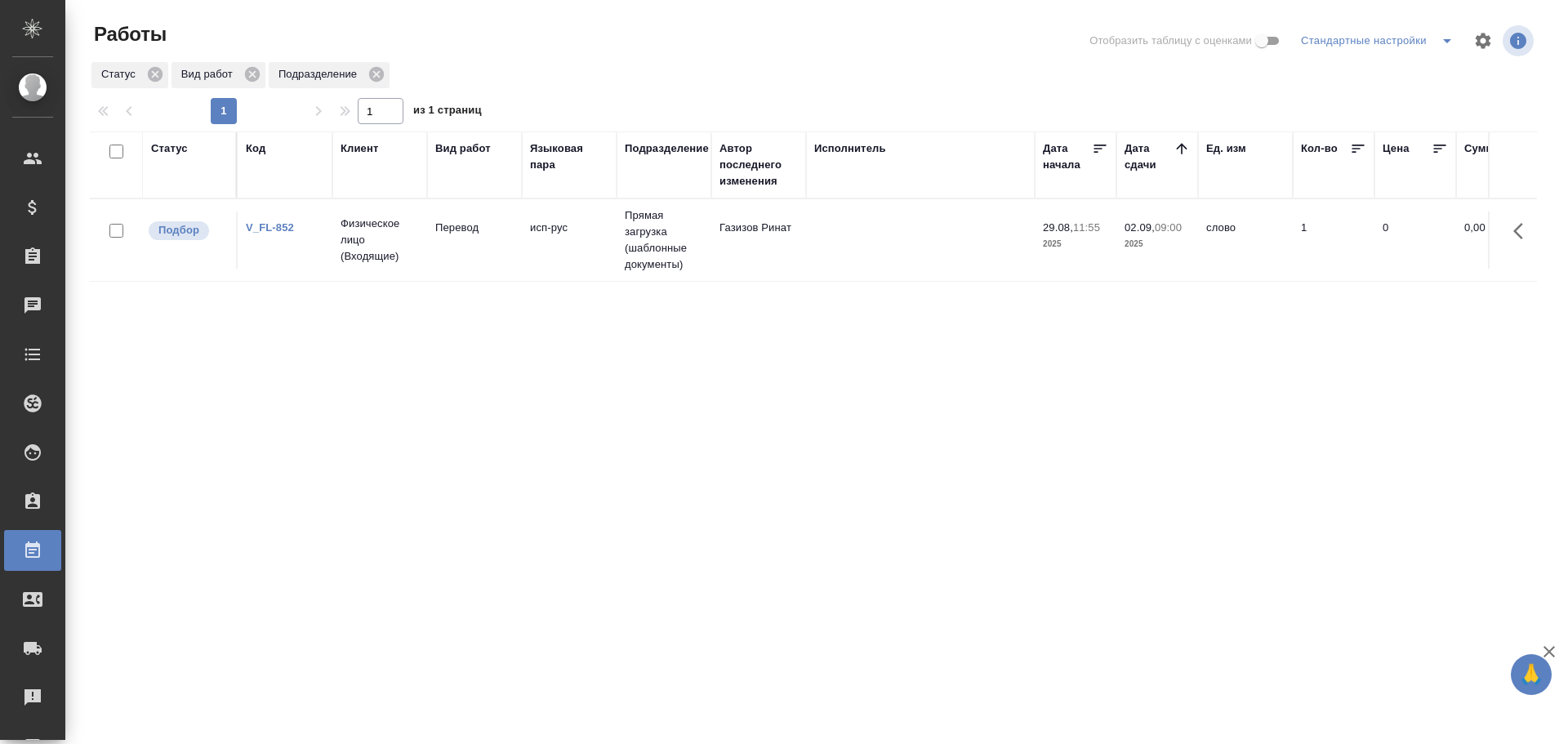
click at [296, 259] on td "V_FL-852" at bounding box center [285, 240] width 95 height 57
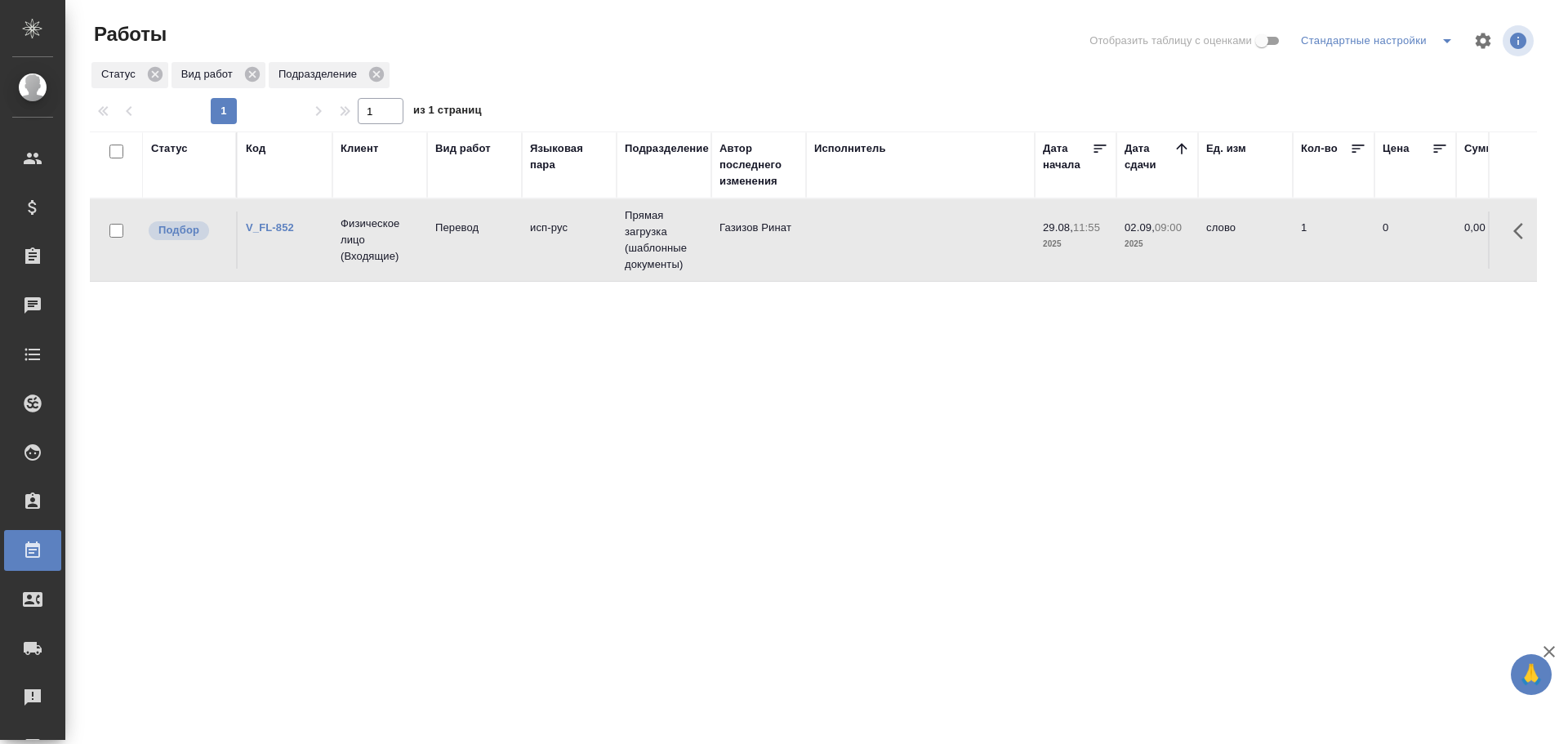
click at [296, 259] on td "V_FL-852" at bounding box center [285, 240] width 95 height 57
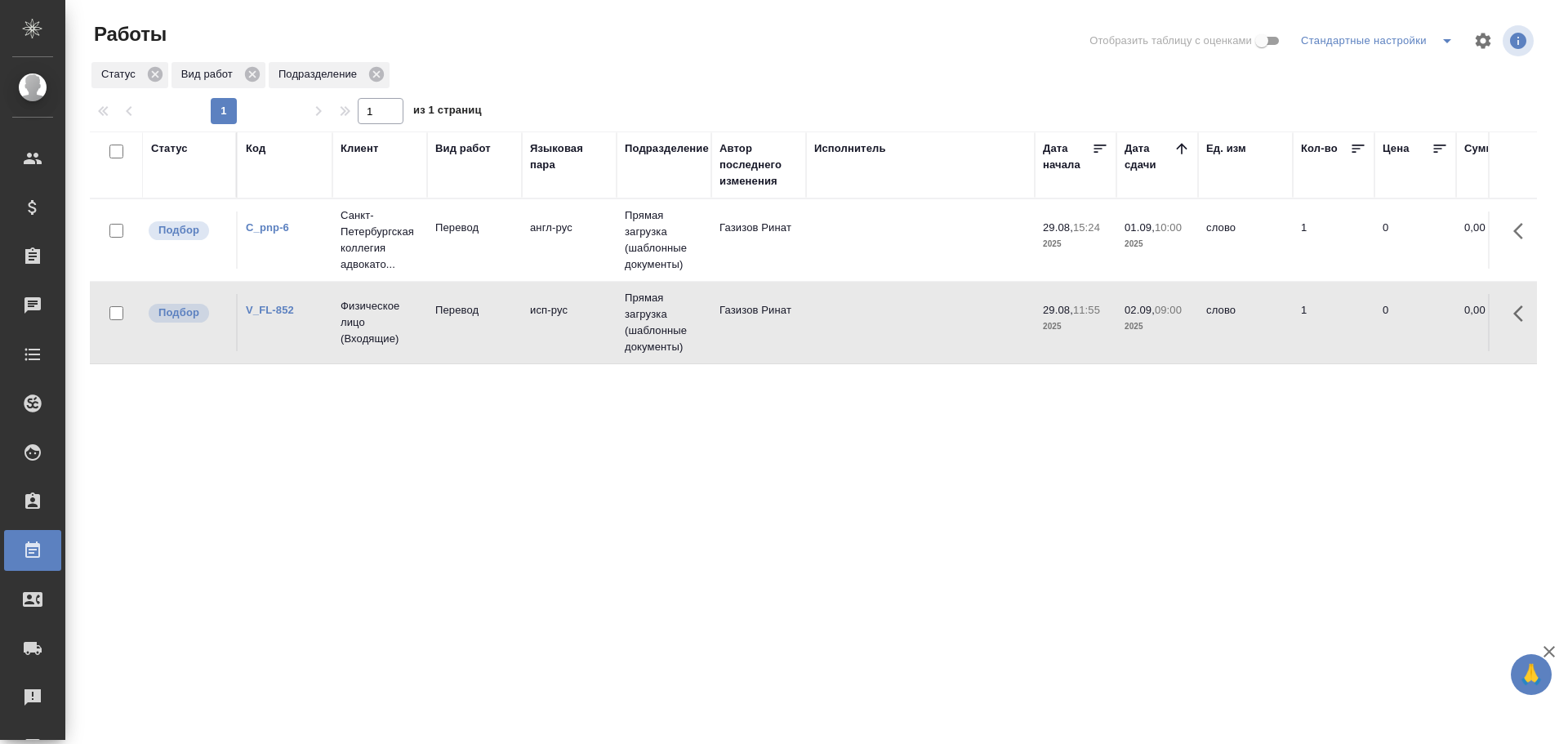
click at [920, 223] on td at bounding box center [921, 240] width 229 height 57
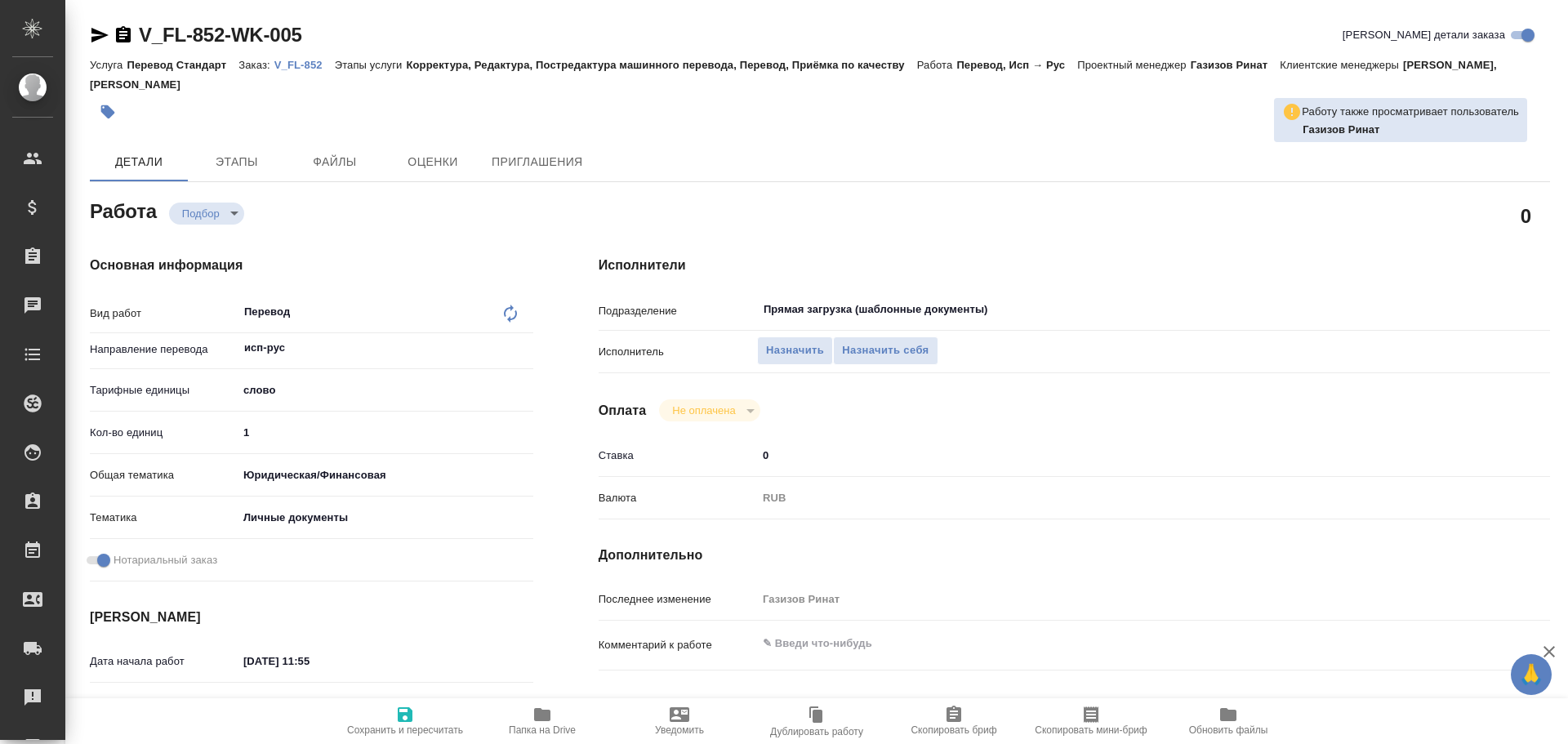
type textarea "x"
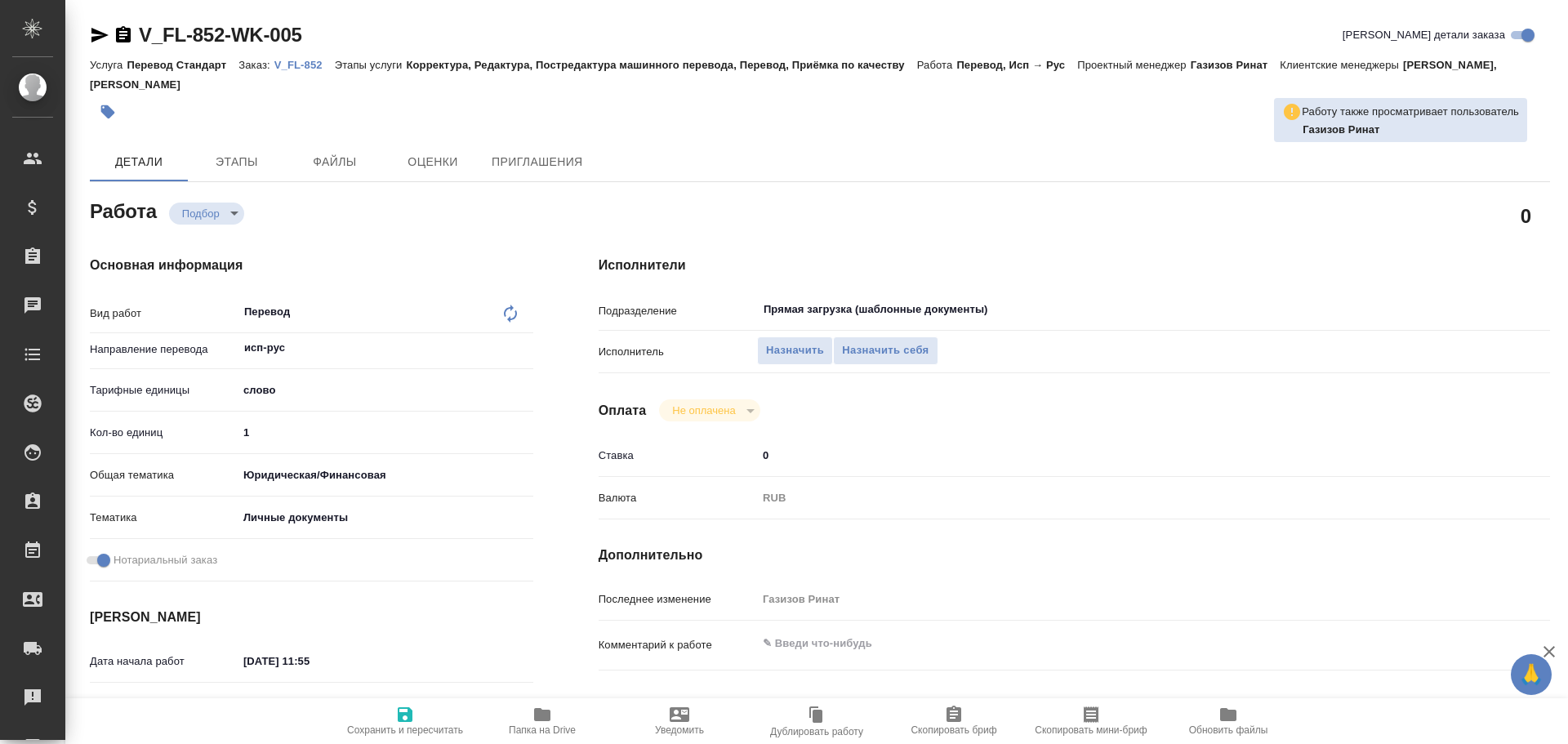
type textarea "x"
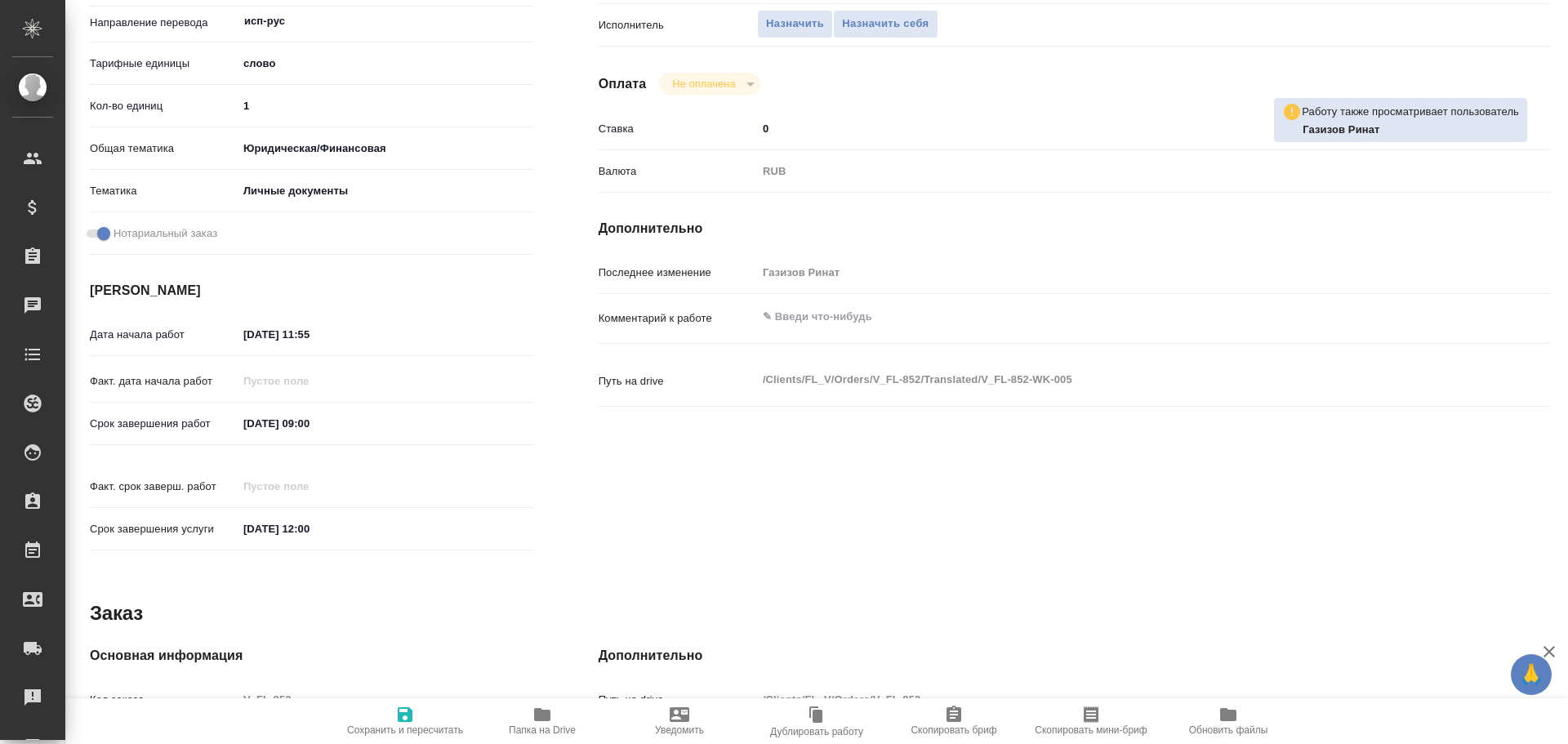
type textarea "x"
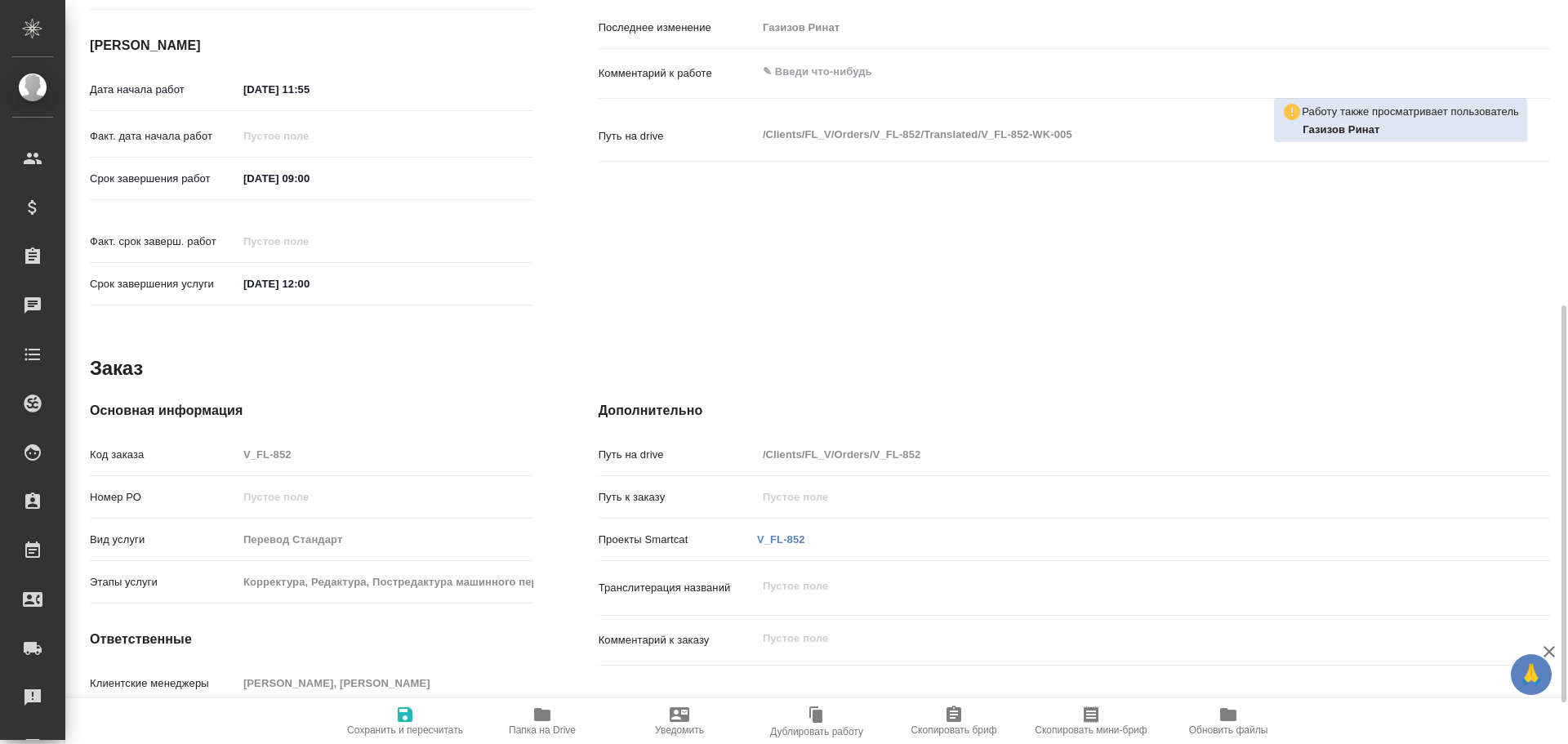
scroll to position [649, 0]
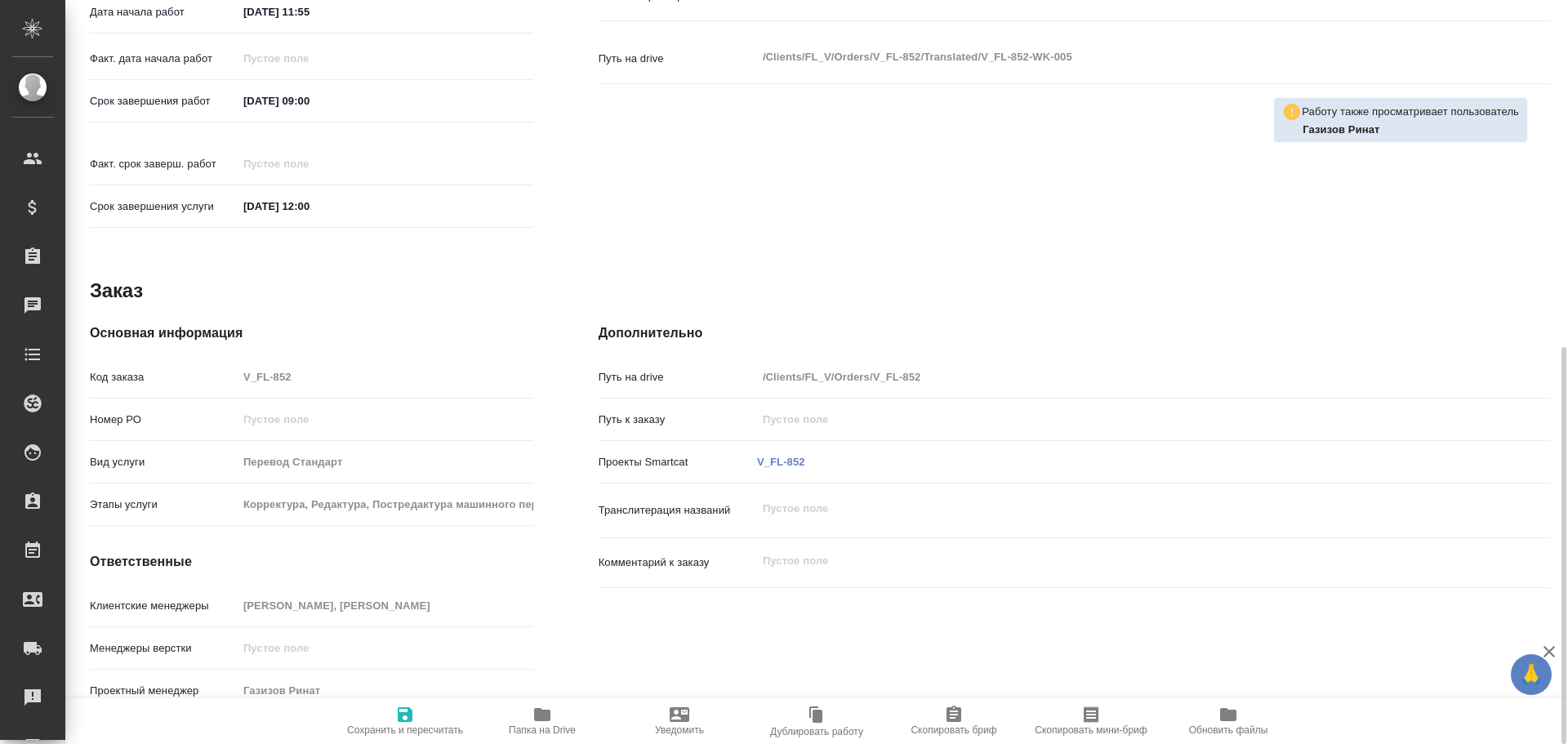
type textarea "x"
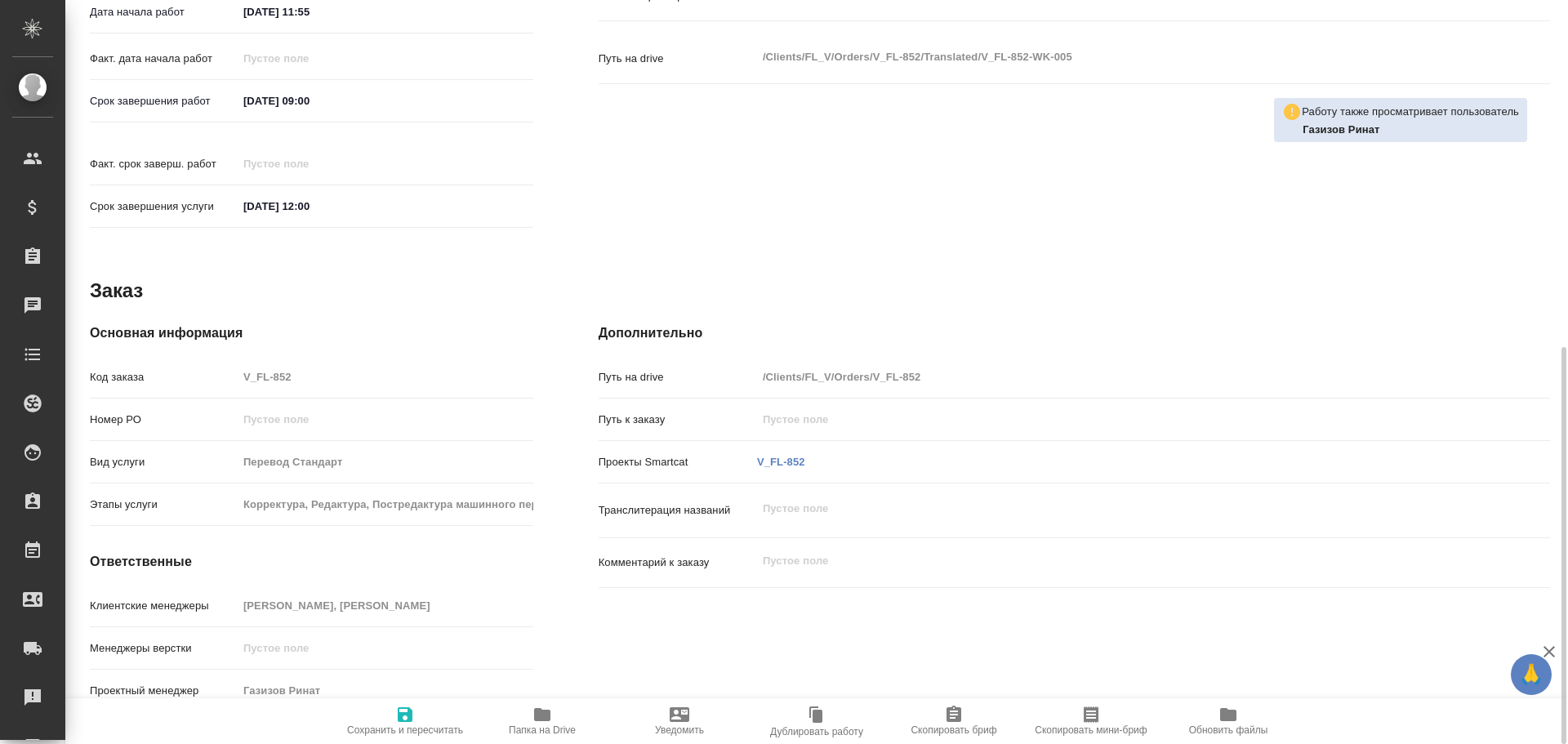
type textarea "x"
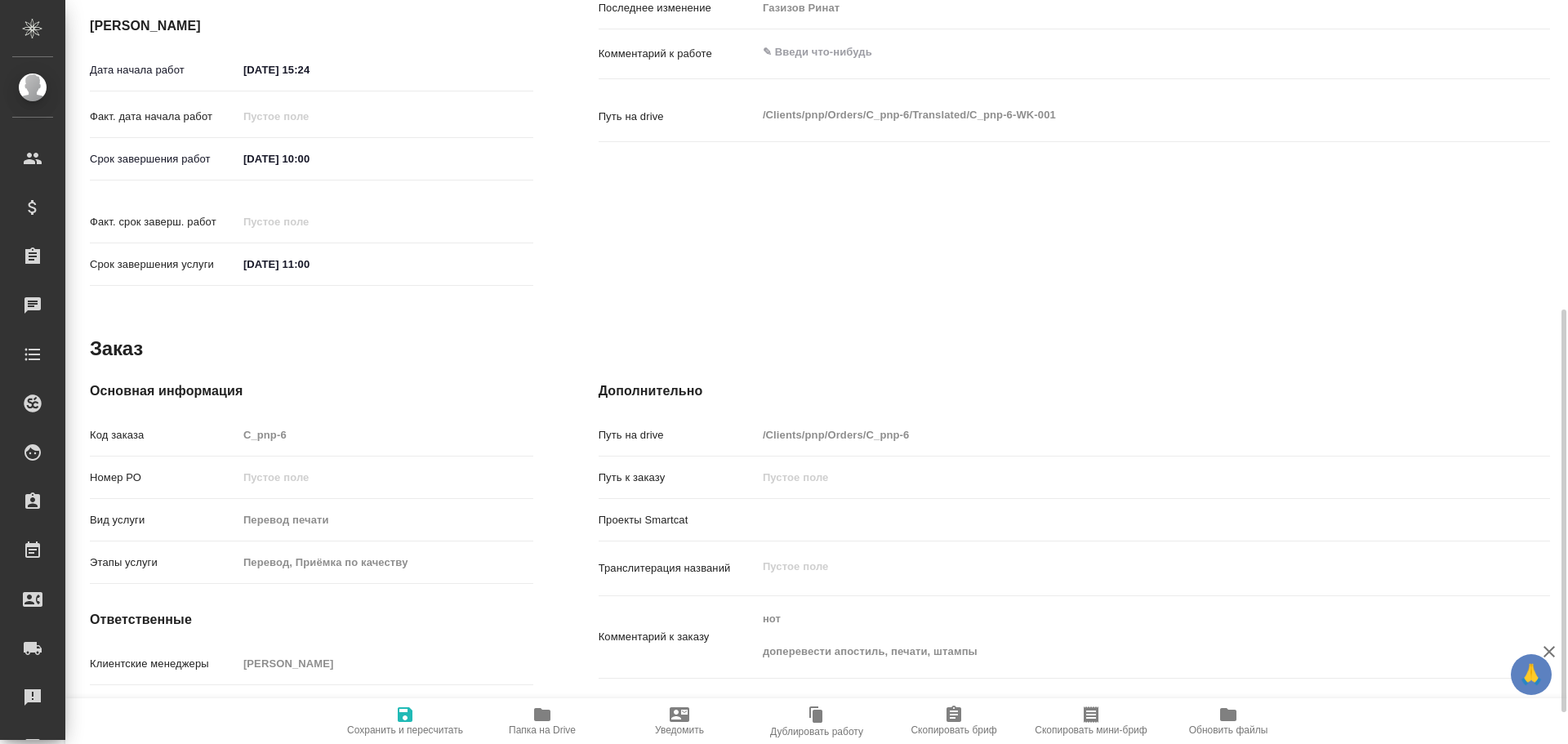
scroll to position [630, 0]
